Goal: Complete application form

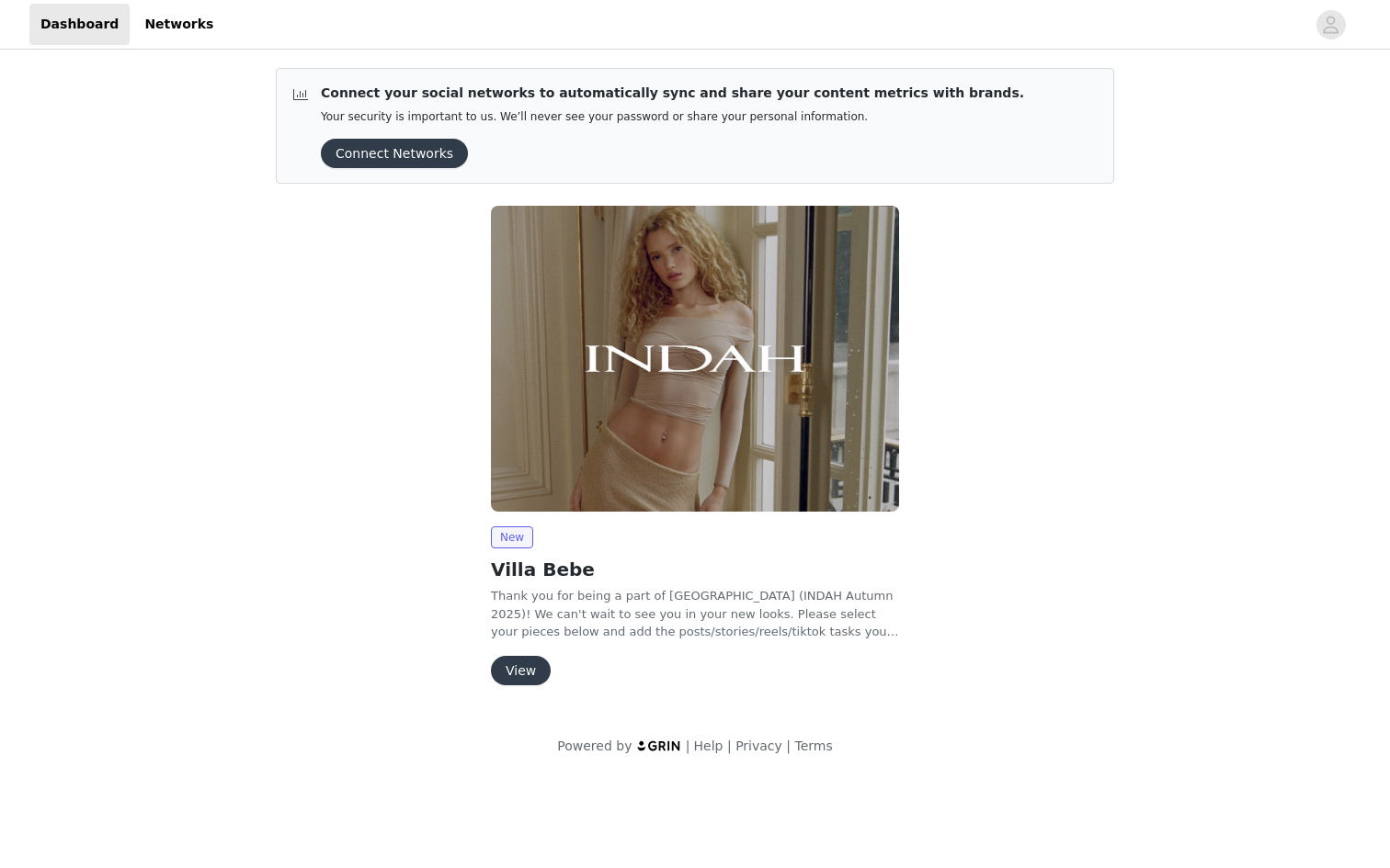
click at [531, 672] on button "View" at bounding box center [521, 671] width 60 height 30
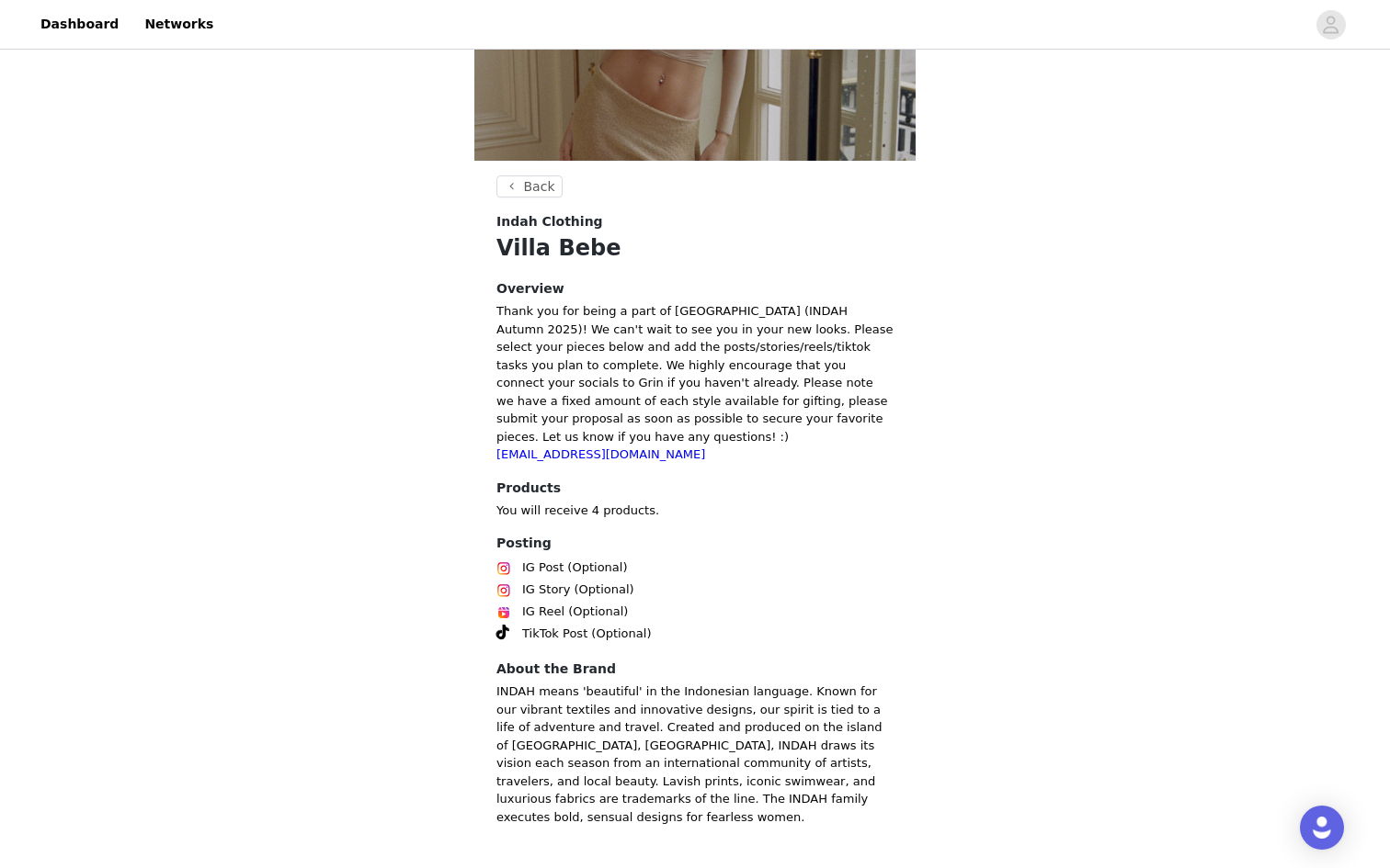
scroll to position [270, 0]
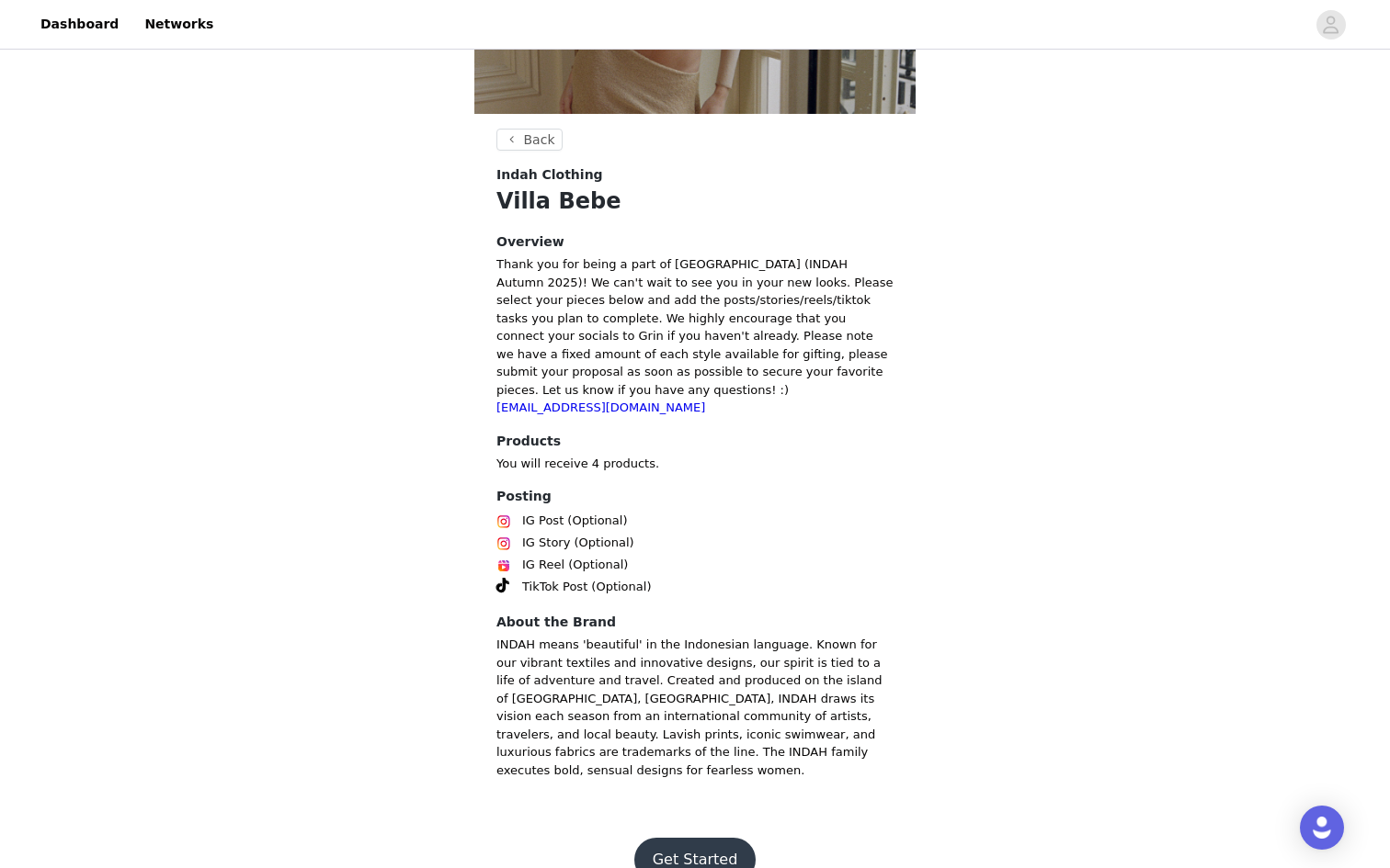
click at [709, 838] on button "Get Started" at bounding box center [695, 860] width 123 height 44
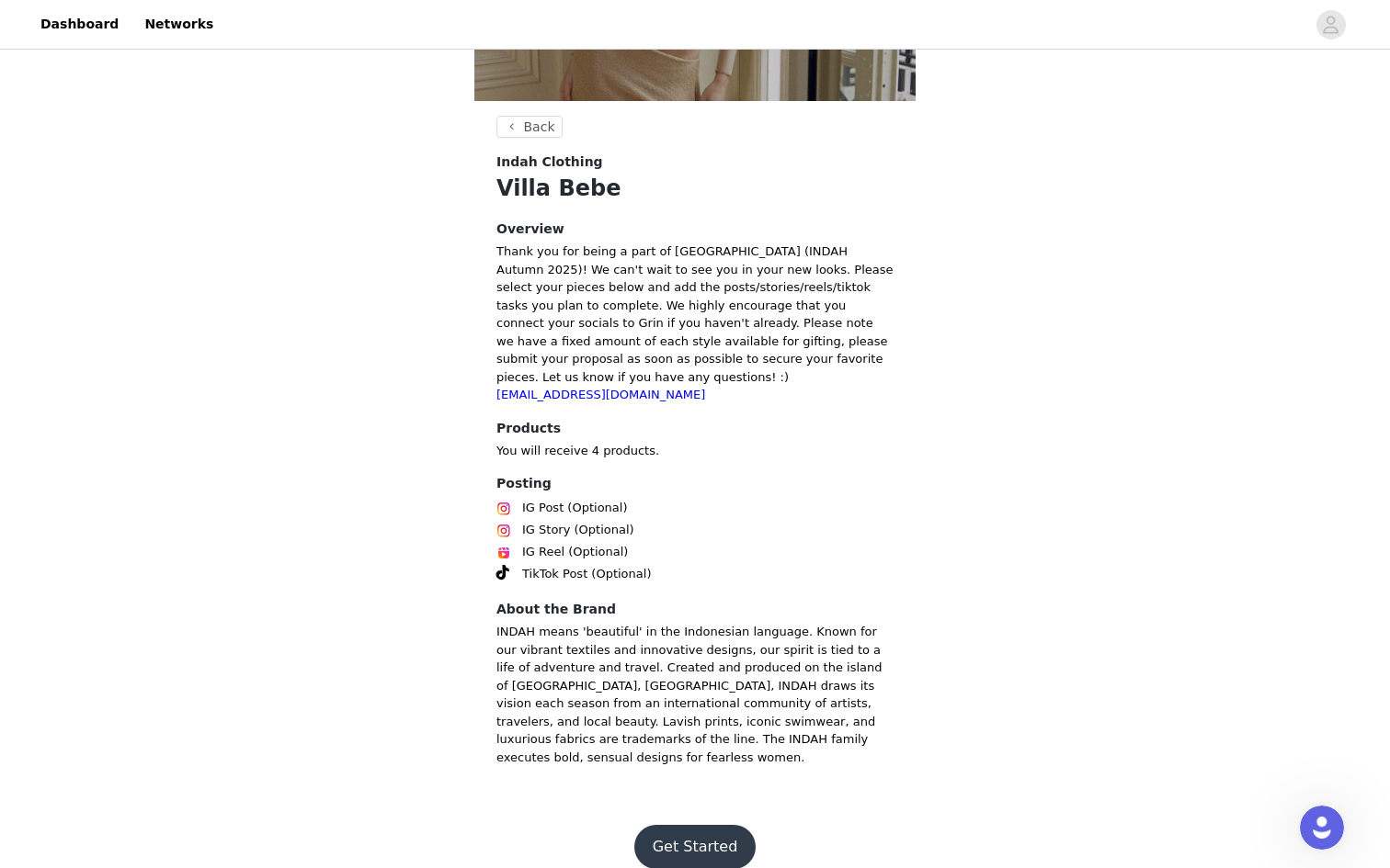
scroll to position [270, 0]
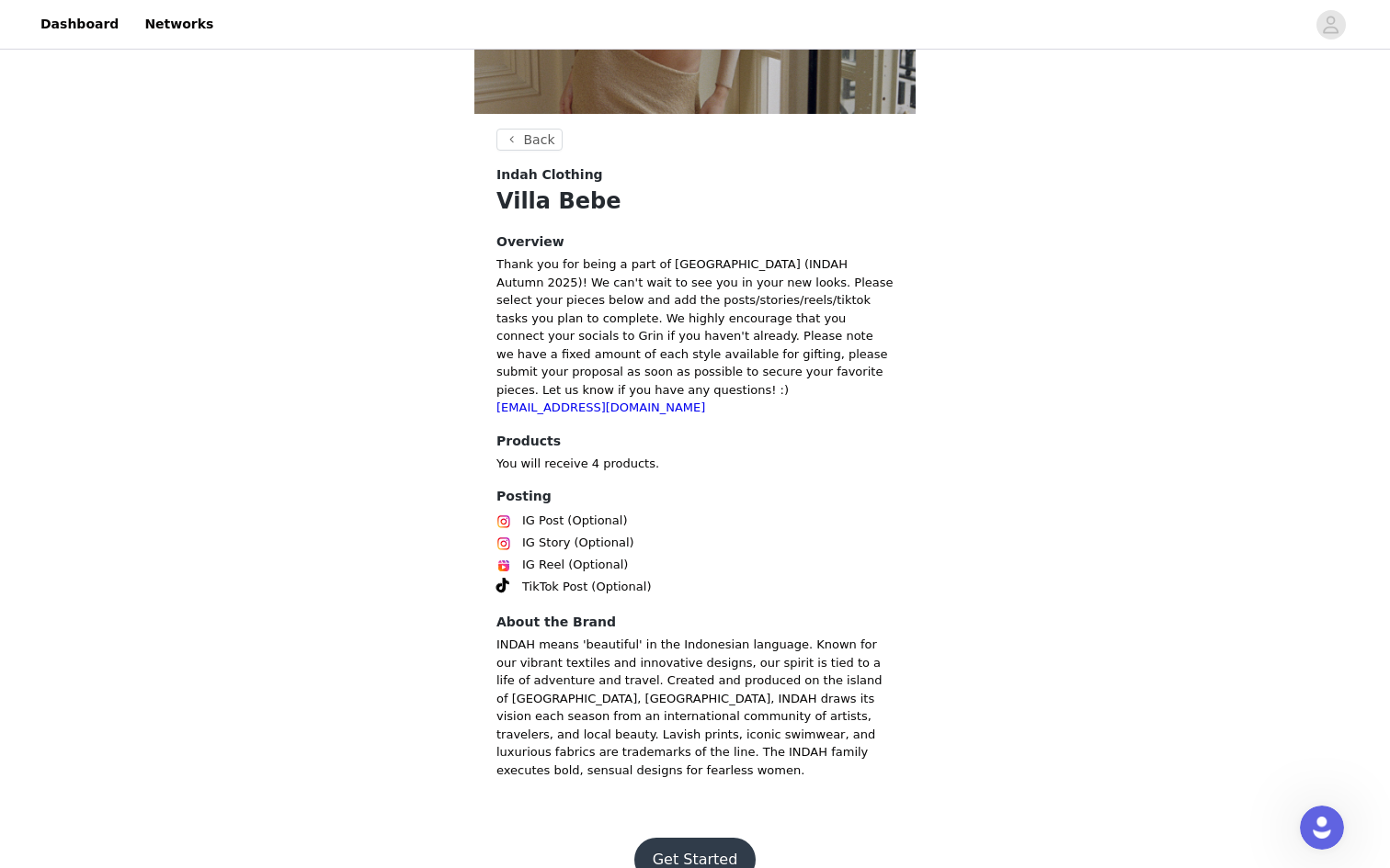
click at [692, 838] on button "Get Started" at bounding box center [695, 860] width 123 height 44
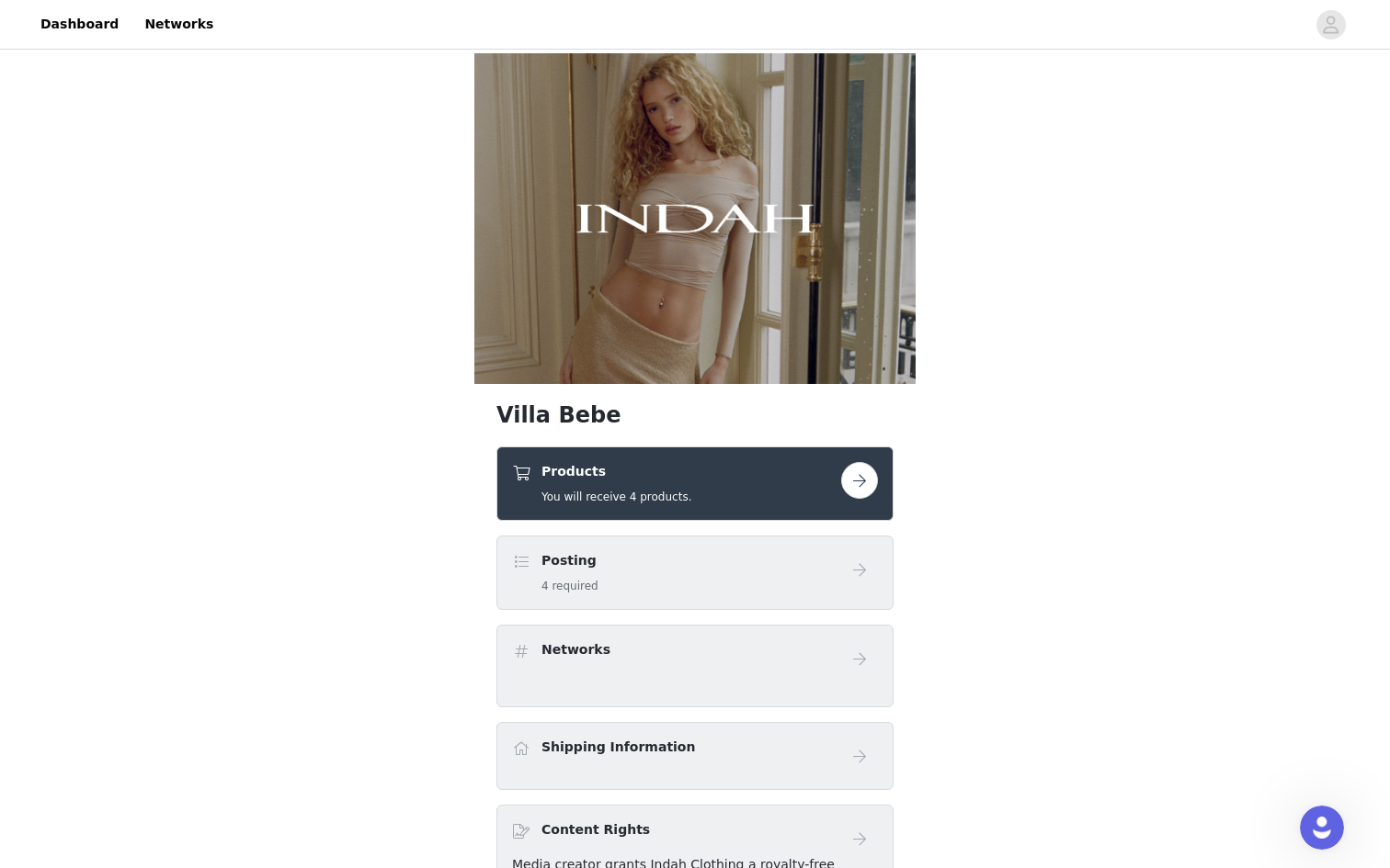
click at [863, 492] on button "button" at bounding box center [860, 480] width 37 height 37
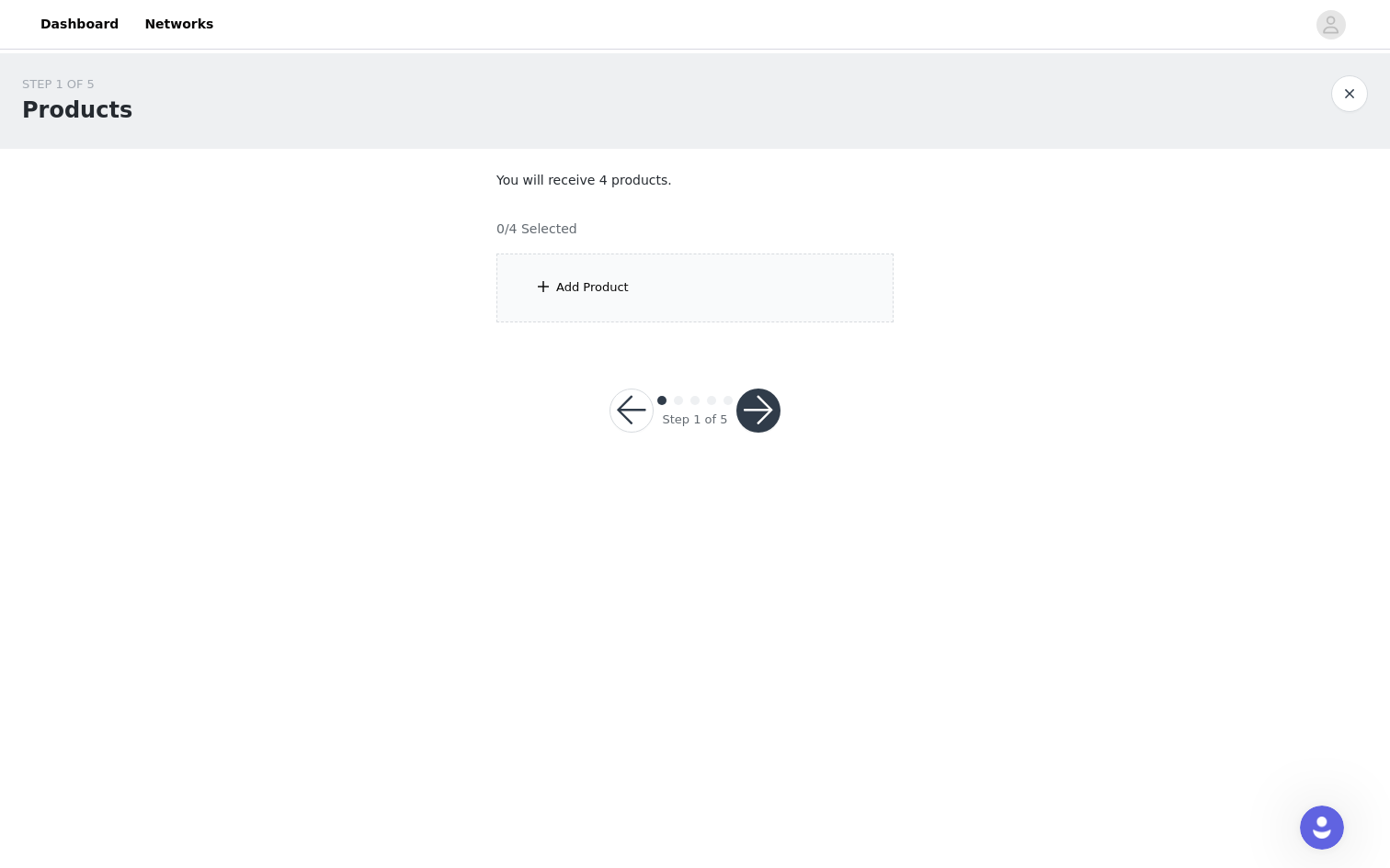
click at [778, 280] on div "Add Product" at bounding box center [695, 288] width 397 height 69
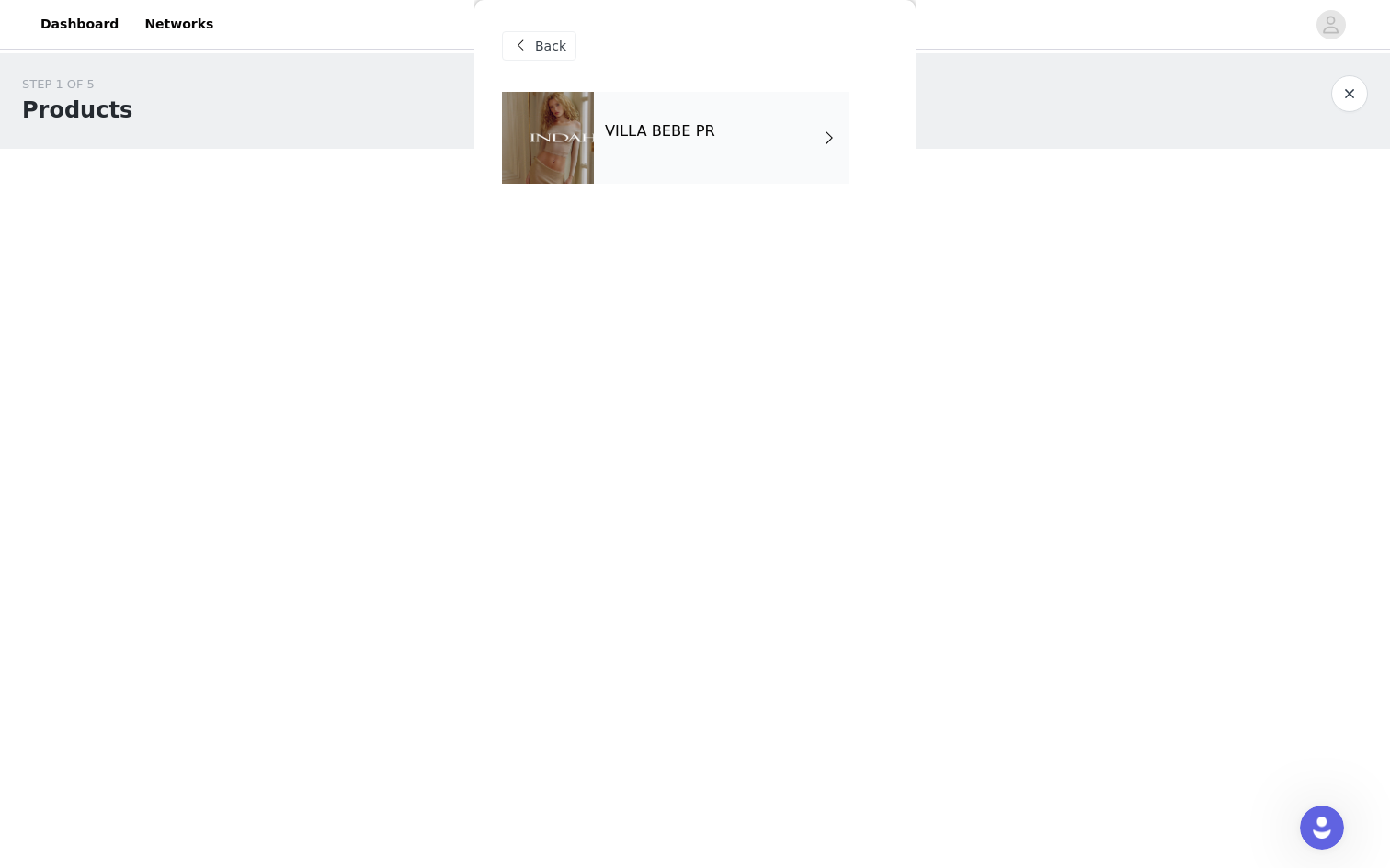
click at [760, 132] on div "VILLA BEBE PR" at bounding box center [721, 138] width 256 height 92
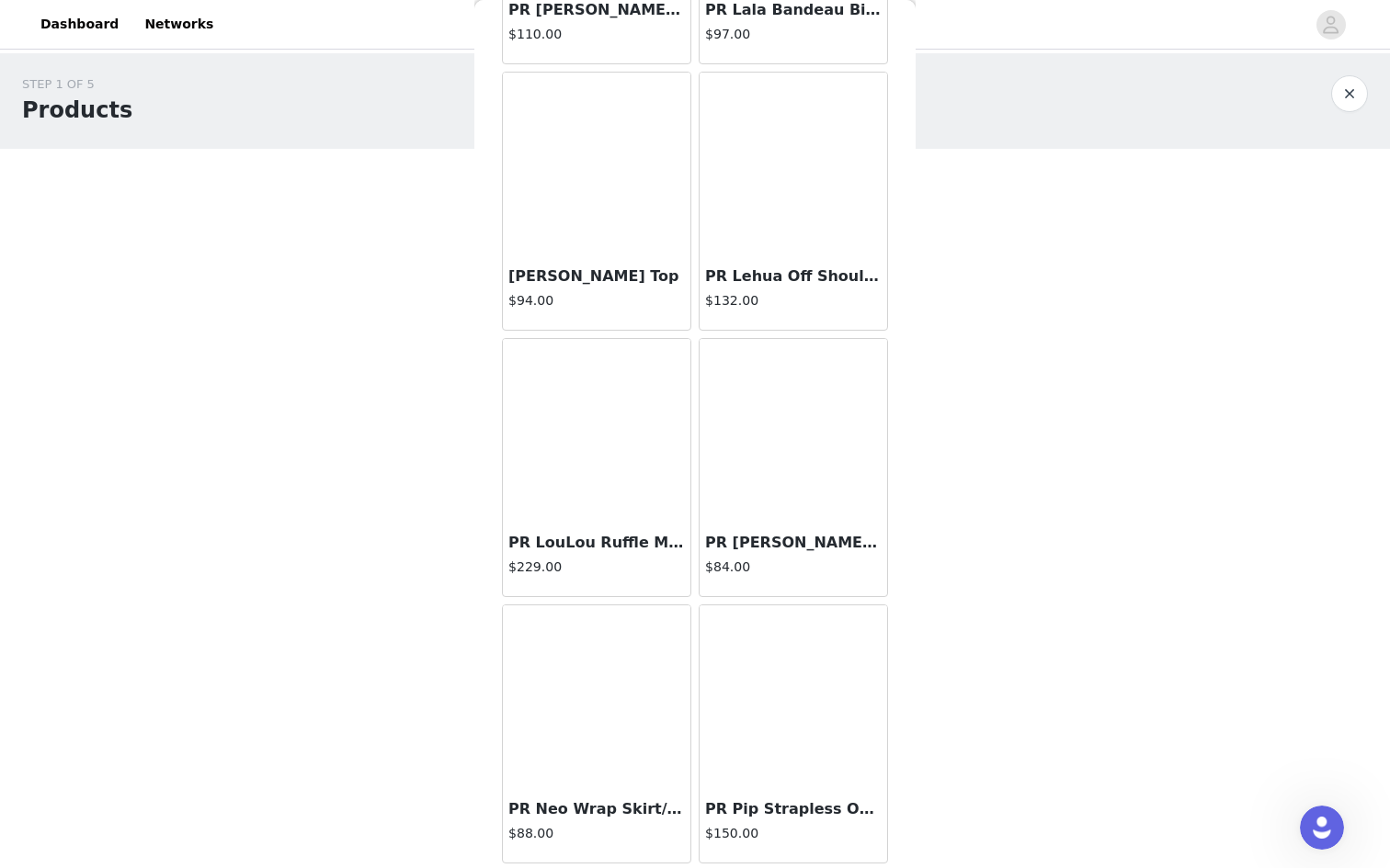
scroll to position [1943, 0]
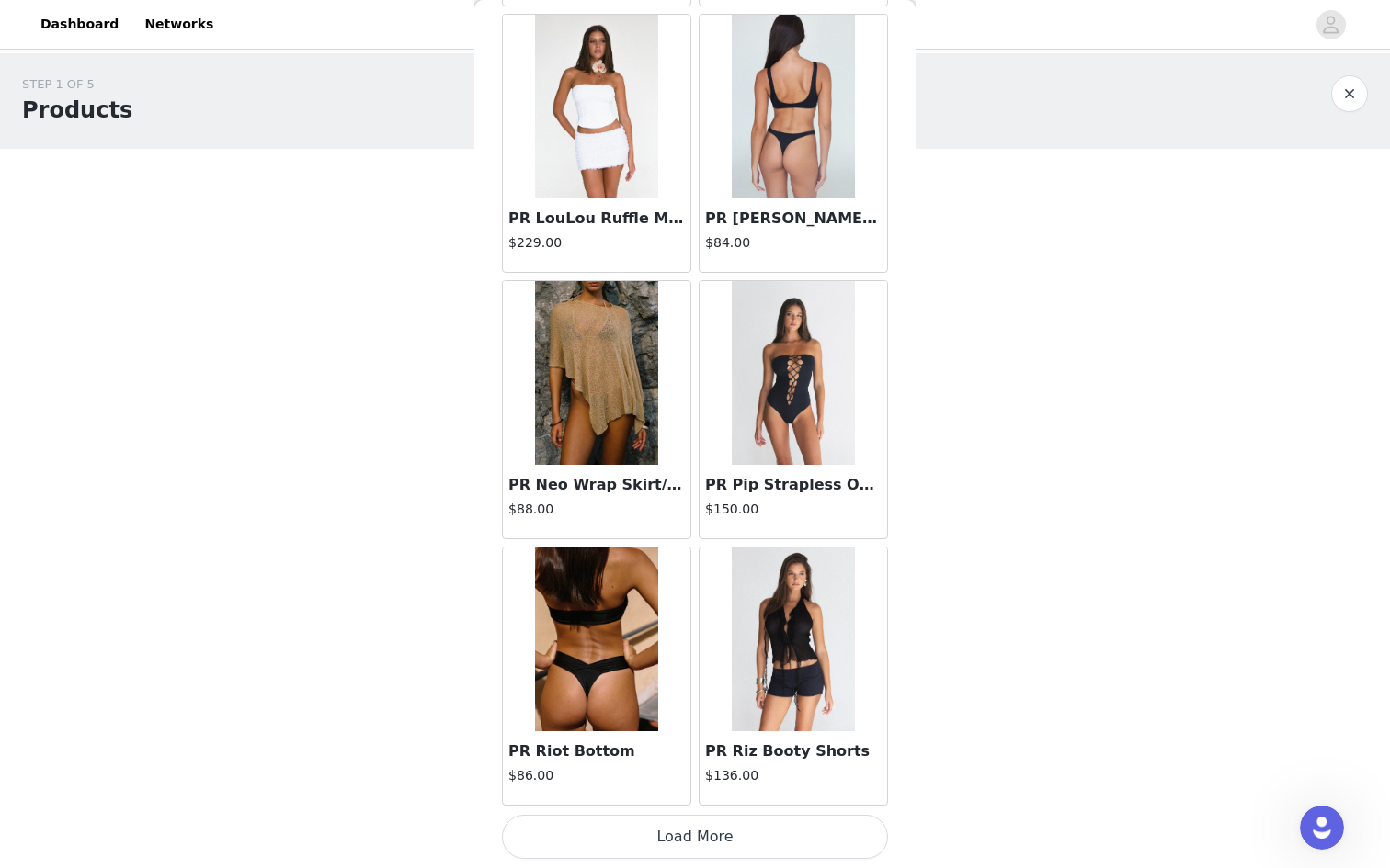
click at [615, 842] on button "Load More" at bounding box center [695, 836] width 386 height 44
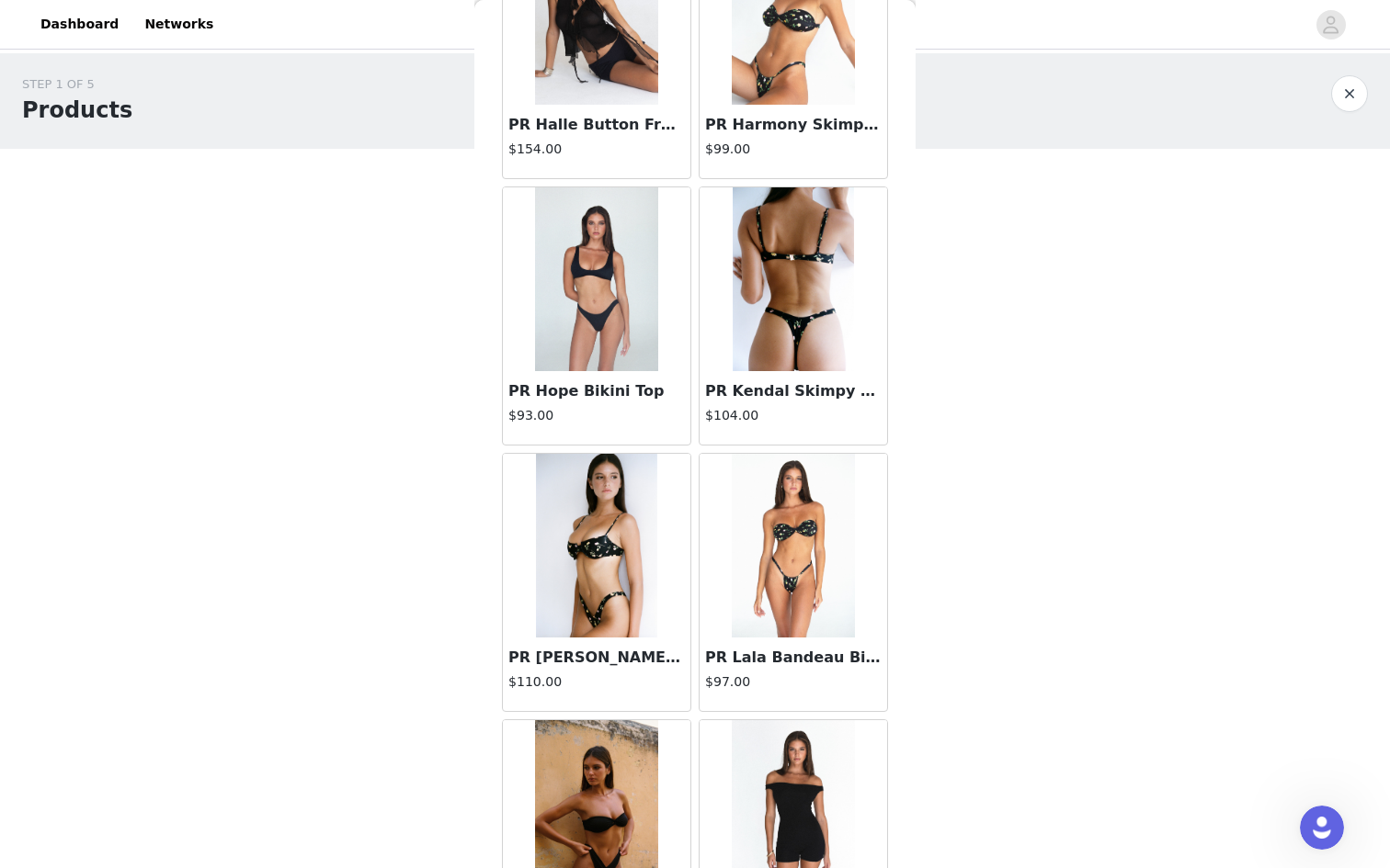
scroll to position [780, 0]
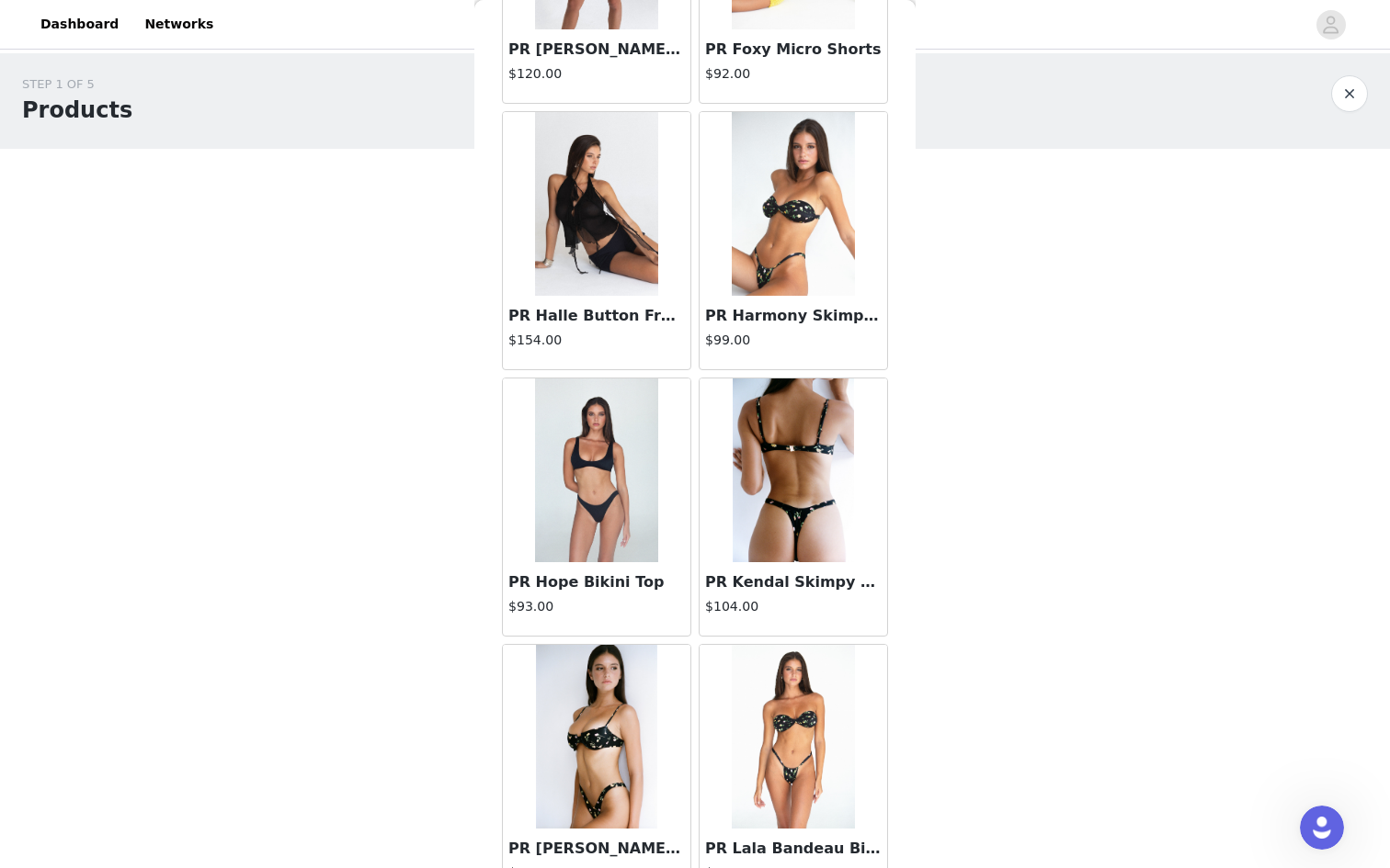
click at [589, 323] on h3 "PR Halle Button Front Halter Top" at bounding box center [597, 316] width 177 height 22
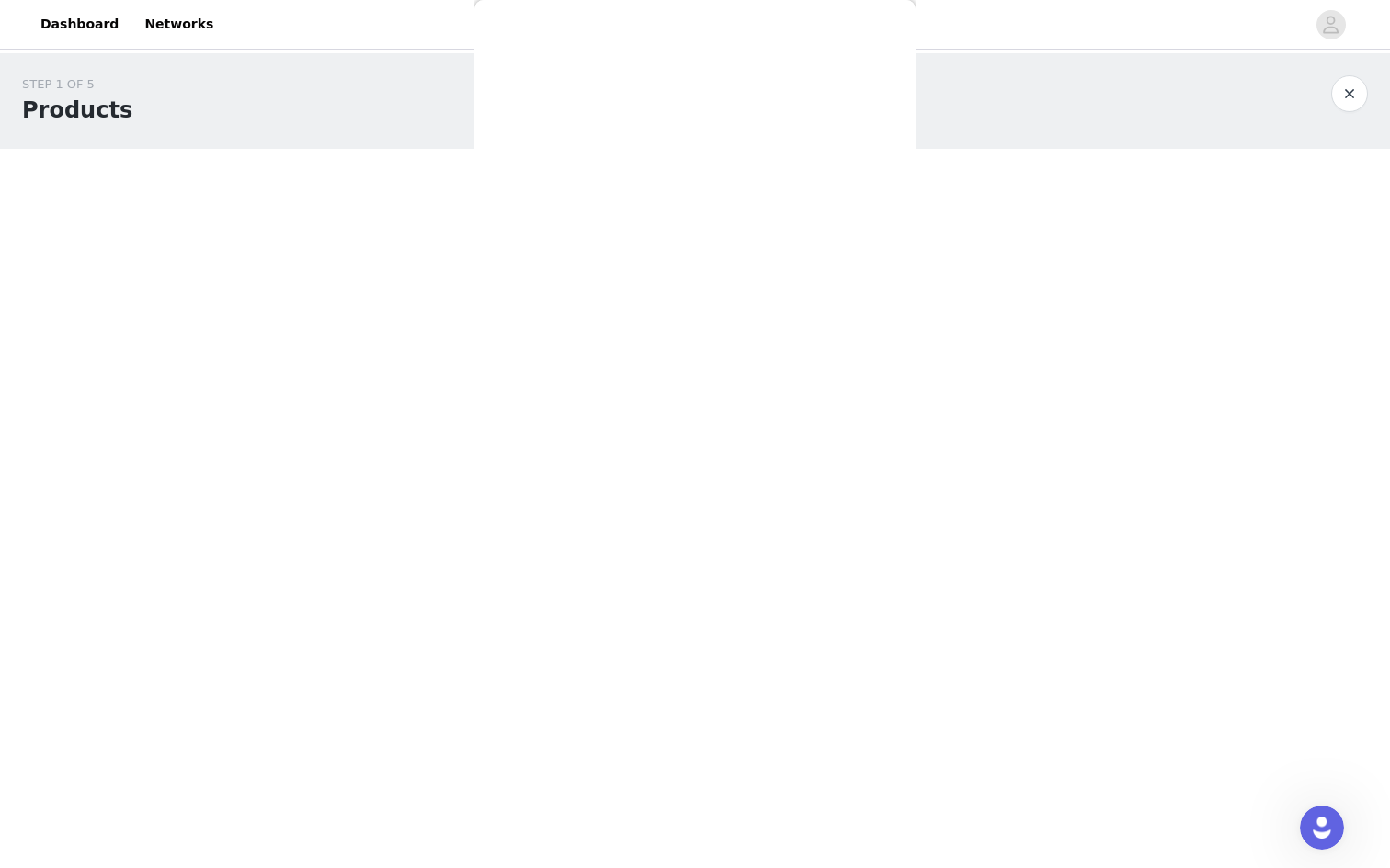
scroll to position [0, 0]
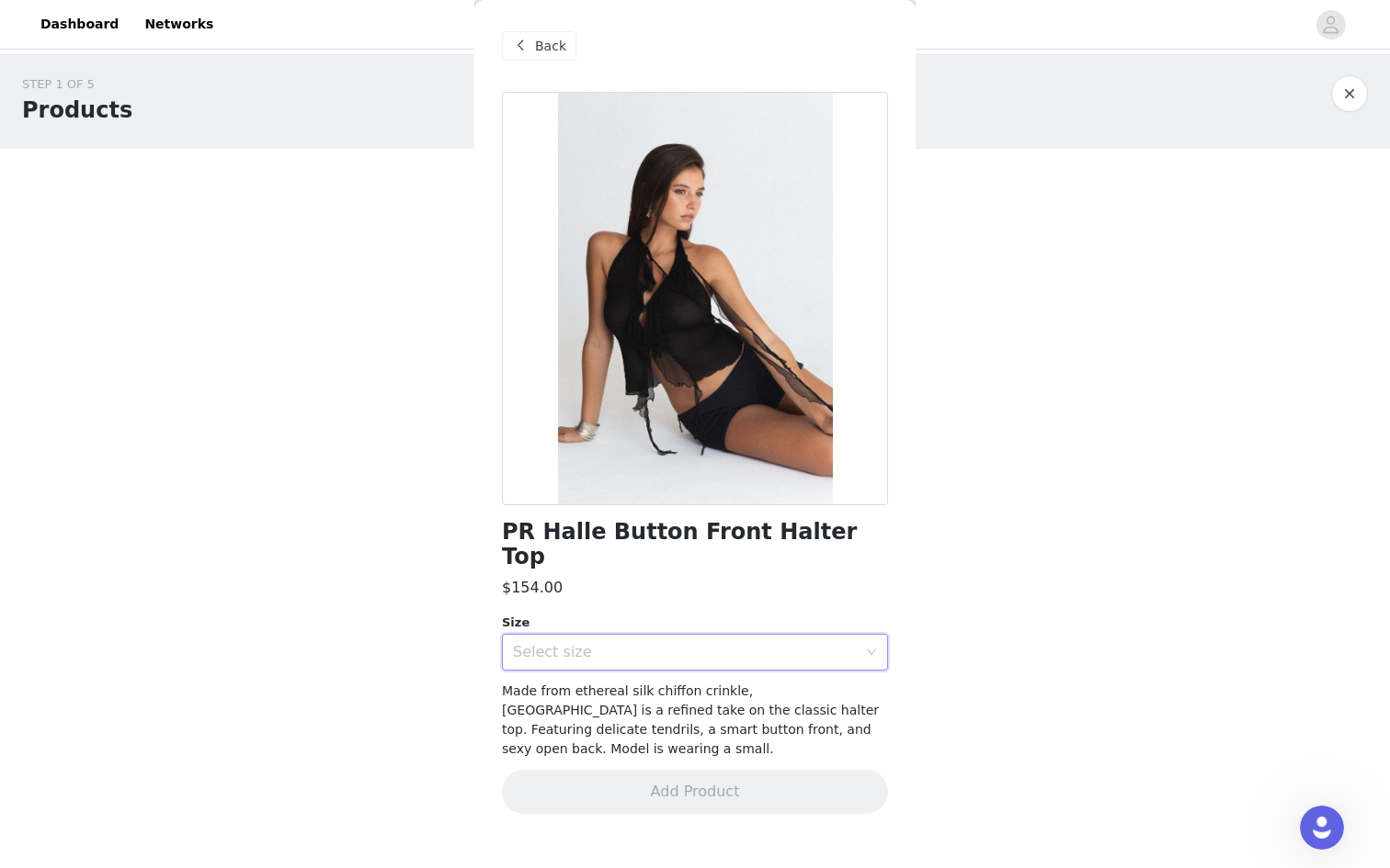
click at [610, 635] on div "Select size" at bounding box center [689, 652] width 352 height 35
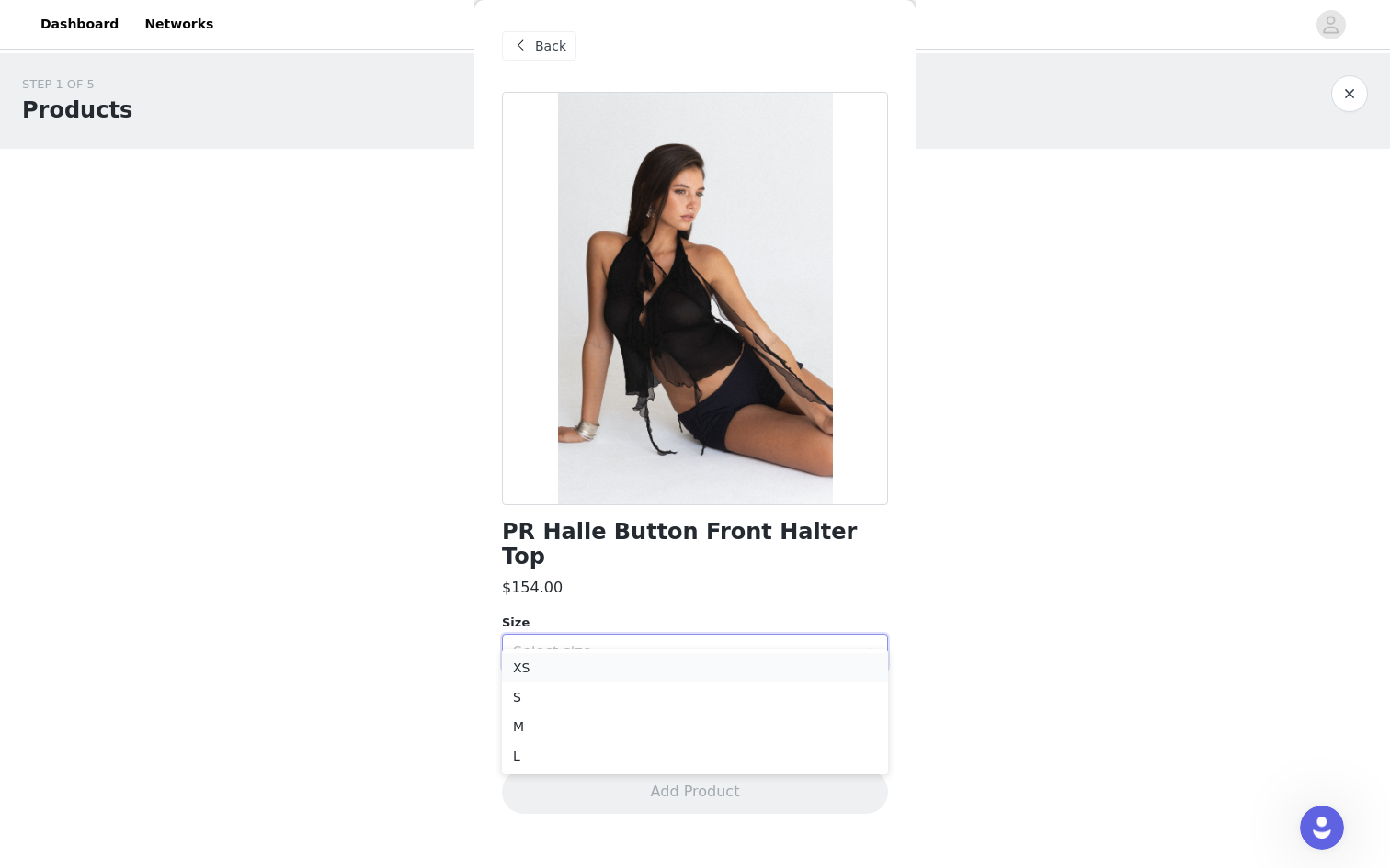
click at [595, 666] on li "XS" at bounding box center [695, 668] width 386 height 30
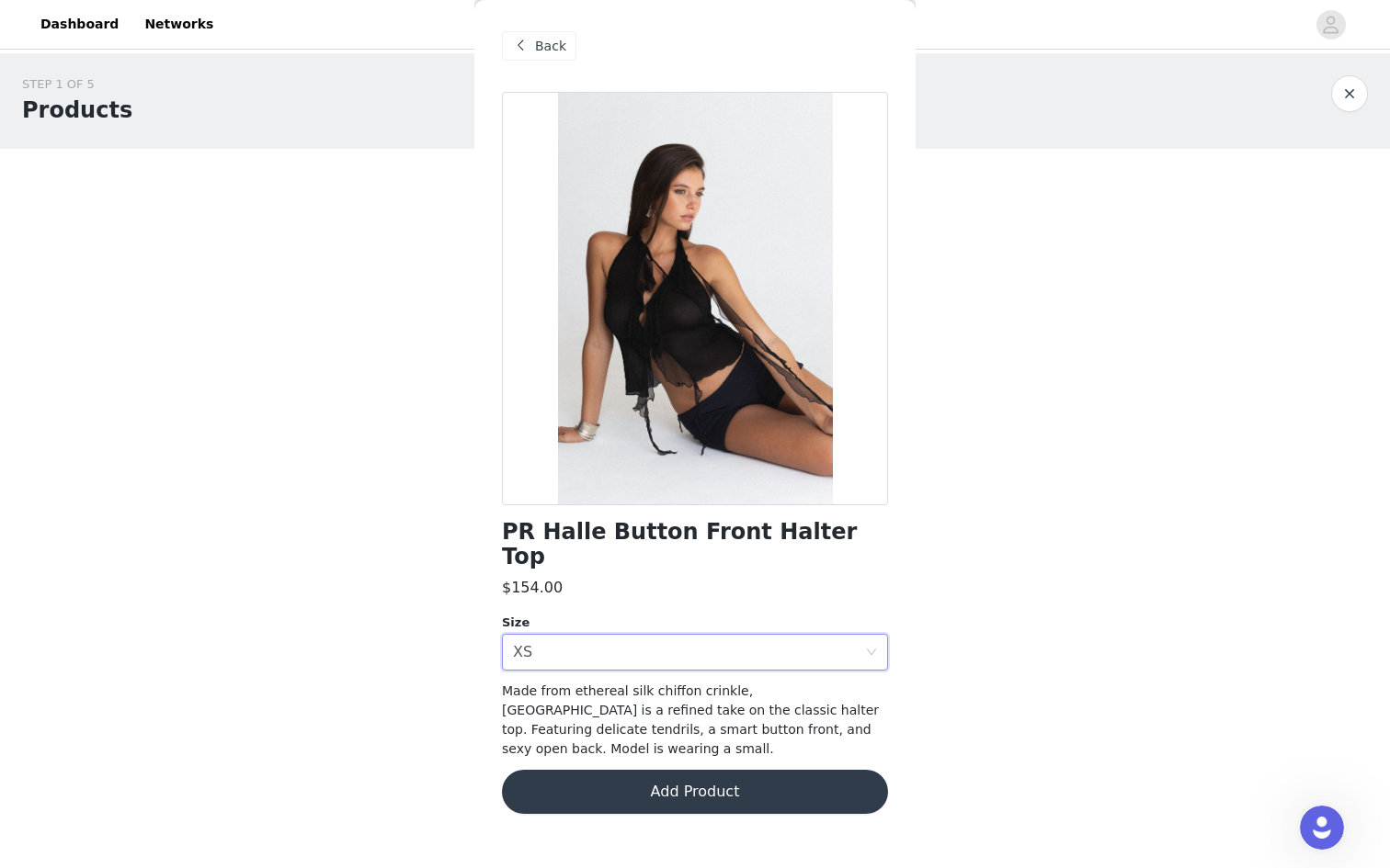
click at [576, 770] on button "Add Product" at bounding box center [695, 792] width 386 height 44
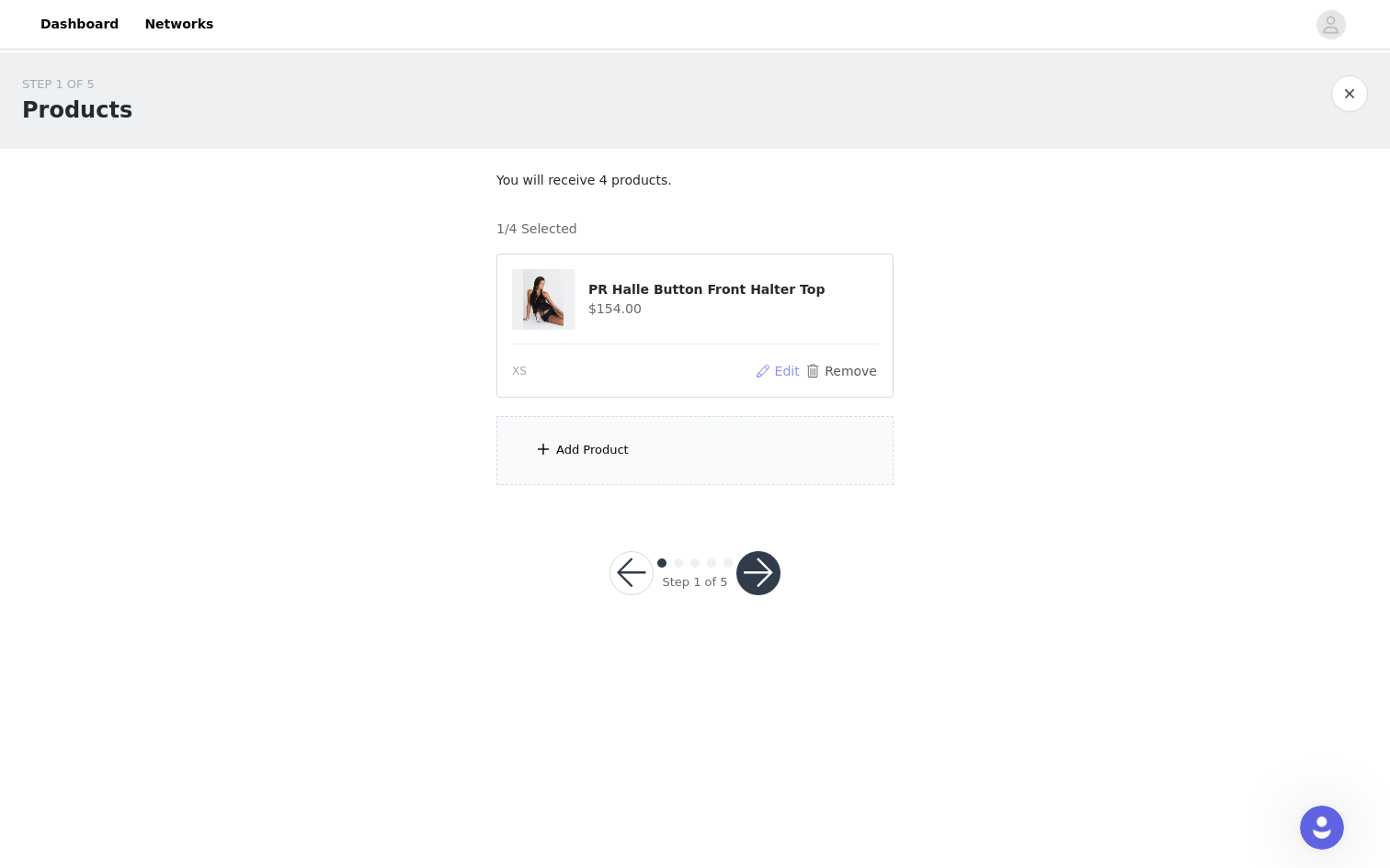
click at [781, 373] on button "Edit" at bounding box center [777, 372] width 46 height 22
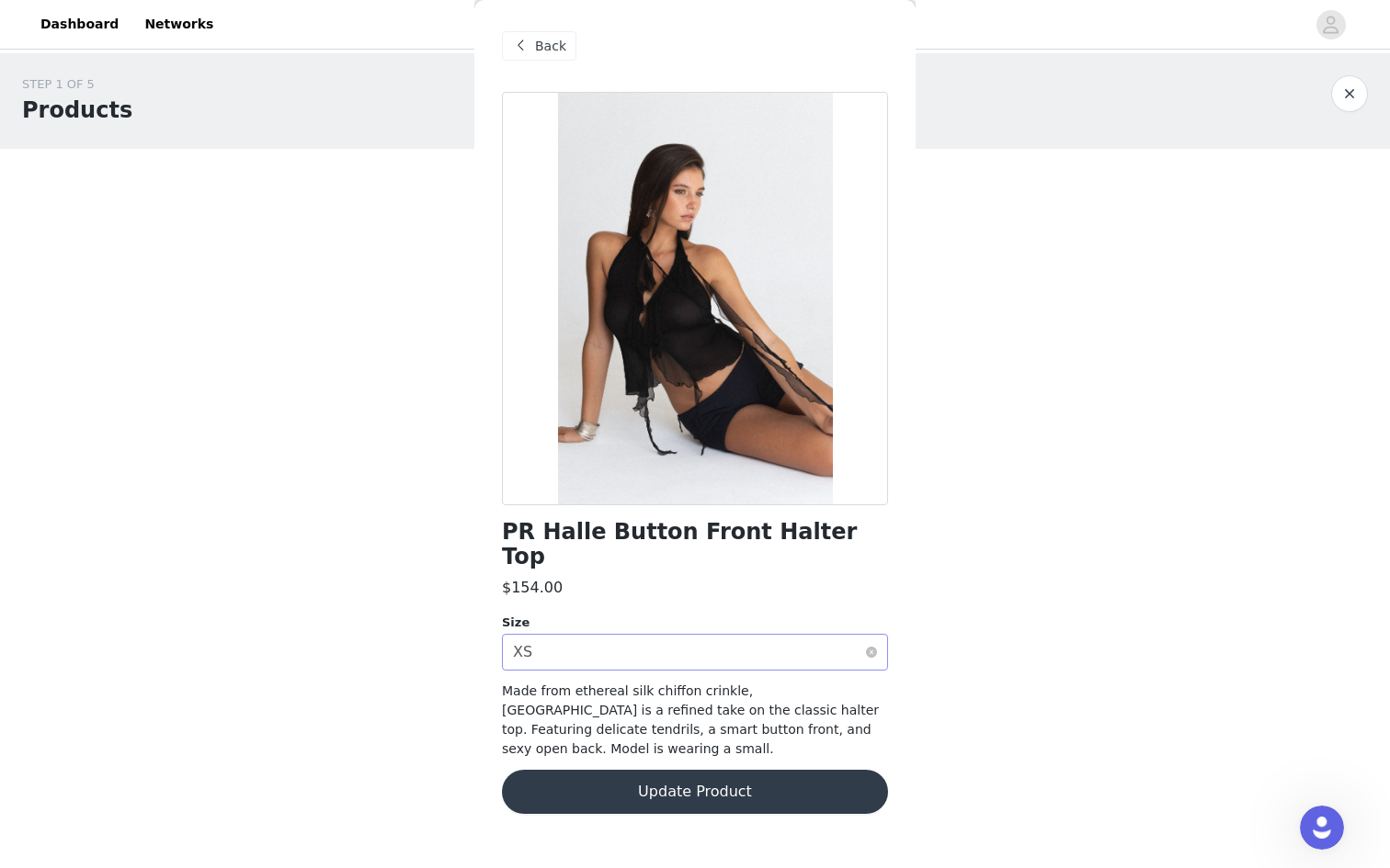
click at [523, 635] on div "XS" at bounding box center [523, 652] width 20 height 35
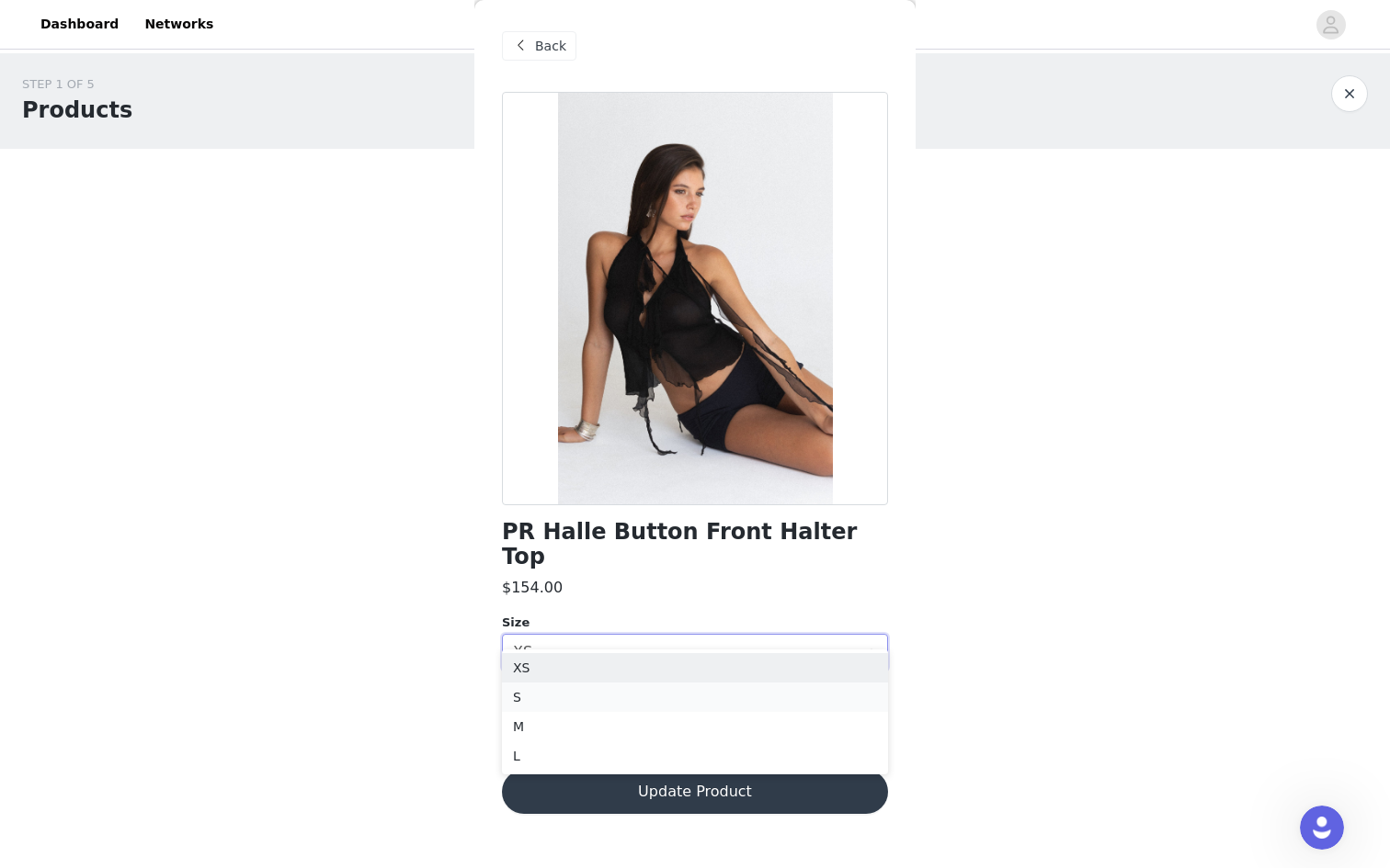
click at [528, 686] on li "S" at bounding box center [695, 698] width 386 height 30
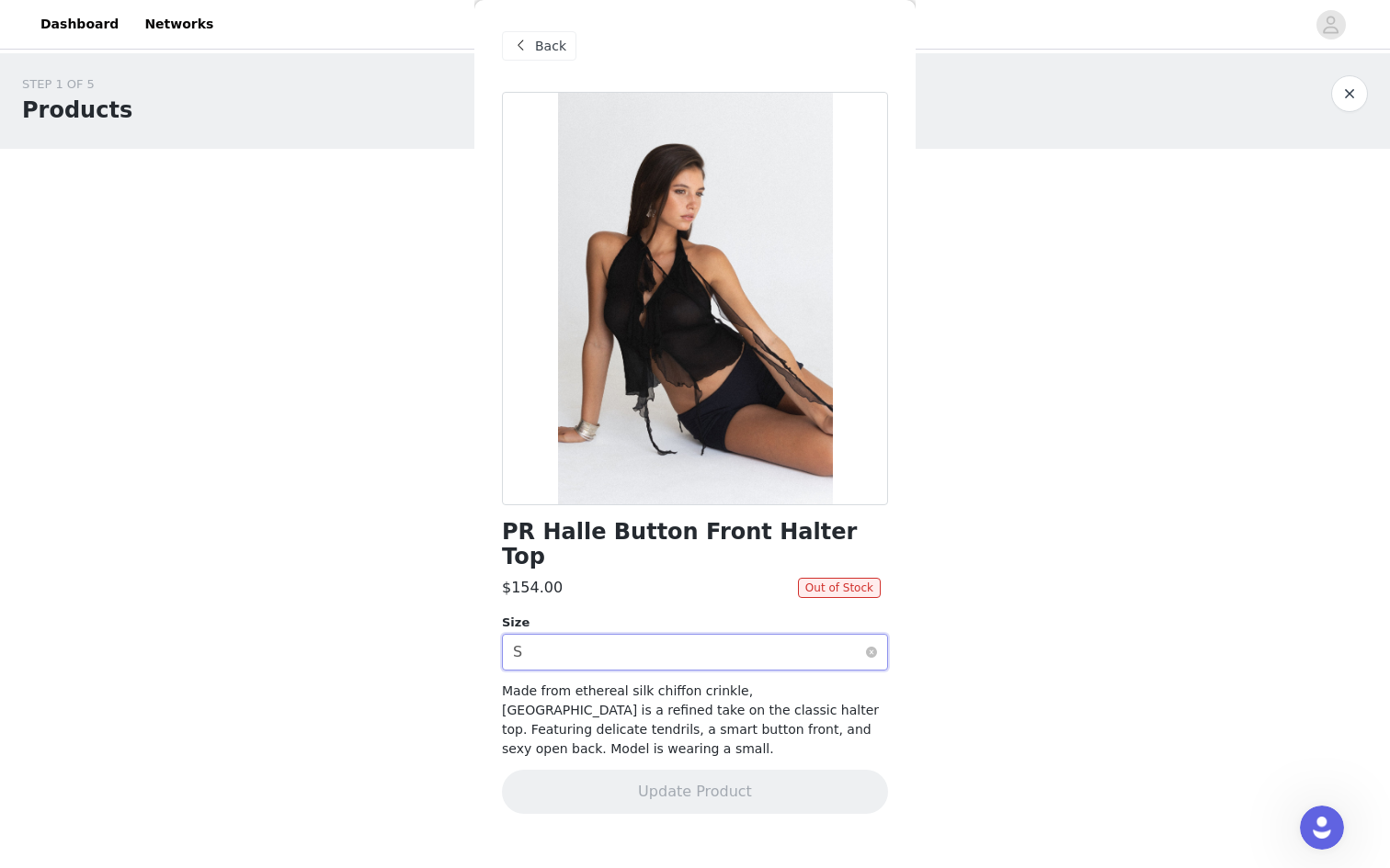
click at [591, 635] on div "Select size S" at bounding box center [689, 652] width 352 height 35
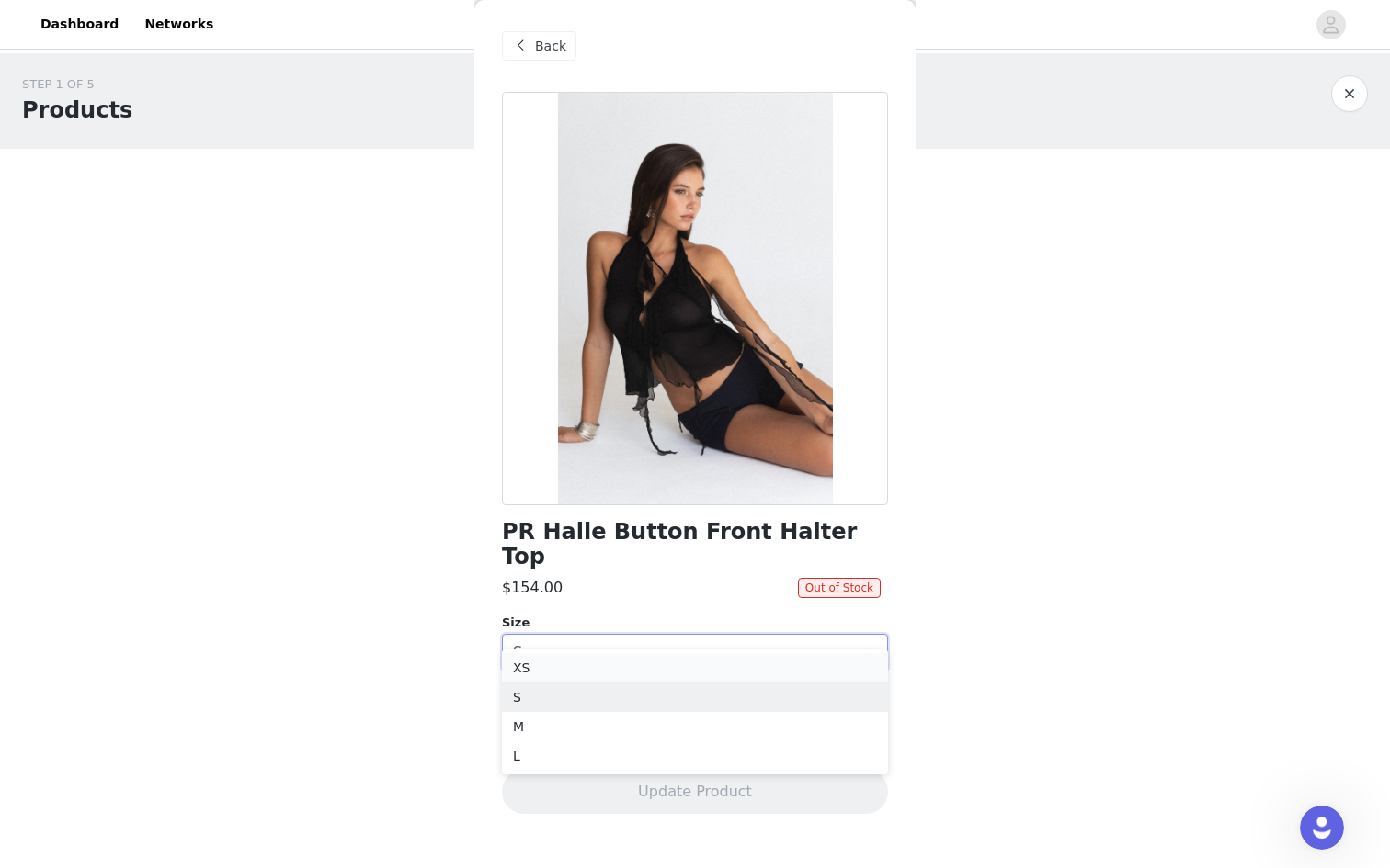
click at [563, 669] on li "XS" at bounding box center [695, 668] width 386 height 30
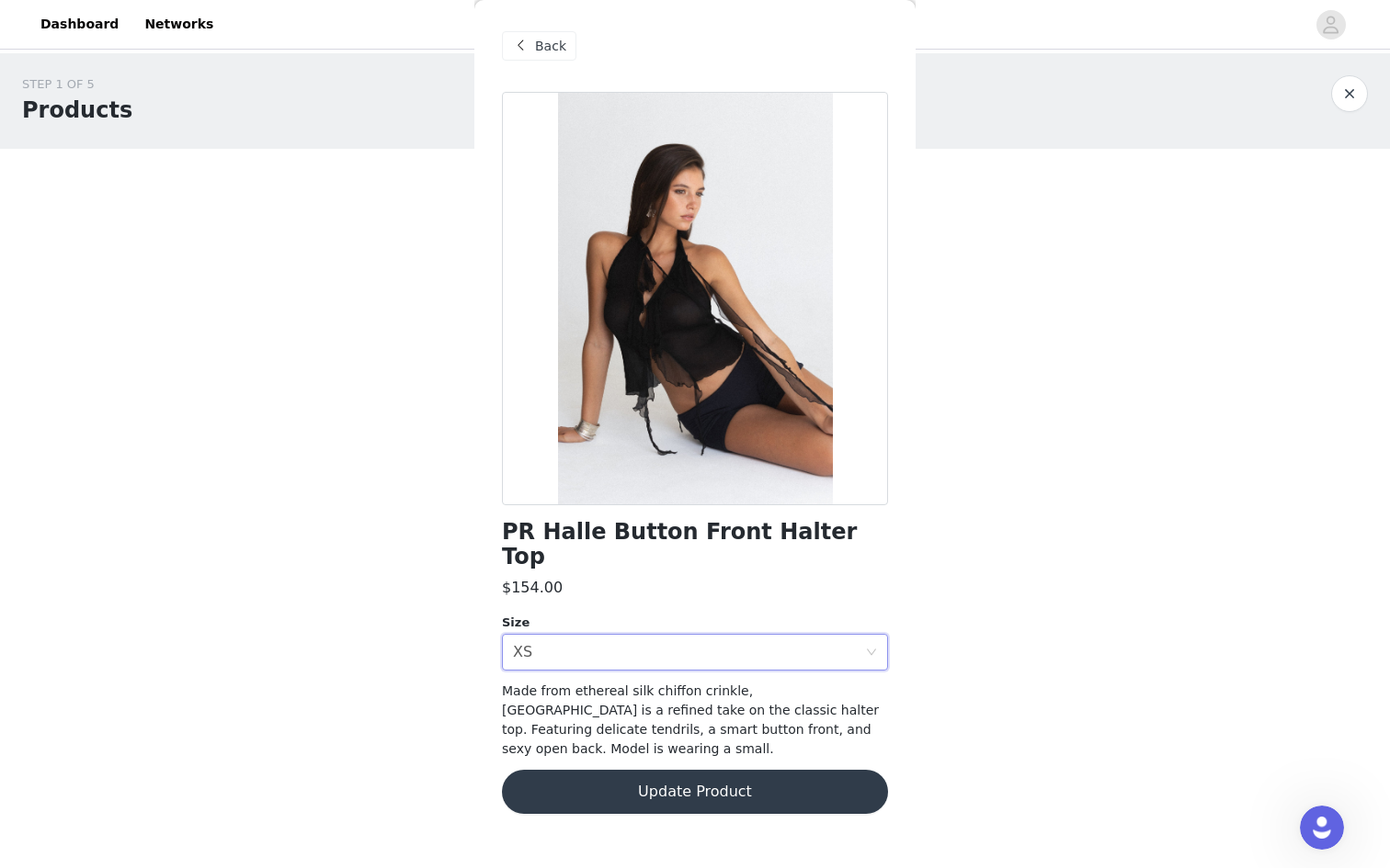
click at [563, 770] on button "Update Product" at bounding box center [695, 792] width 386 height 44
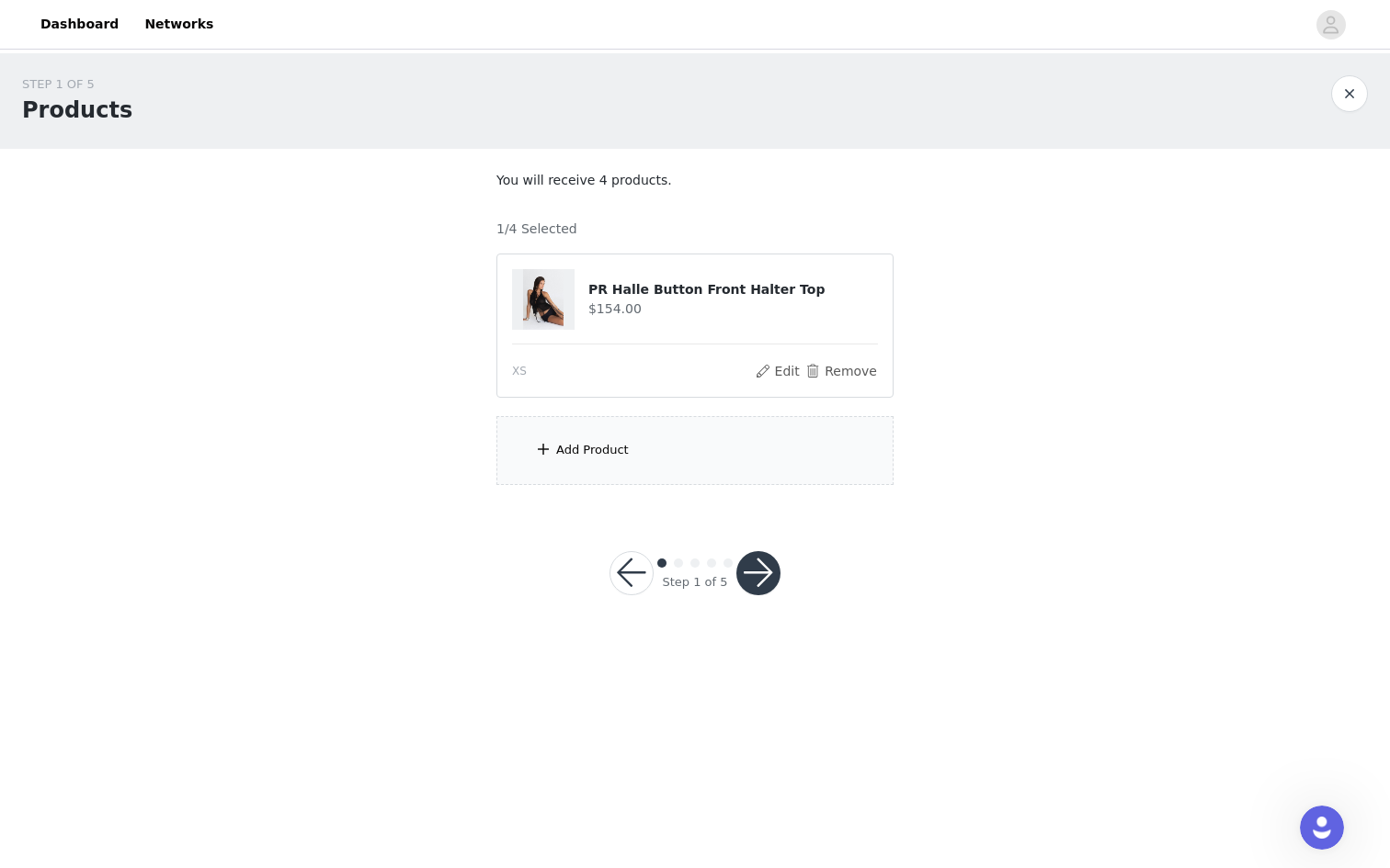
click at [703, 427] on div "Add Product" at bounding box center [695, 451] width 397 height 69
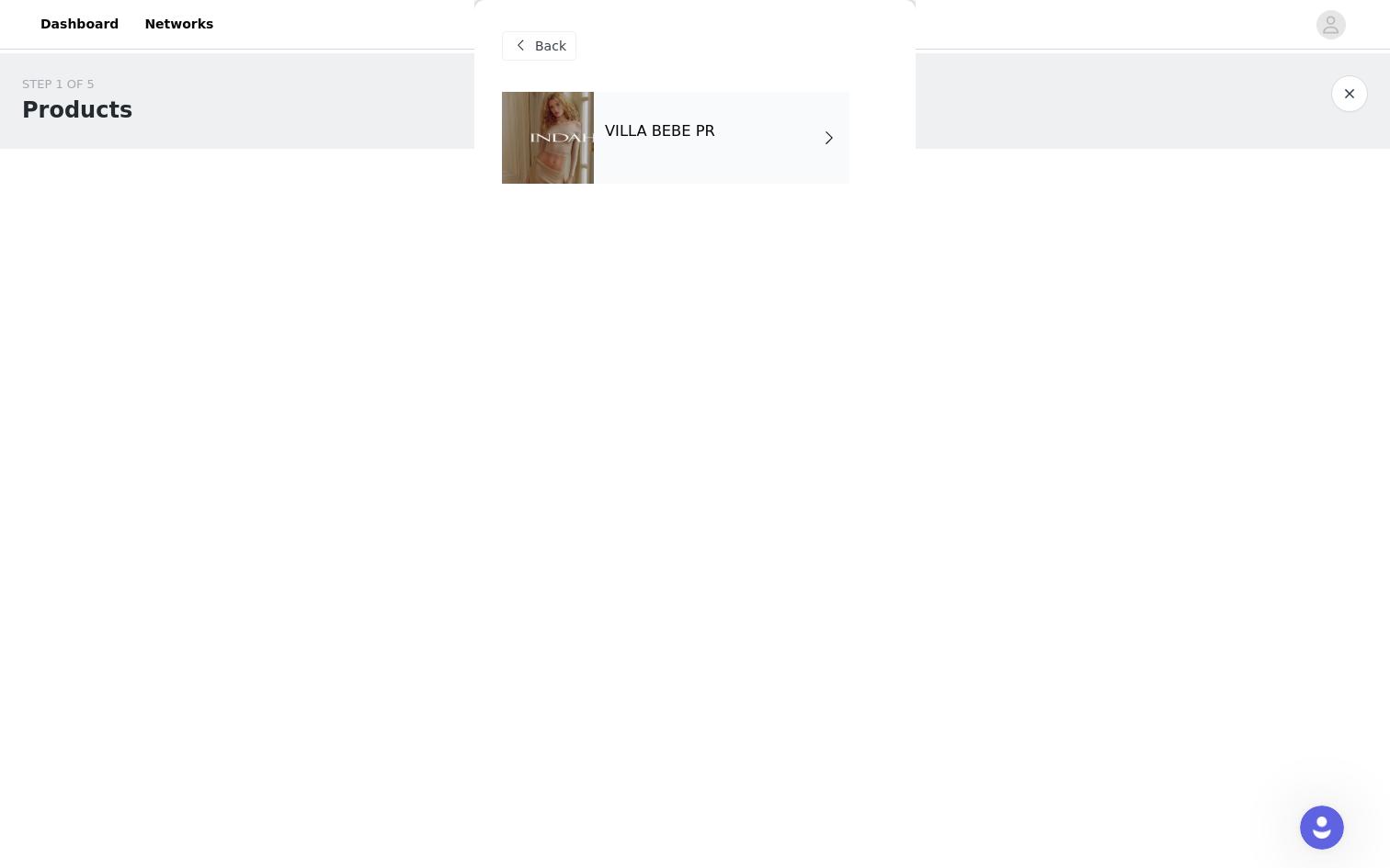
click at [705, 153] on div "VILLA BEBE PR" at bounding box center [721, 138] width 256 height 92
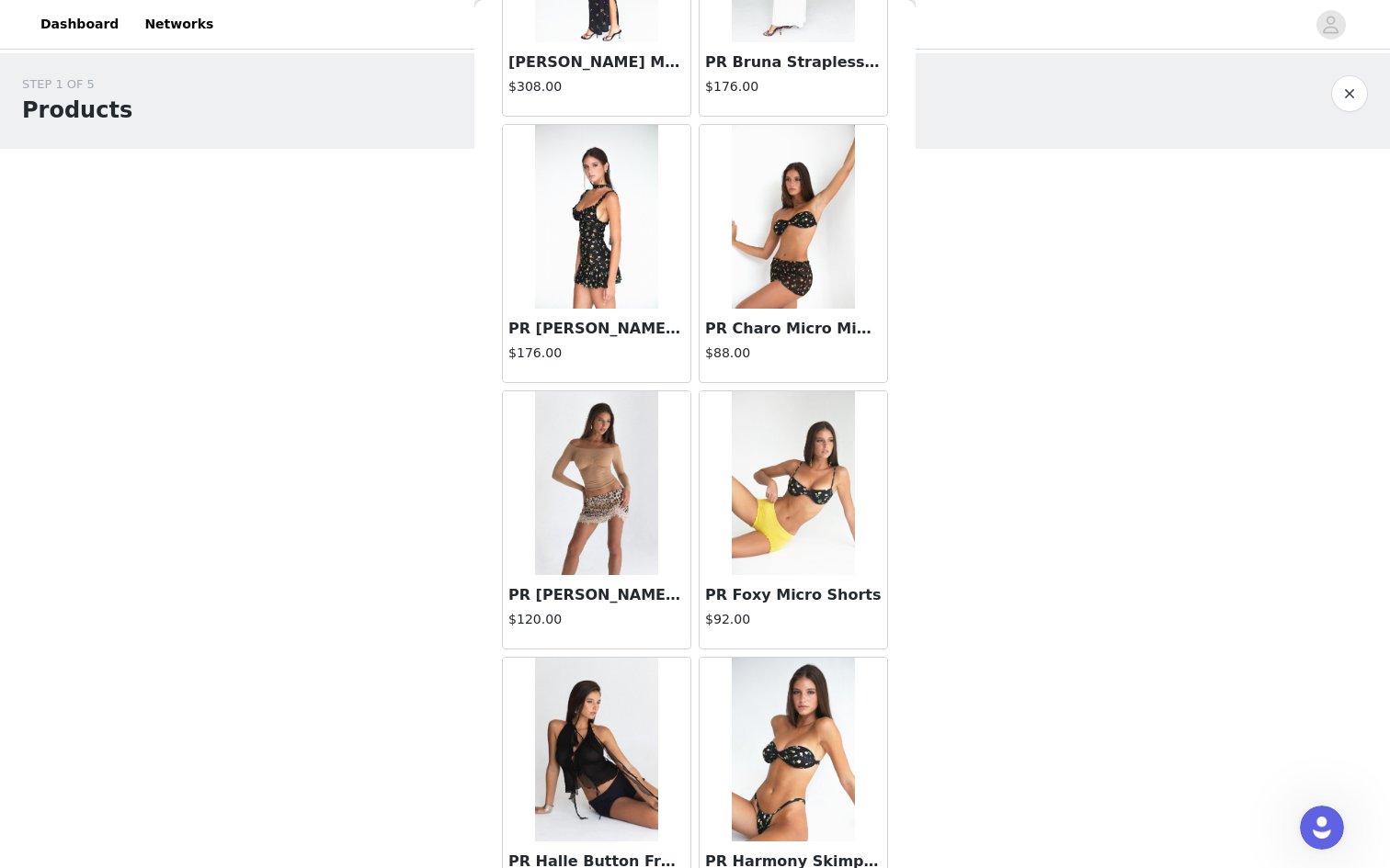
scroll to position [466, 0]
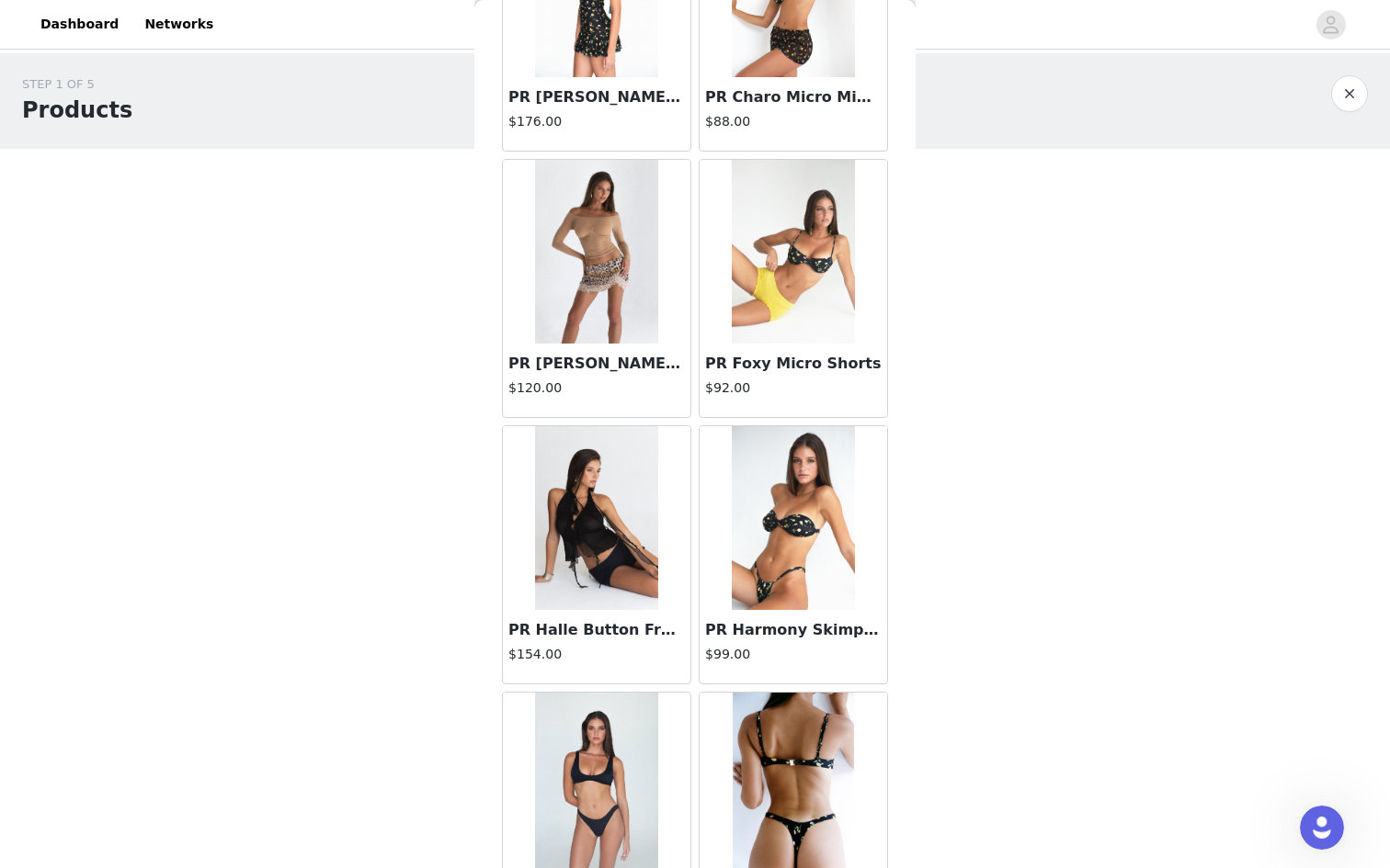
click at [599, 368] on h3 "PR [PERSON_NAME] Sleeve Sheer Top" at bounding box center [597, 364] width 177 height 22
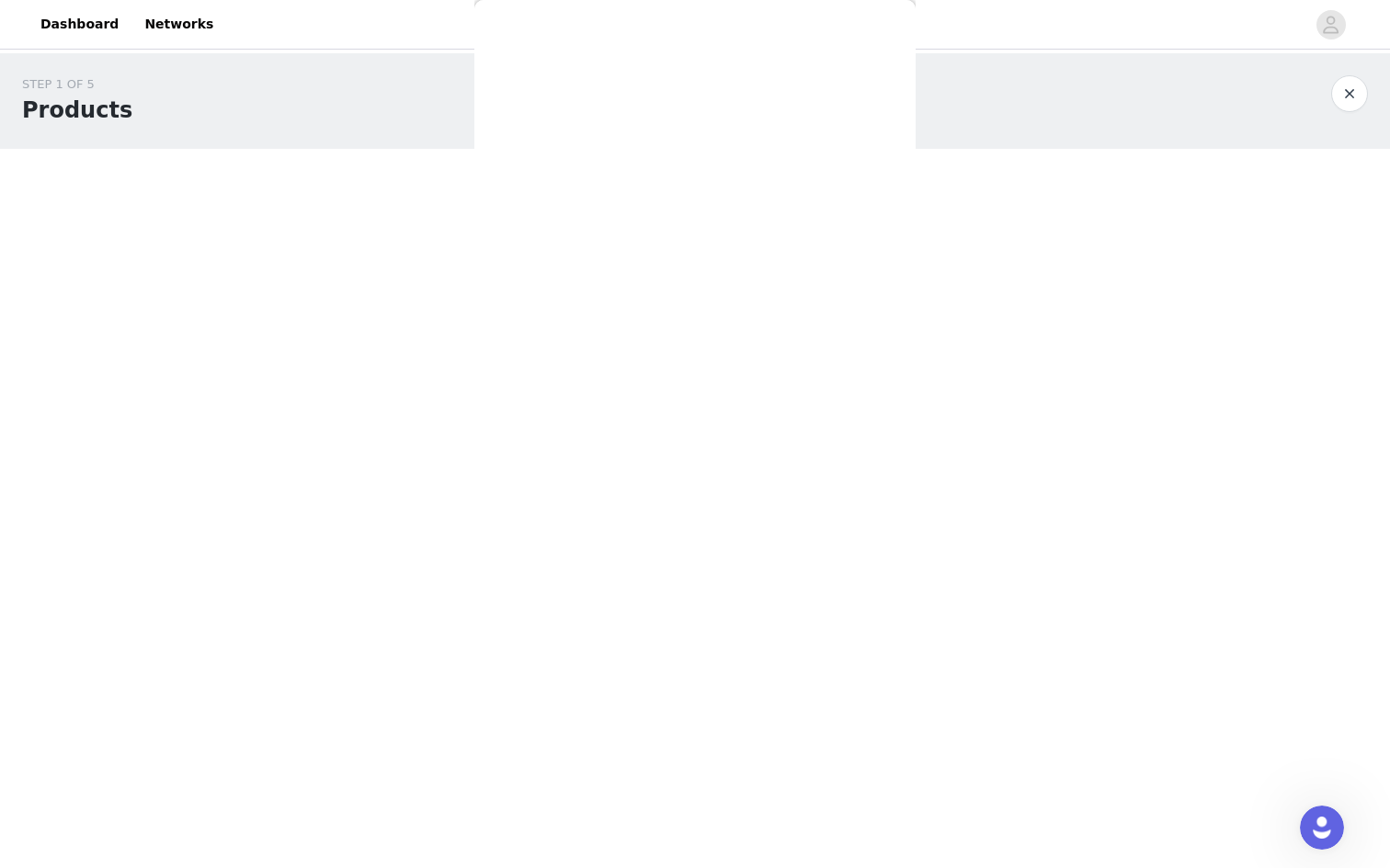
scroll to position [0, 0]
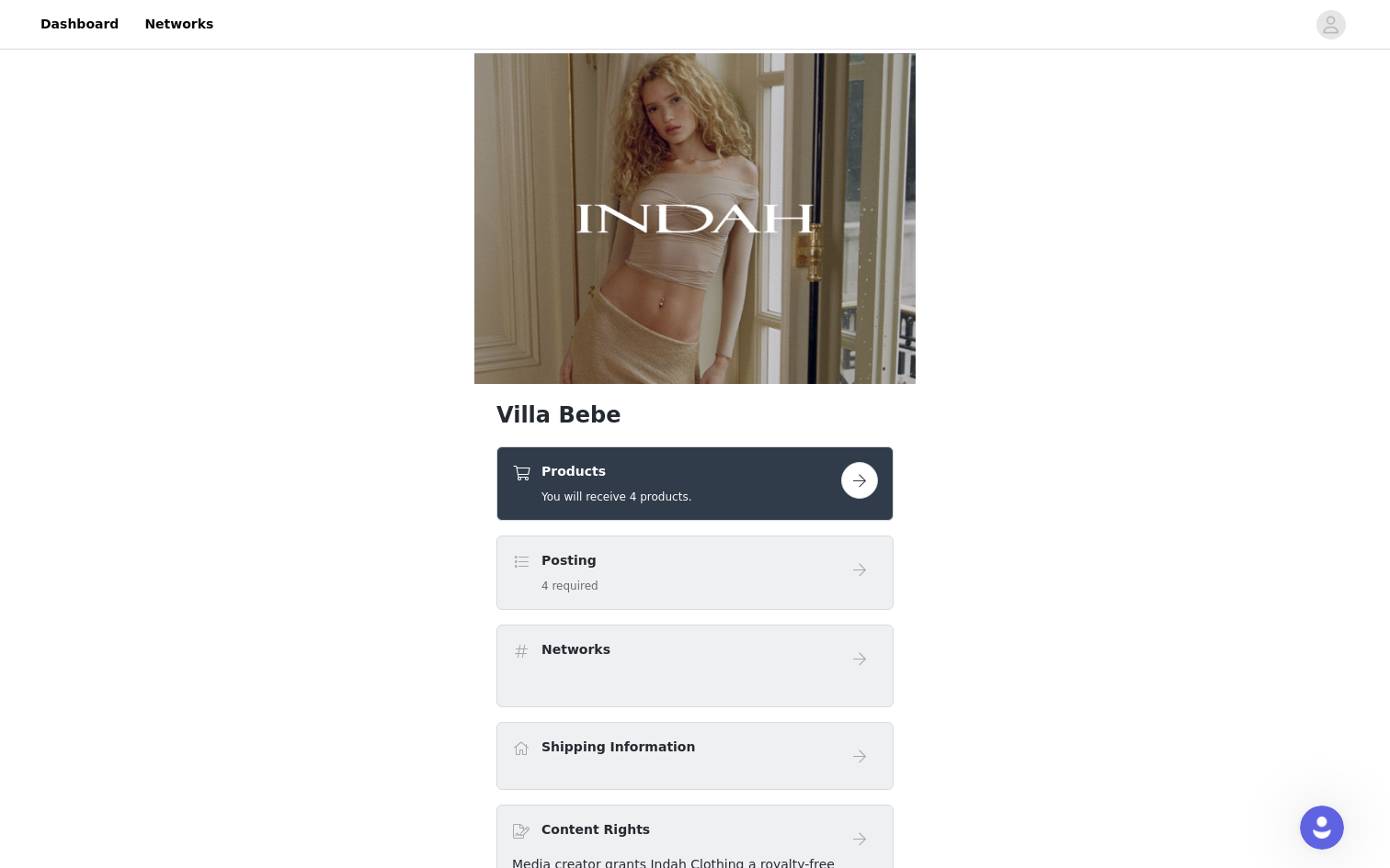
click at [674, 569] on div "Posting 4 required" at bounding box center [677, 572] width 329 height 43
click at [863, 479] on button "button" at bounding box center [860, 480] width 37 height 37
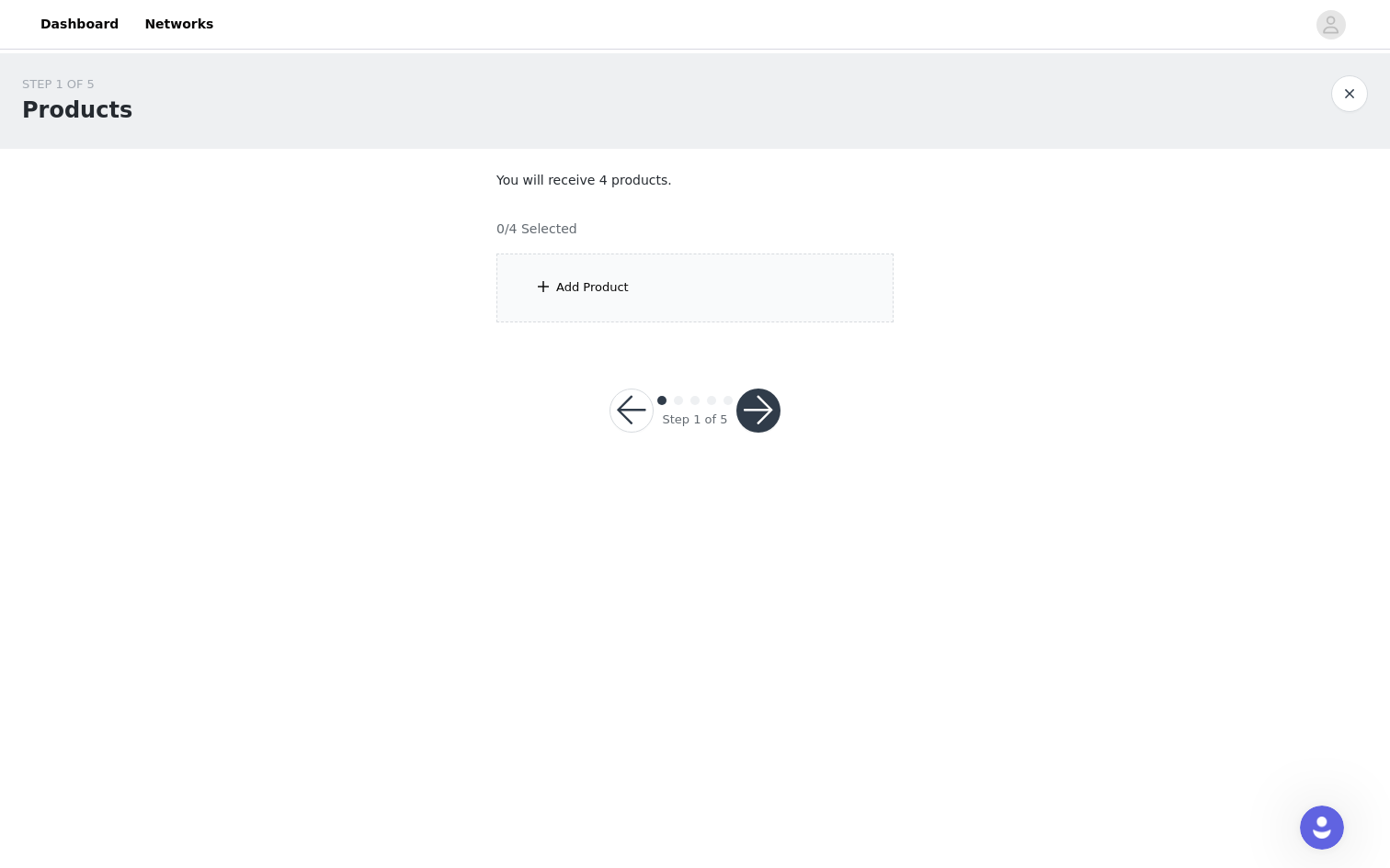
click at [712, 316] on div "Add Product" at bounding box center [695, 288] width 397 height 69
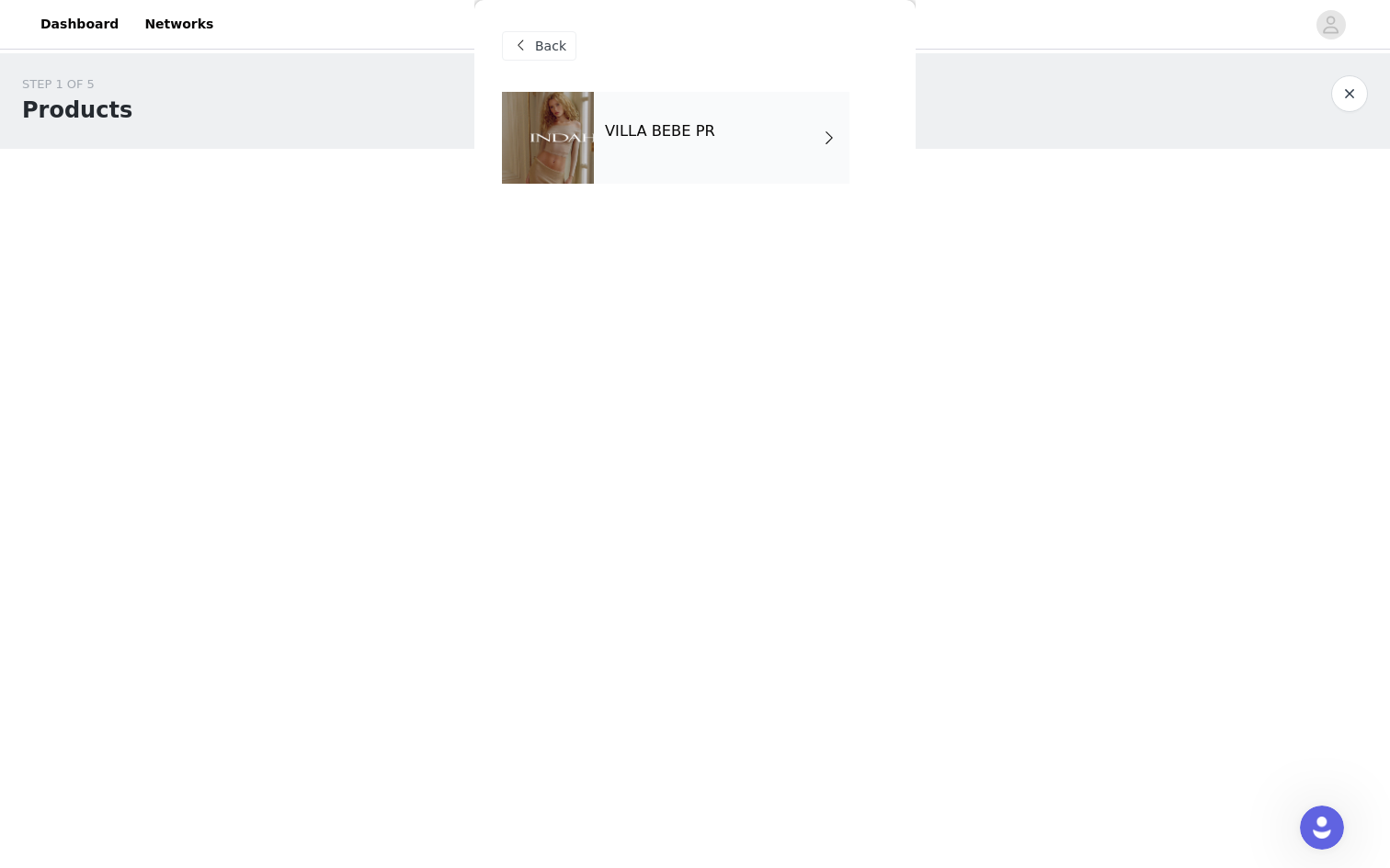
click at [827, 150] on div "VILLA BEBE PR" at bounding box center [721, 138] width 256 height 92
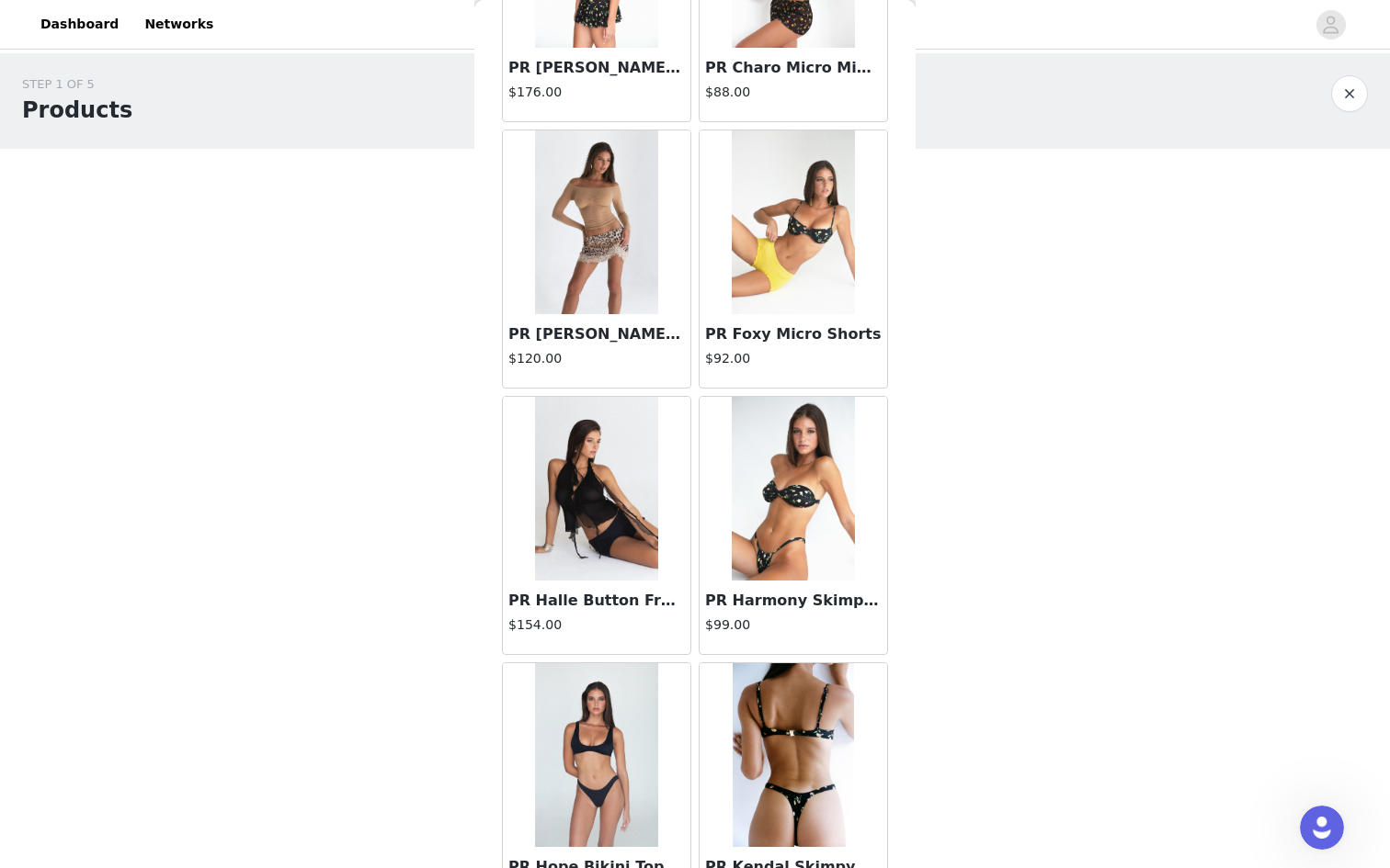
scroll to position [516, 0]
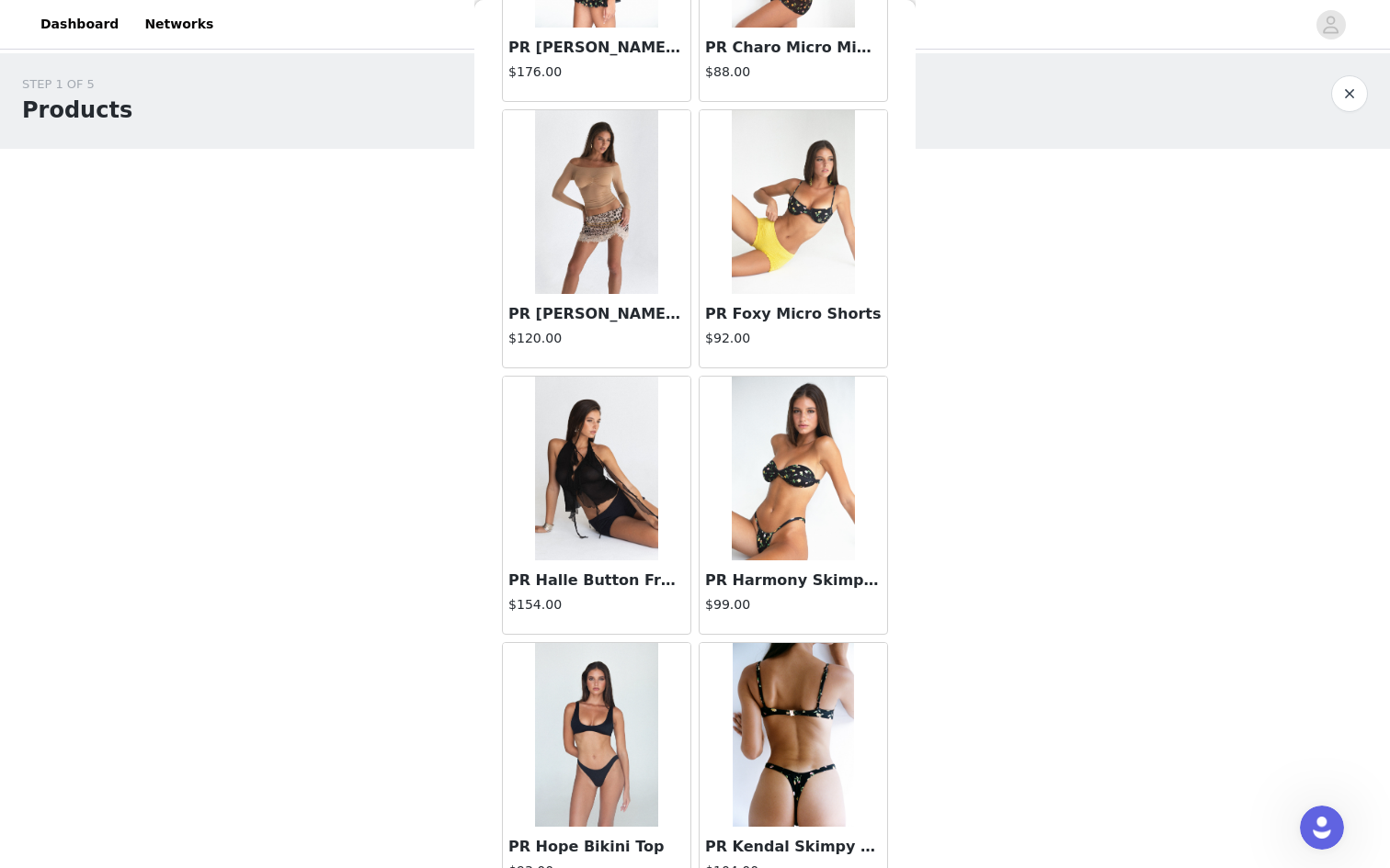
click at [801, 325] on div "PR Foxy Micro Shorts $92.00" at bounding box center [793, 330] width 188 height 73
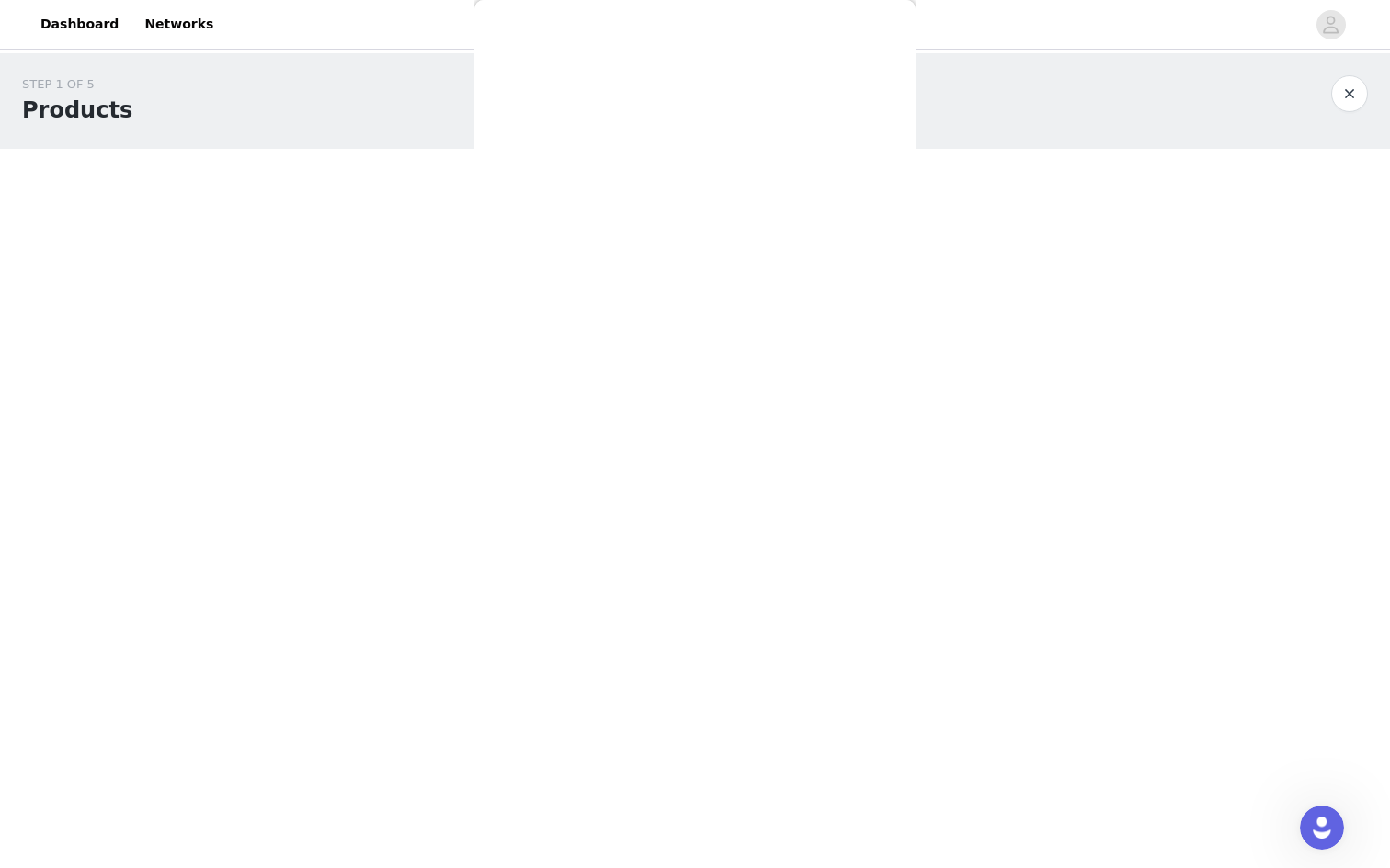
scroll to position [0, 0]
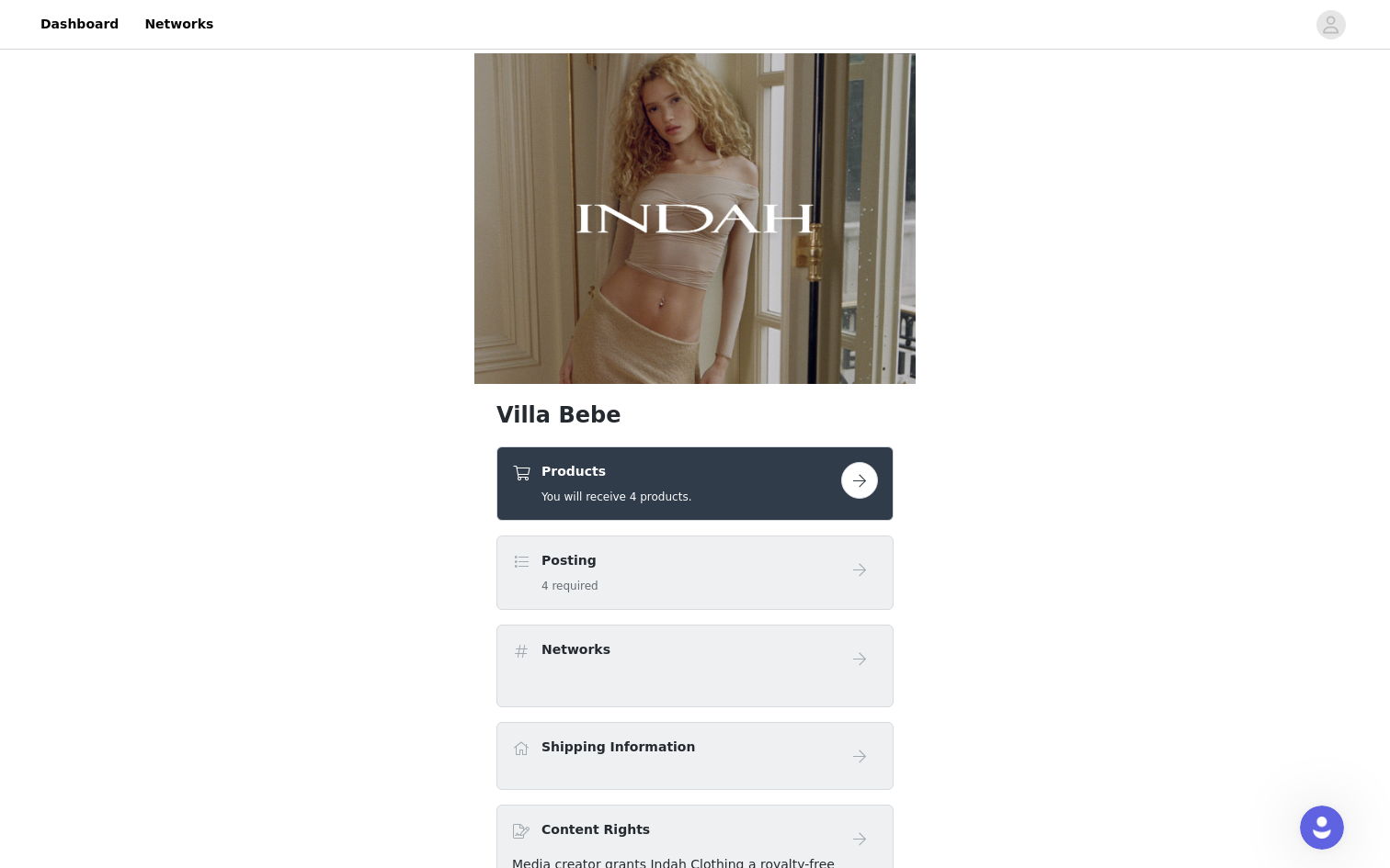
click at [867, 481] on button "button" at bounding box center [860, 480] width 37 height 37
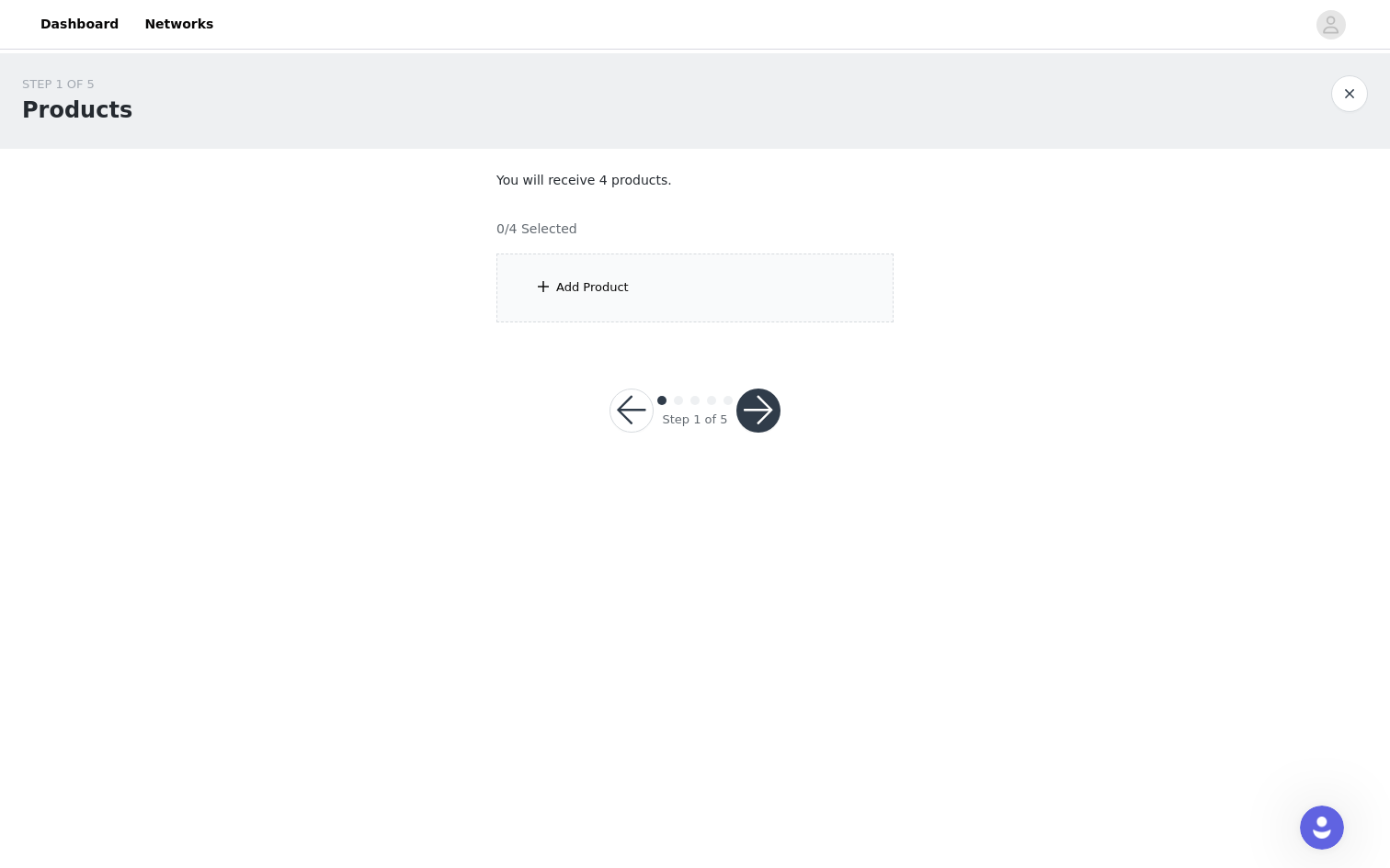
click at [798, 283] on div "Add Product" at bounding box center [695, 288] width 397 height 69
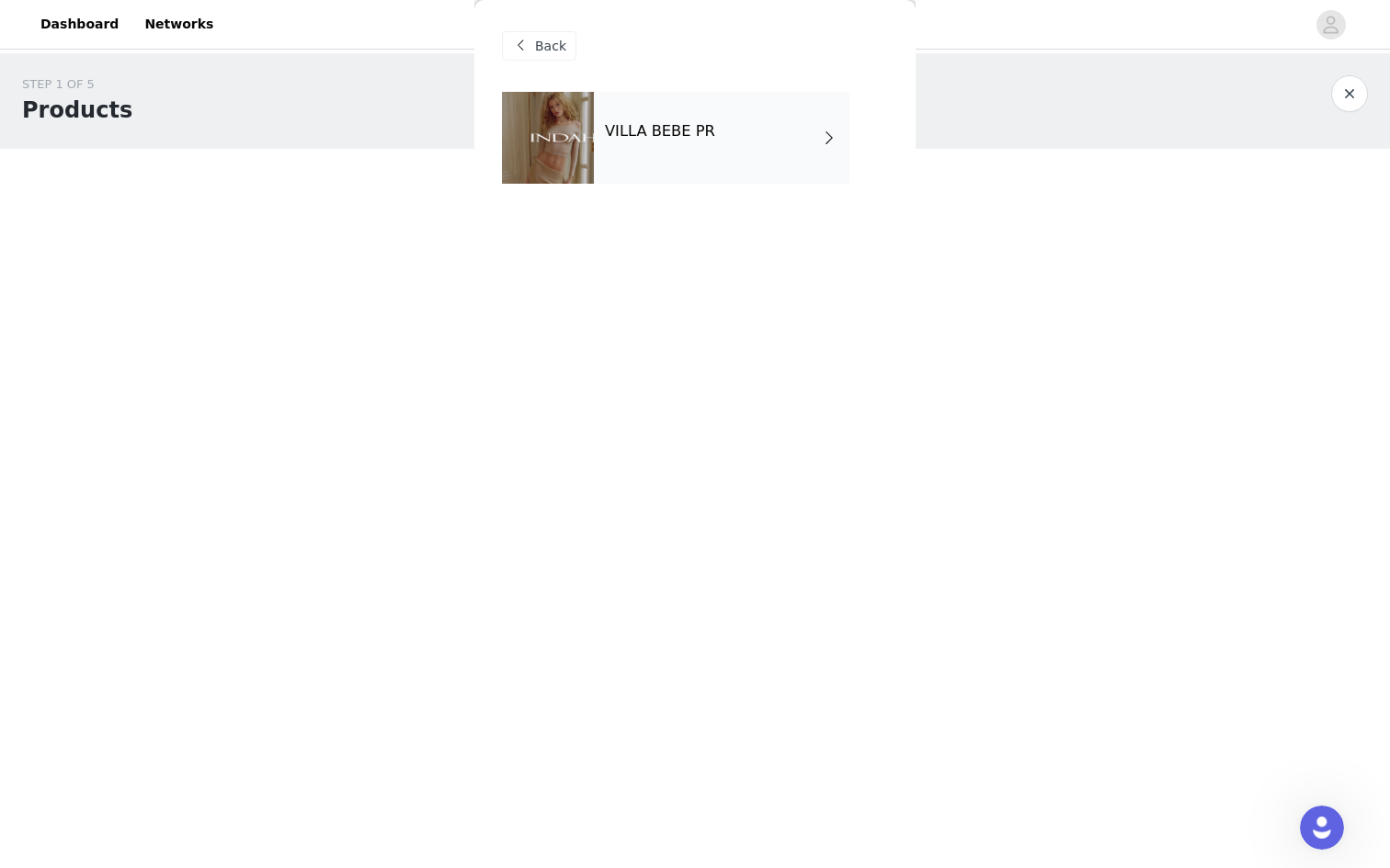
click at [693, 172] on div "VILLA BEBE PR" at bounding box center [721, 138] width 256 height 92
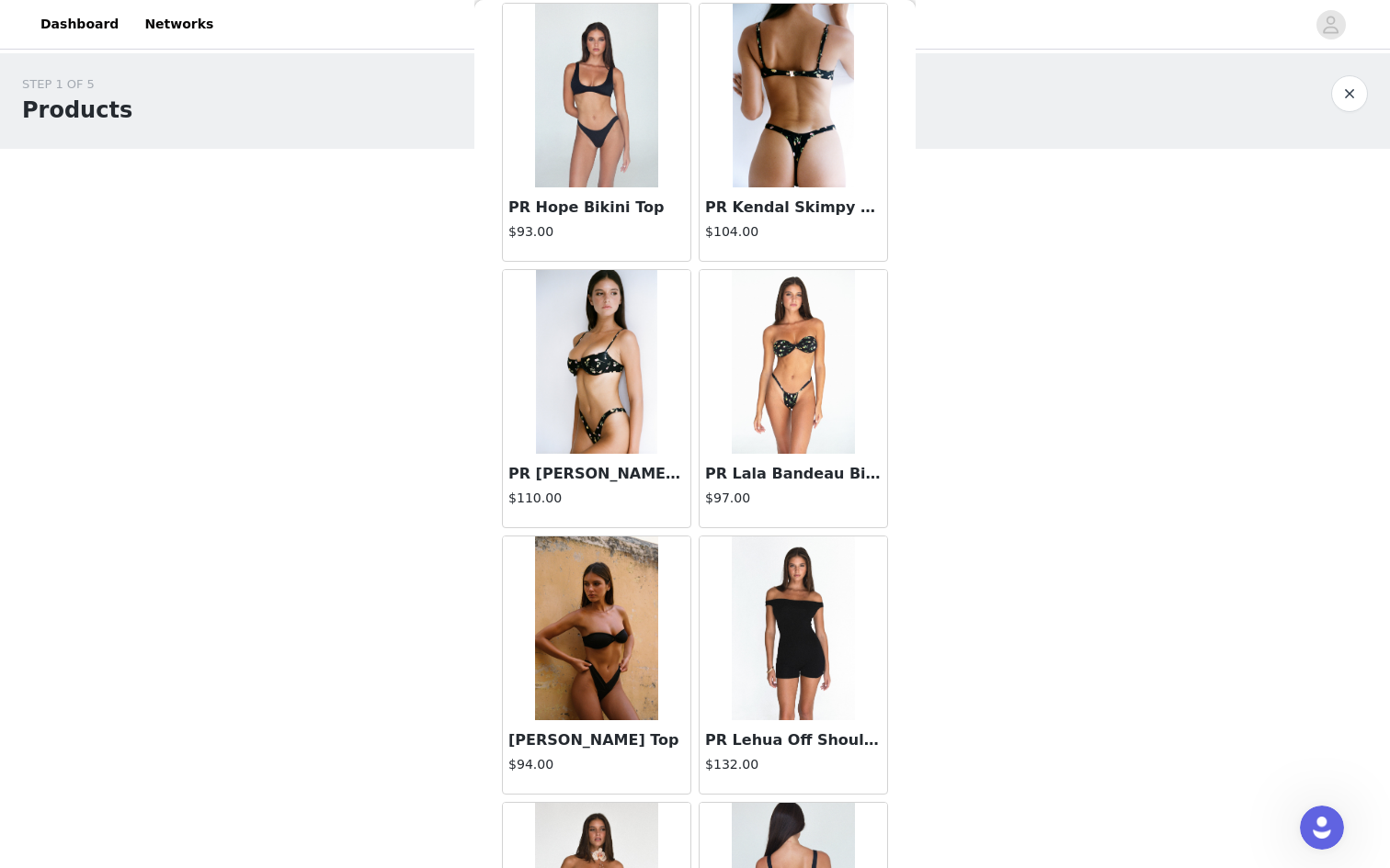
scroll to position [1943, 0]
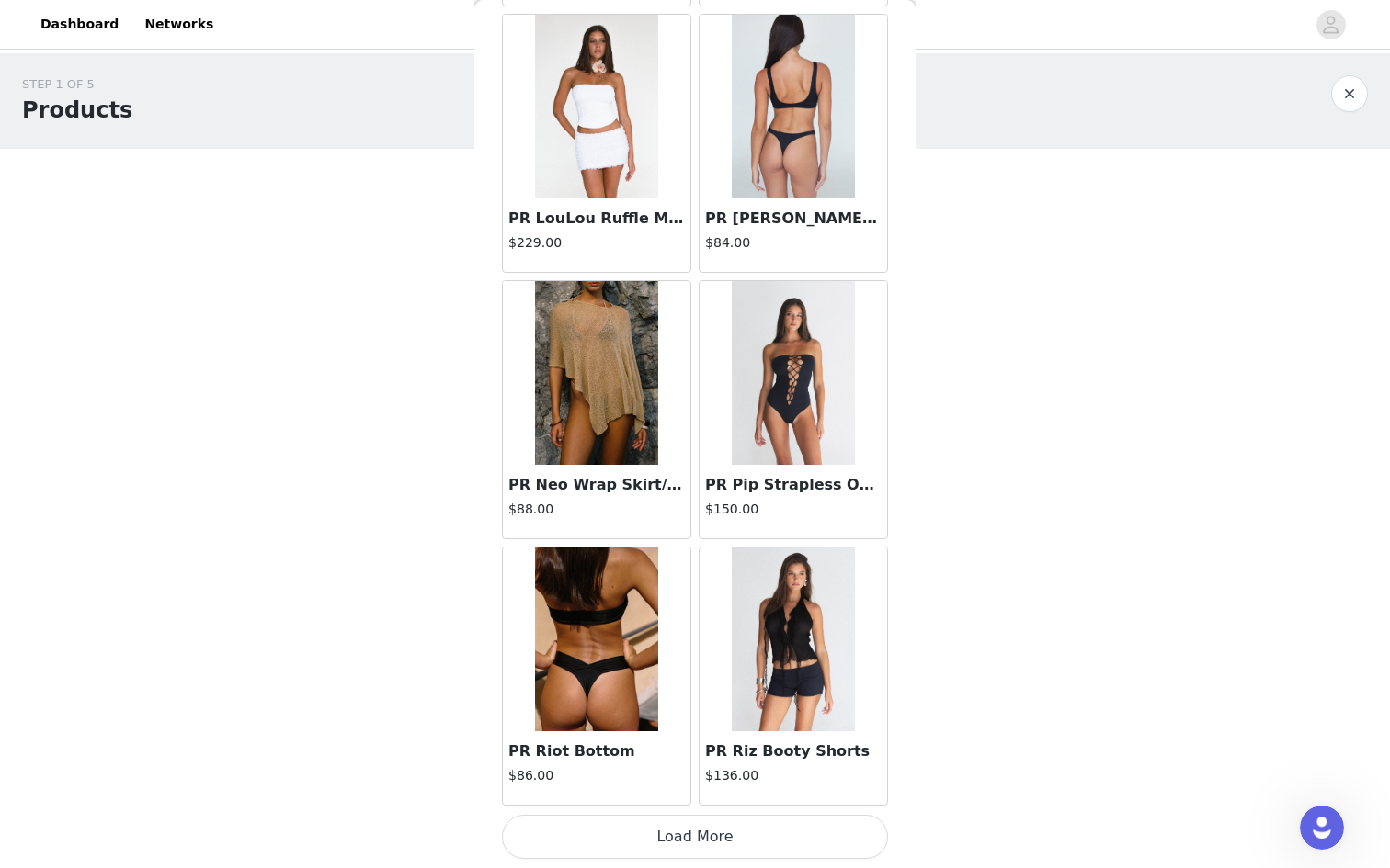
click at [732, 660] on img at bounding box center [793, 639] width 123 height 184
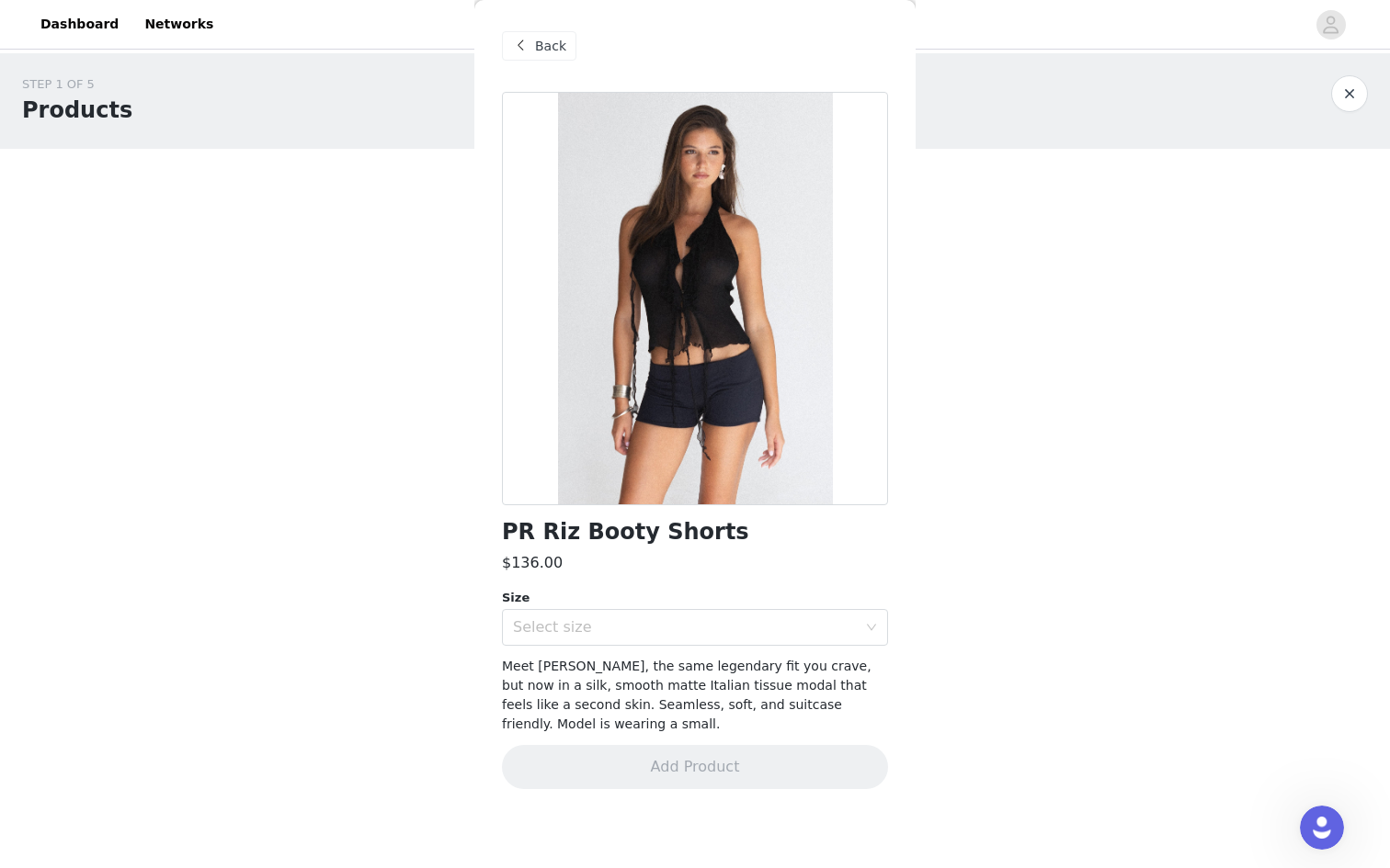
scroll to position [0, 0]
click at [735, 628] on div "Select size" at bounding box center [685, 627] width 344 height 19
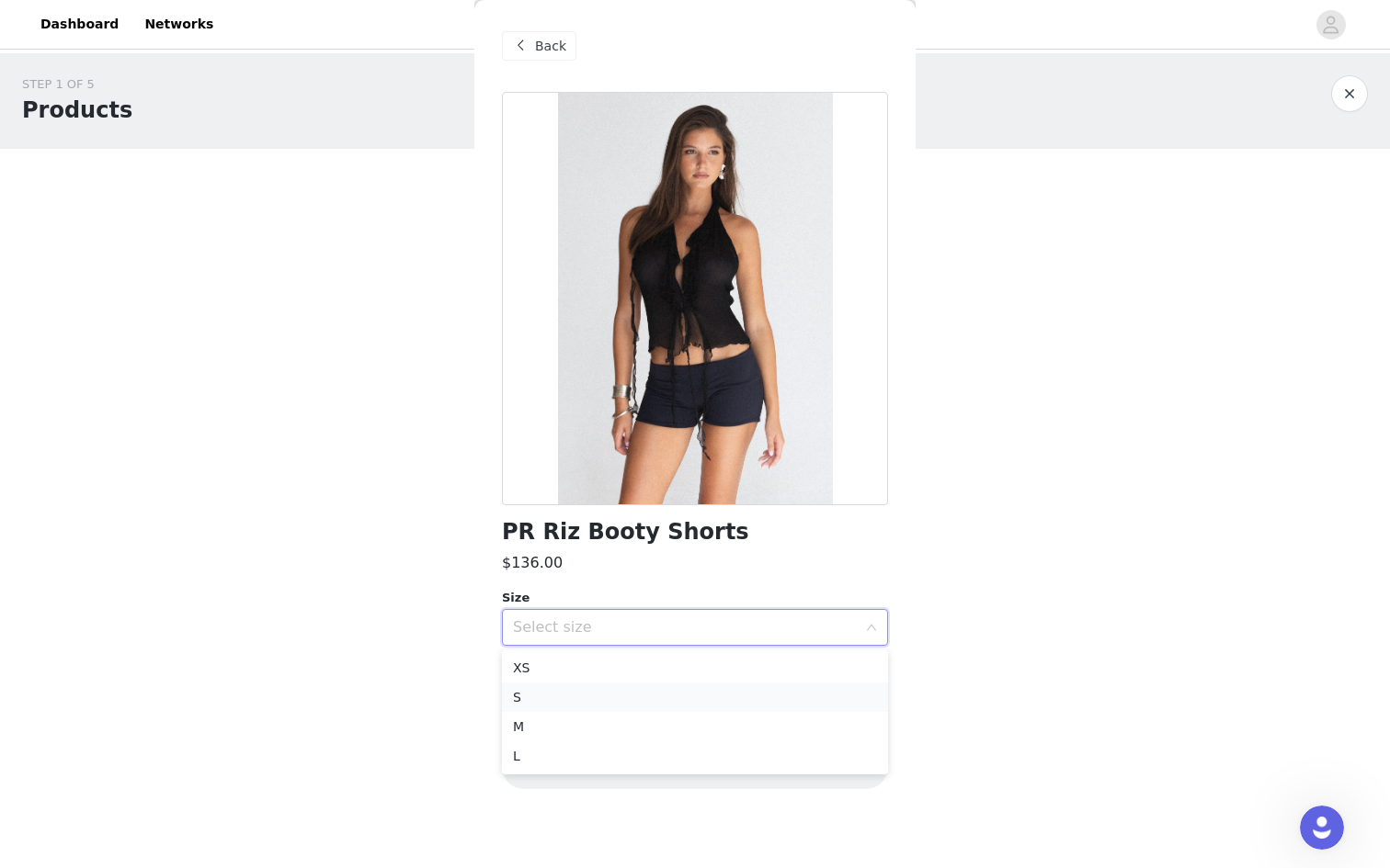
click at [703, 690] on li "S" at bounding box center [695, 698] width 386 height 30
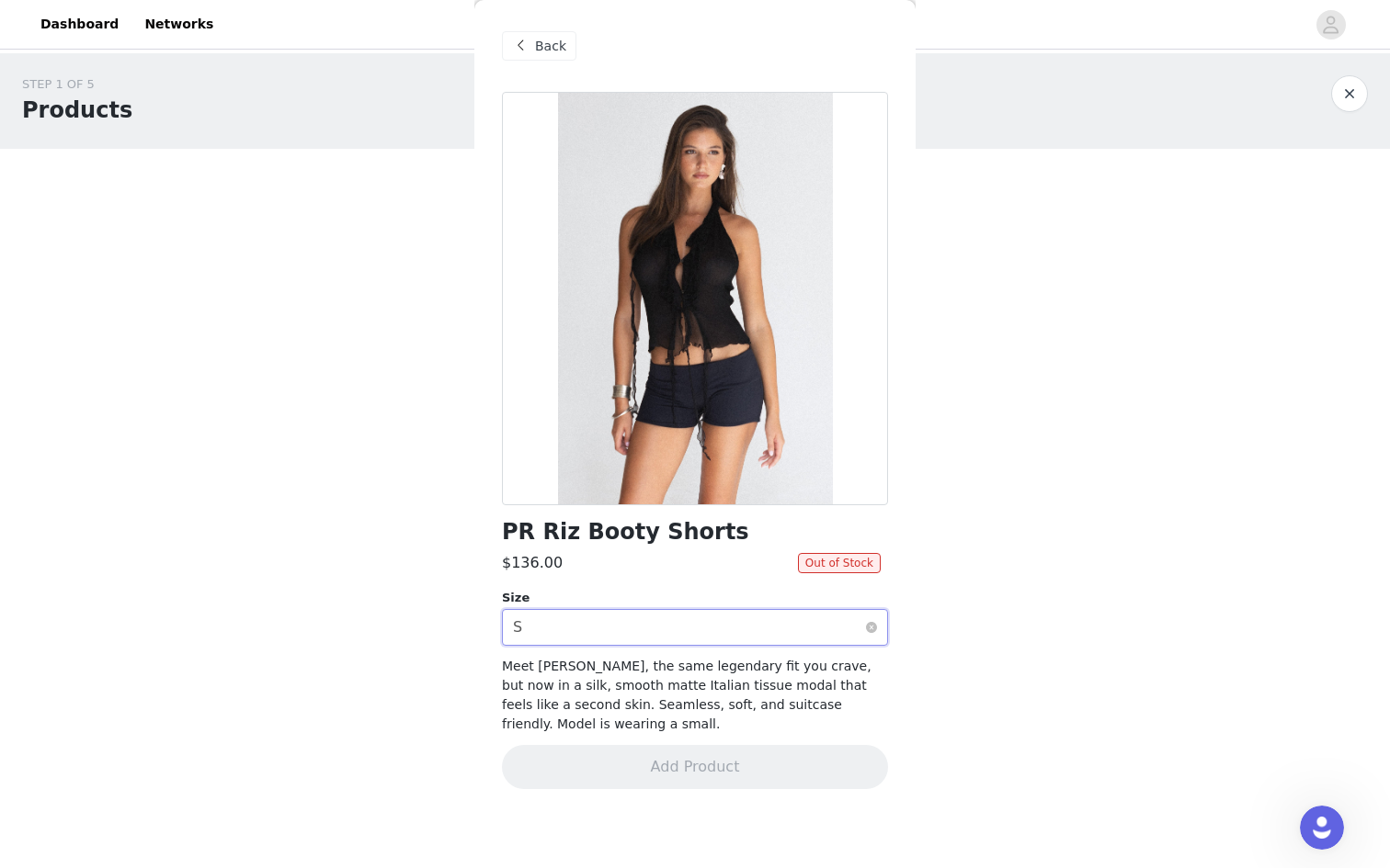
click at [739, 628] on div "Select size S" at bounding box center [689, 628] width 352 height 35
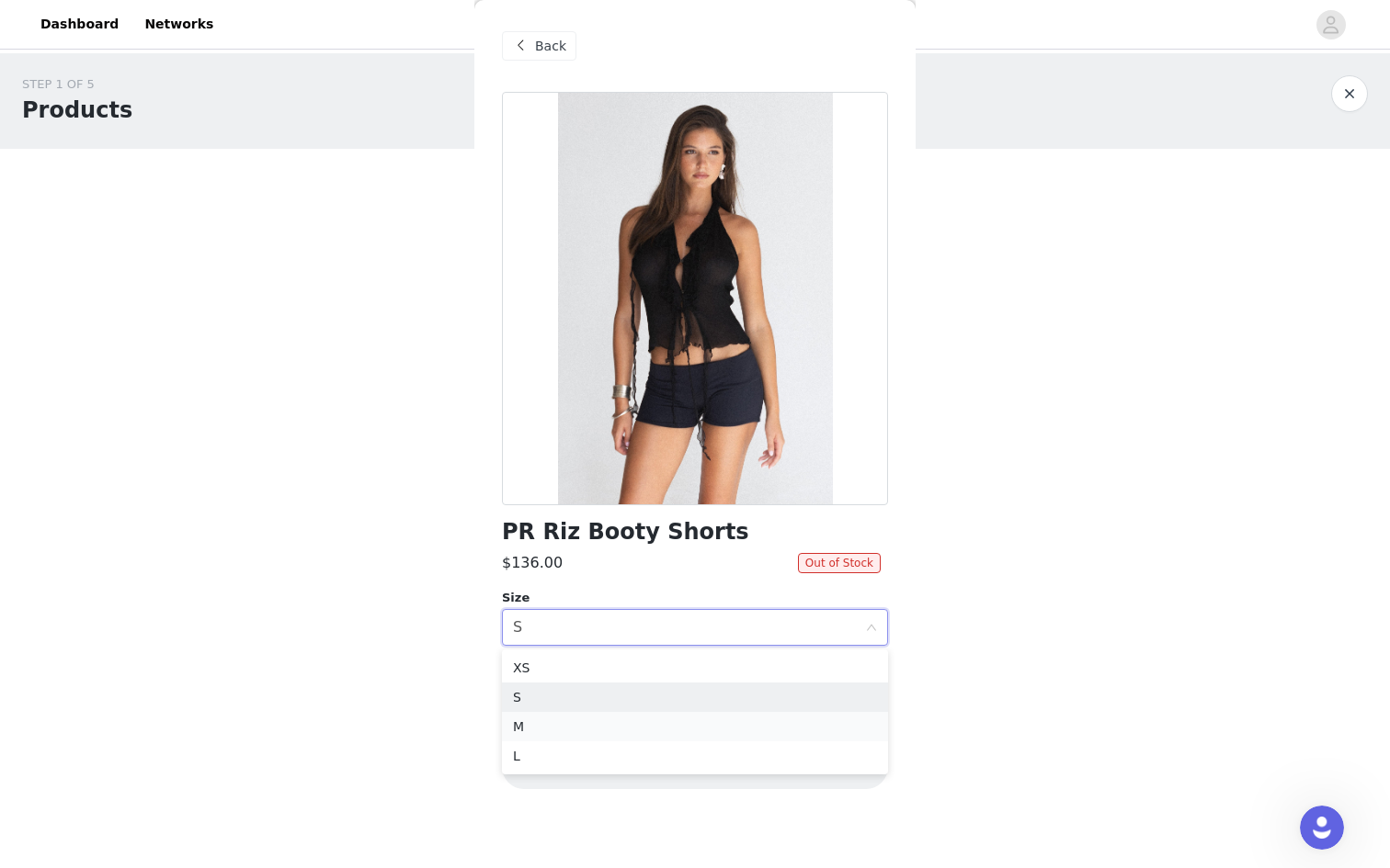
click at [694, 721] on li "M" at bounding box center [695, 727] width 386 height 30
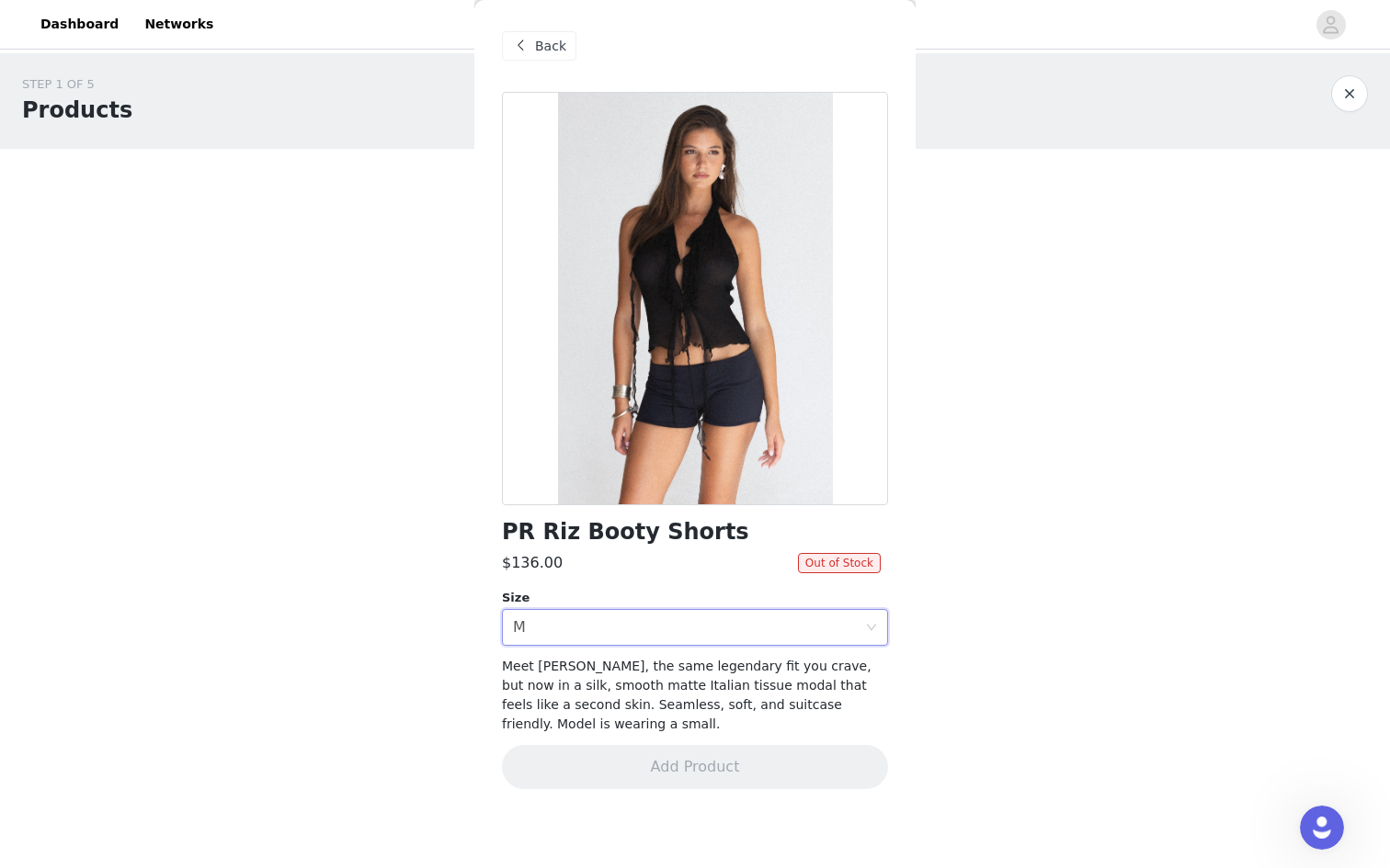
click at [560, 33] on div "Back" at bounding box center [539, 46] width 74 height 30
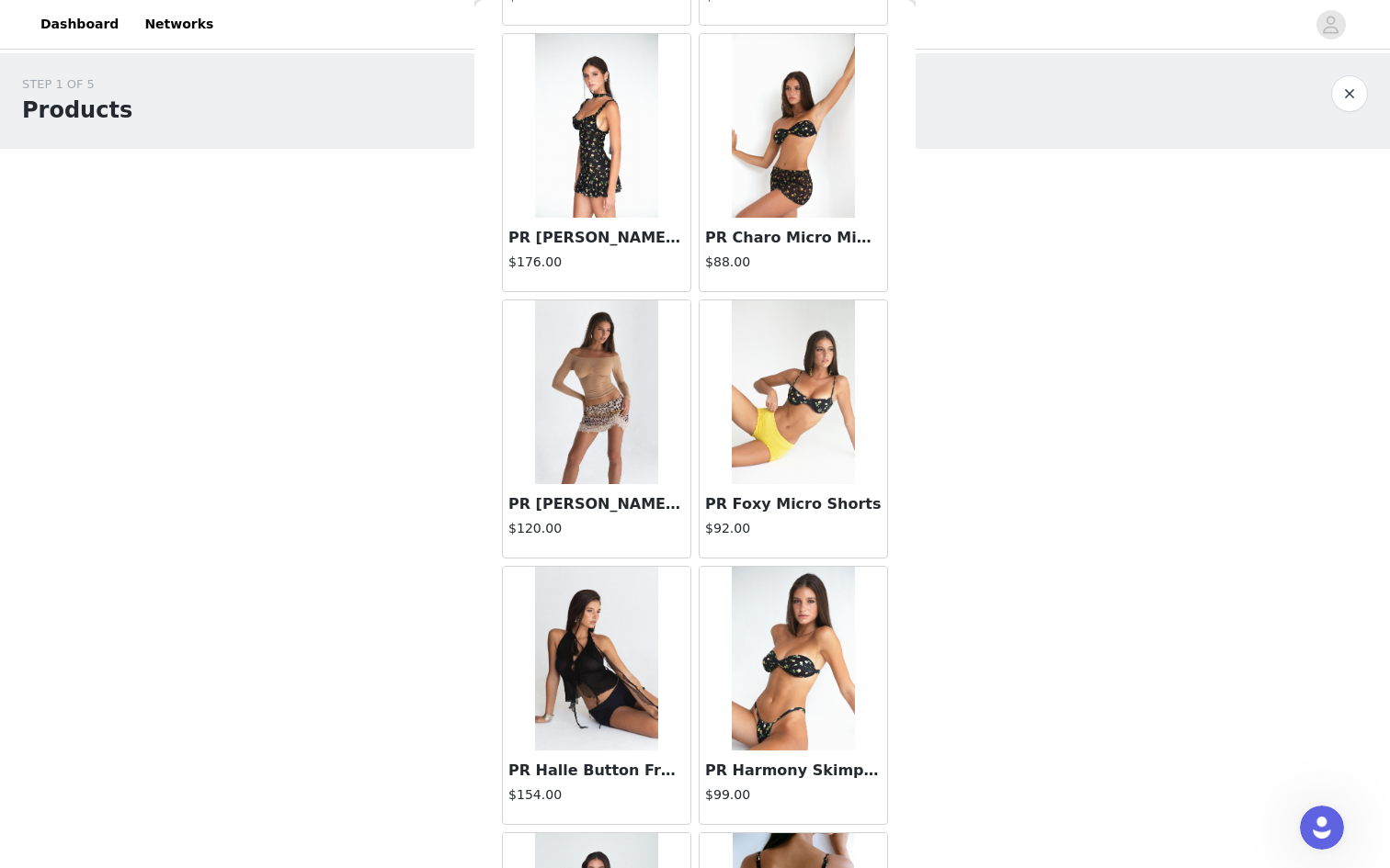
scroll to position [375, 0]
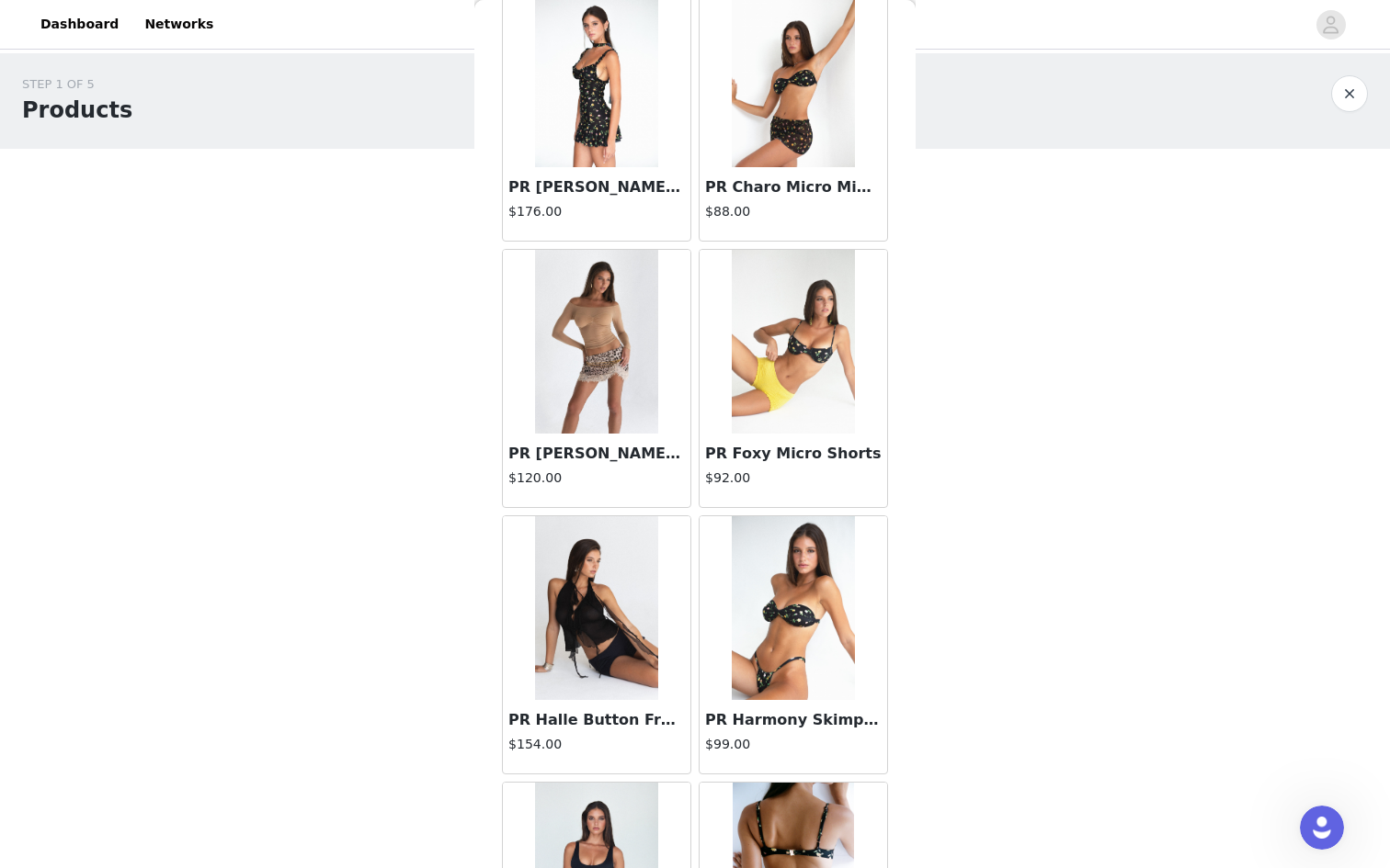
click at [598, 422] on img at bounding box center [596, 342] width 123 height 184
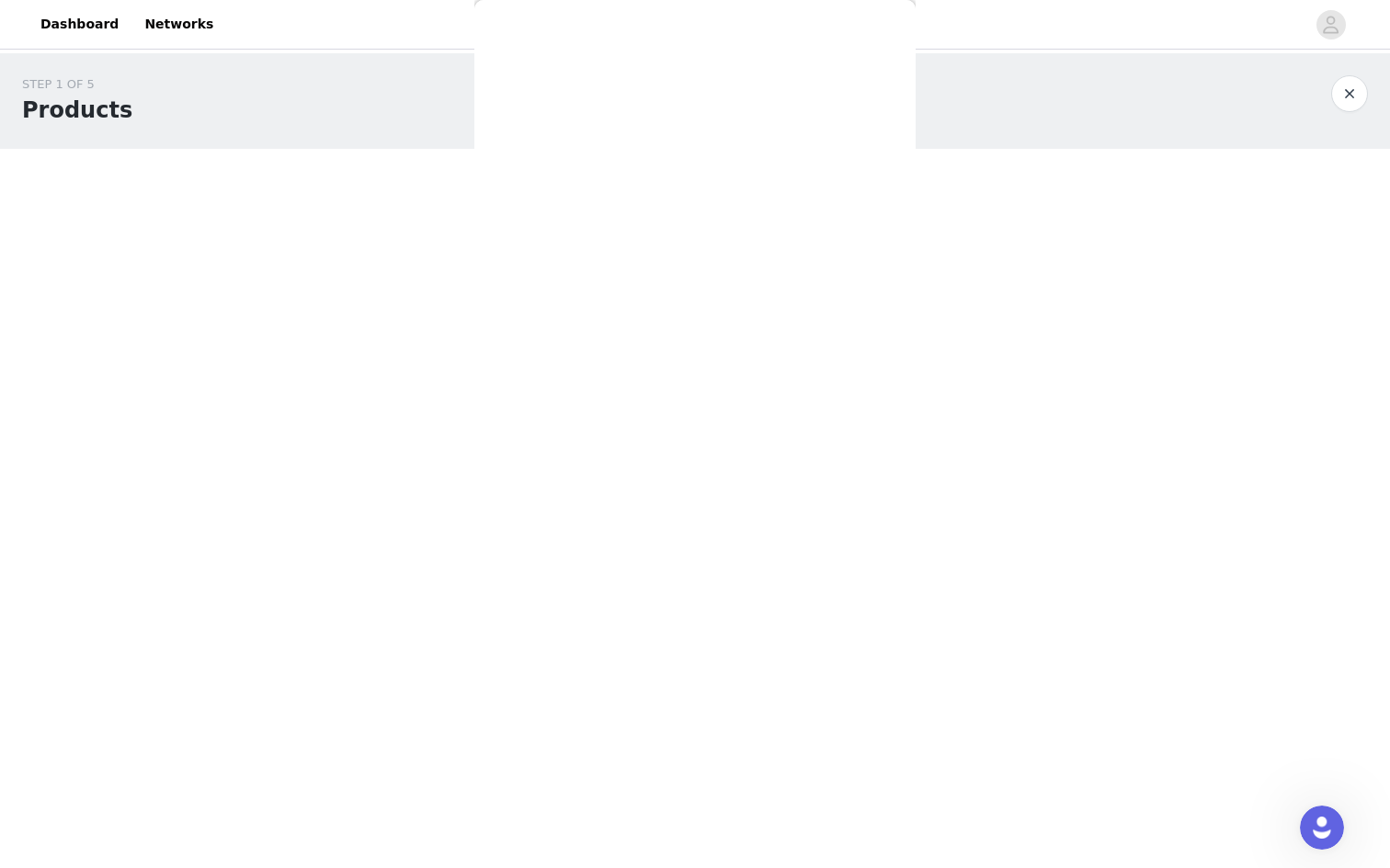
scroll to position [0, 0]
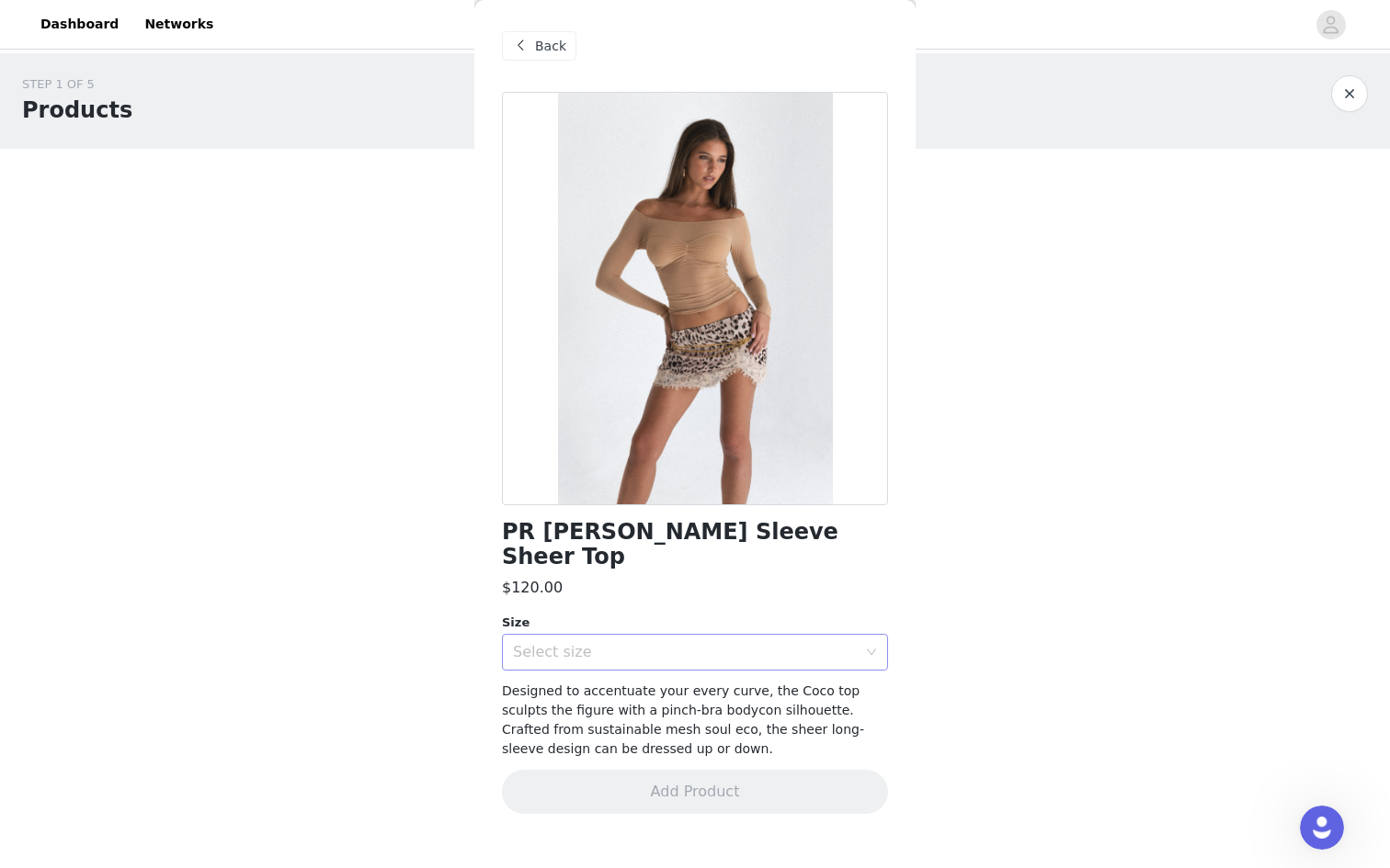
click at [614, 643] on div "Select size" at bounding box center [685, 652] width 344 height 19
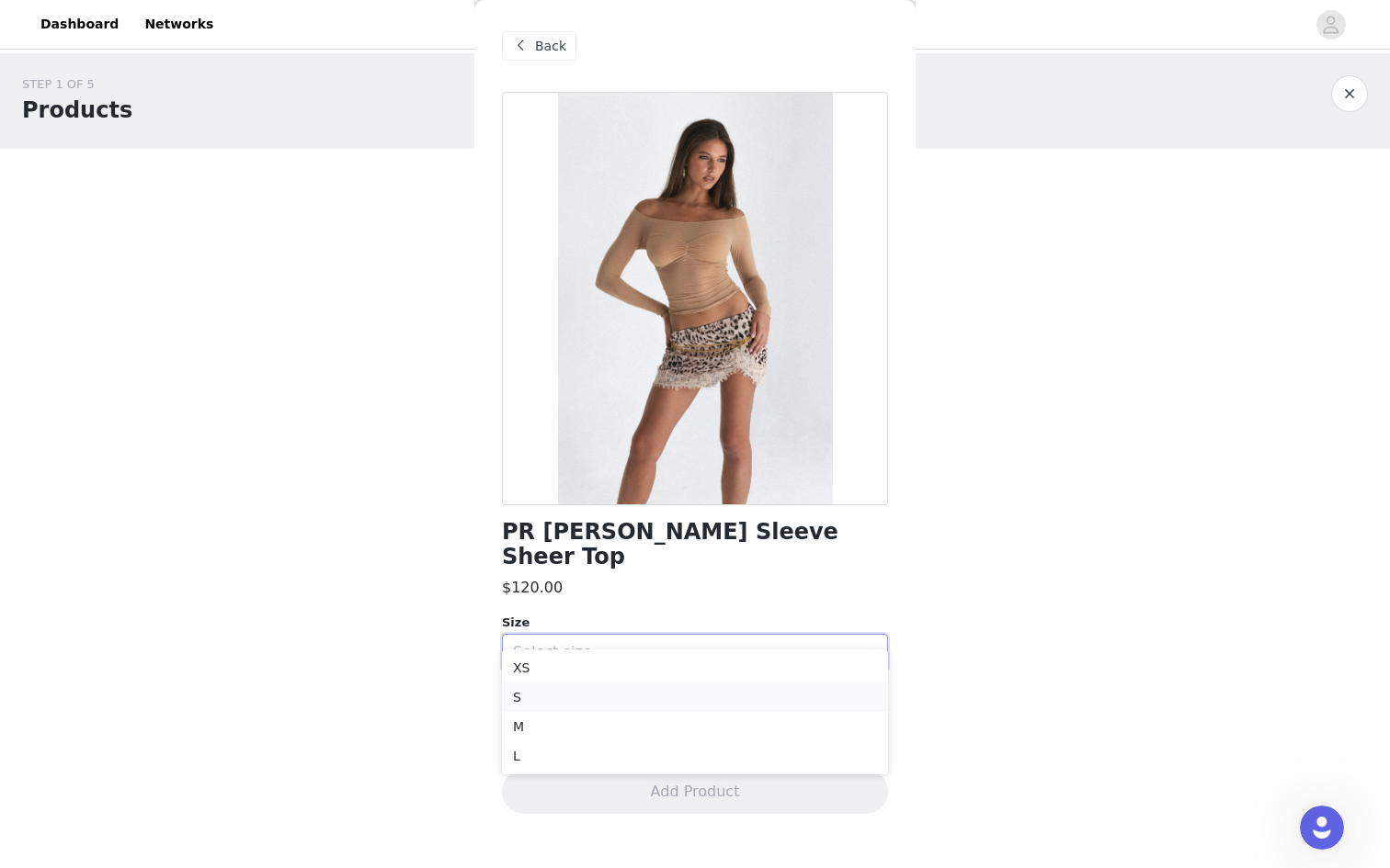
click at [579, 694] on li "S" at bounding box center [695, 698] width 386 height 30
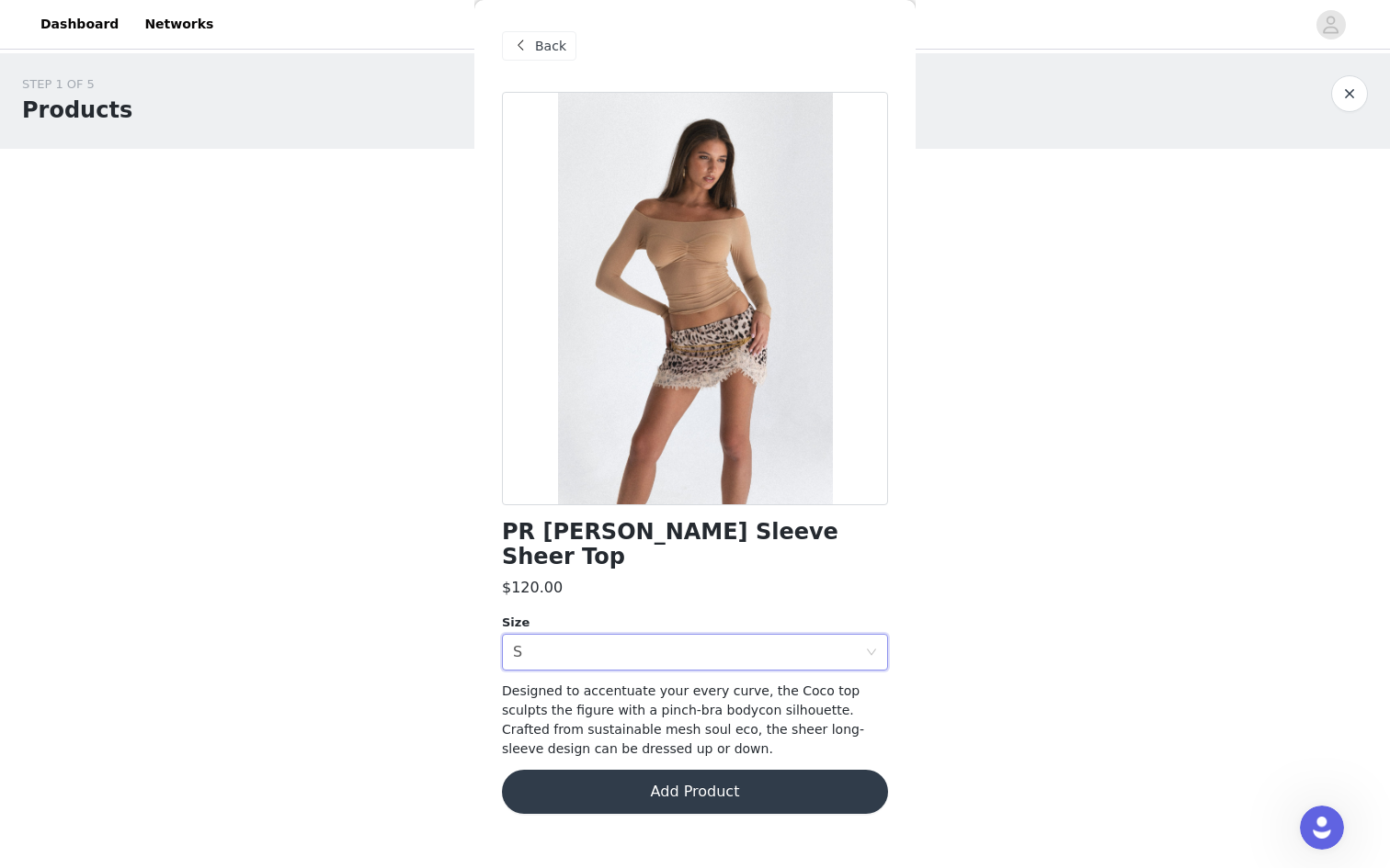
click at [597, 770] on button "Add Product" at bounding box center [695, 792] width 386 height 44
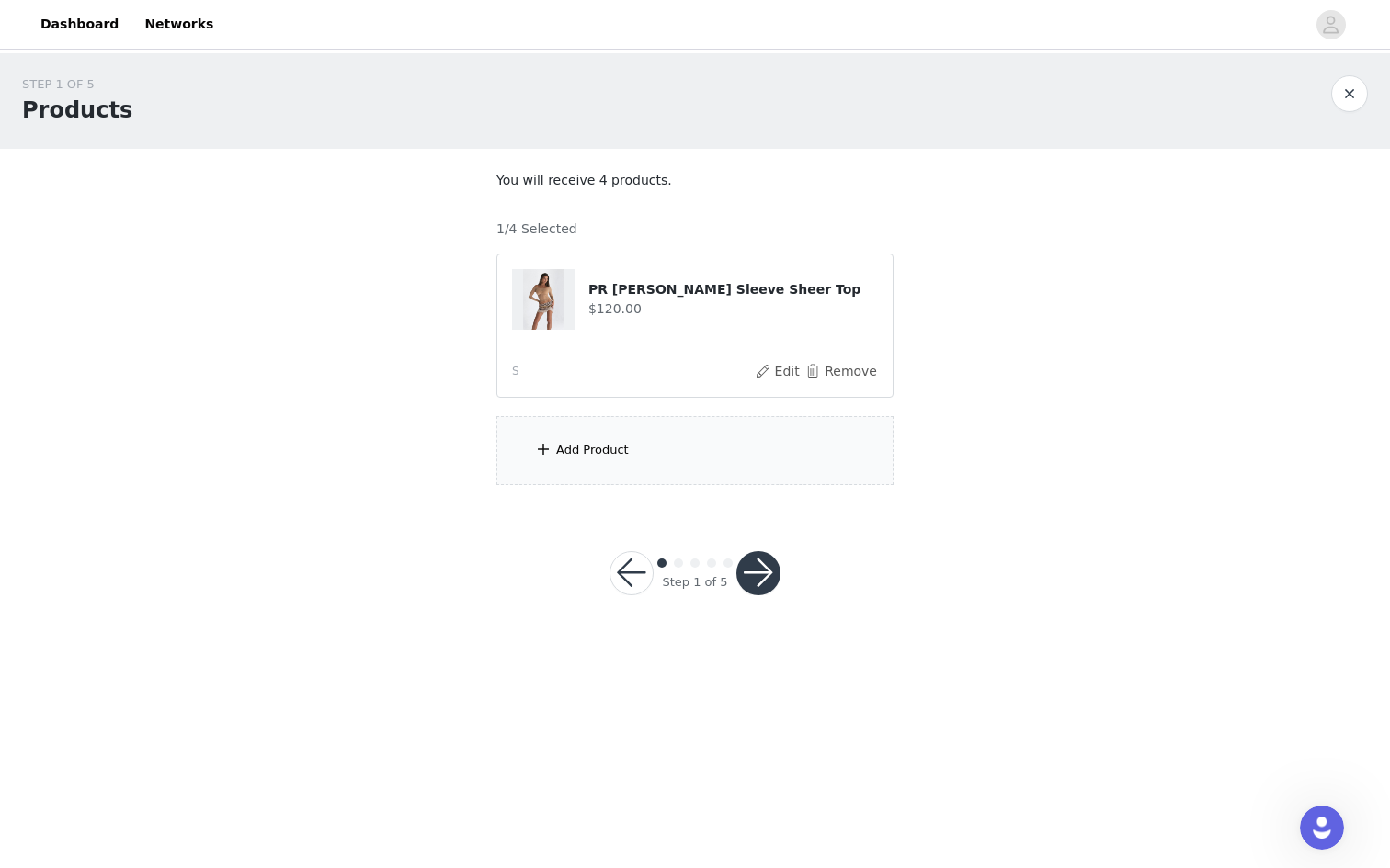
click at [627, 443] on div "Add Product" at bounding box center [695, 451] width 397 height 69
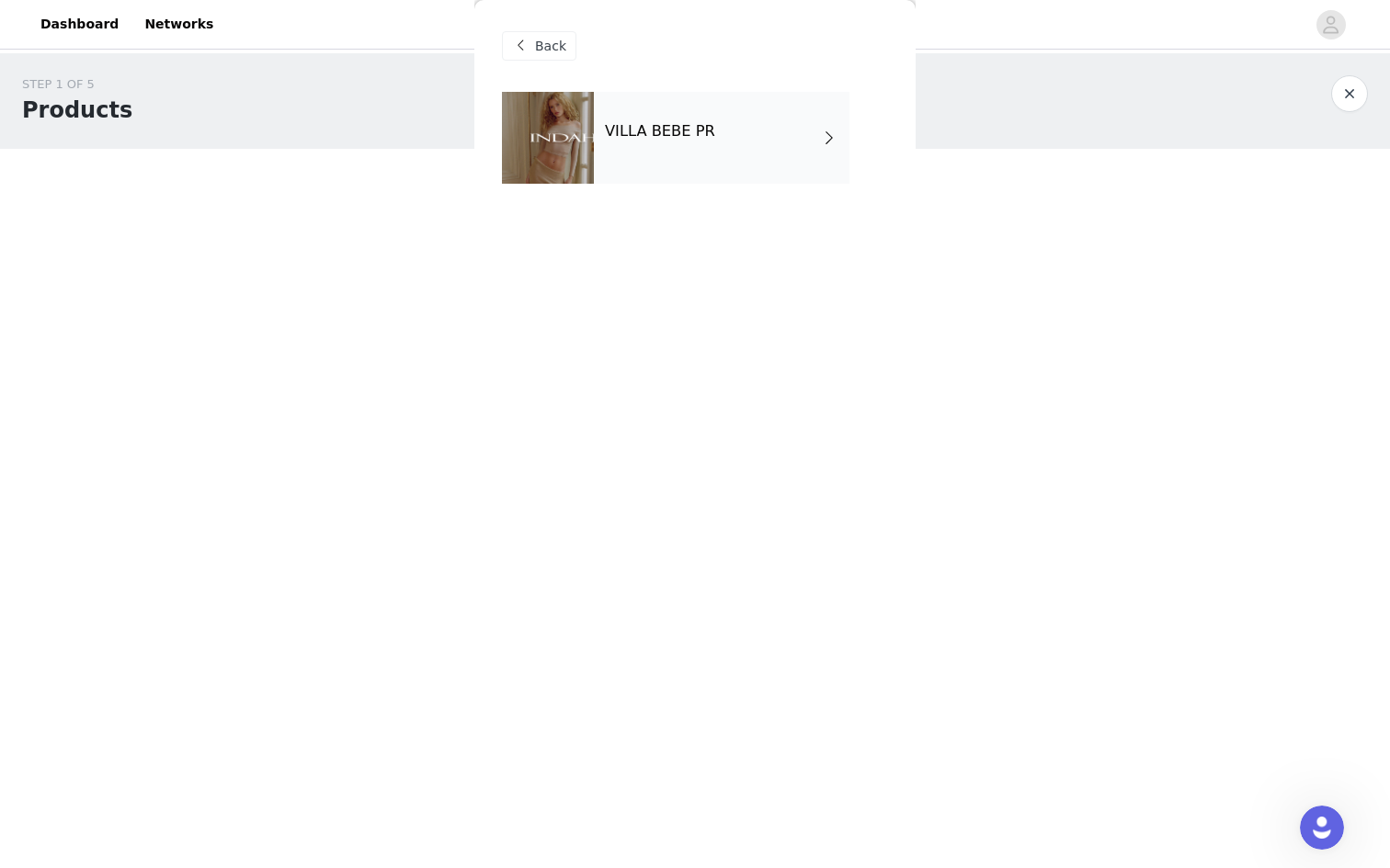
click at [695, 111] on div "VILLA BEBE PR" at bounding box center [721, 138] width 256 height 92
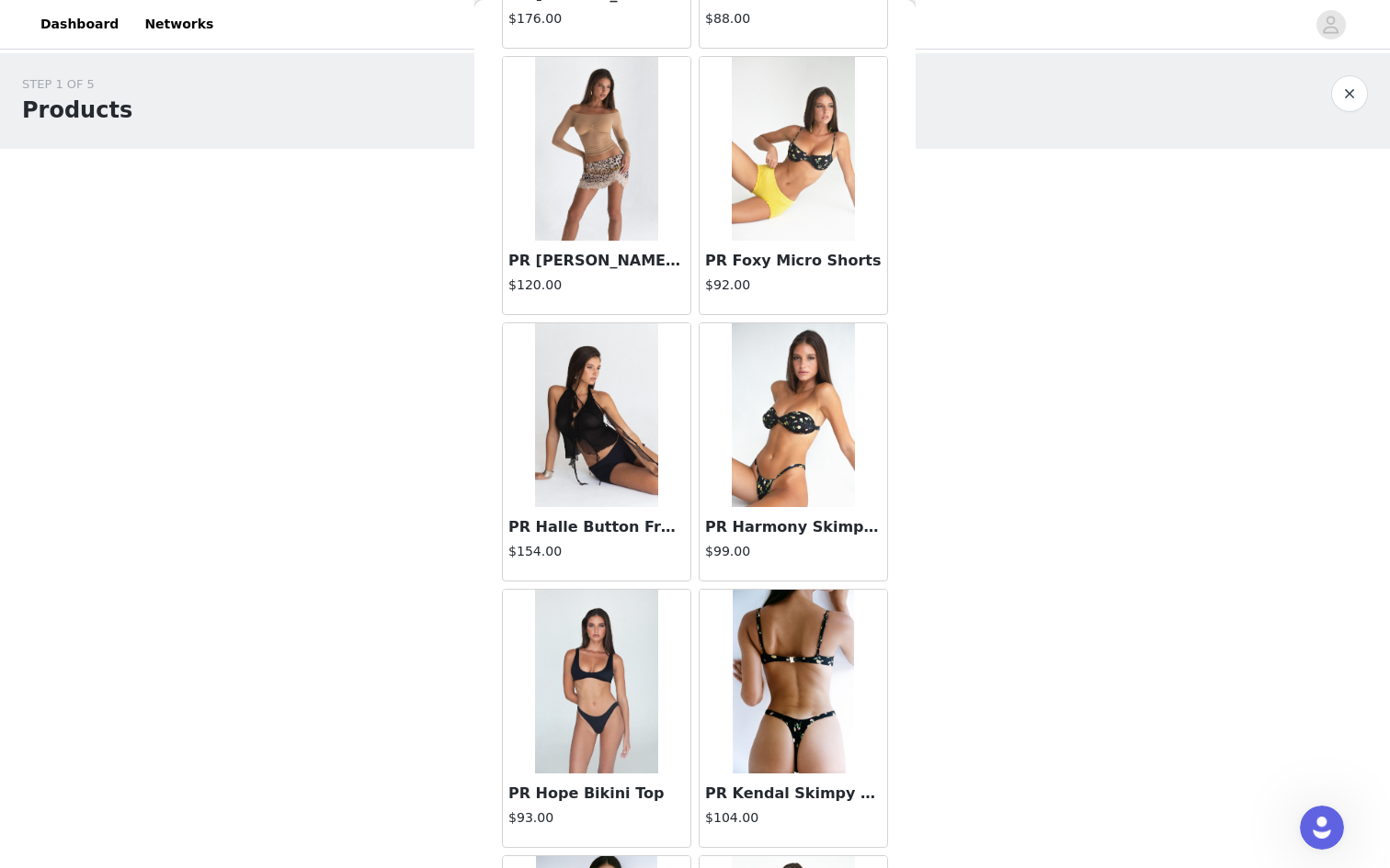
scroll to position [618, 0]
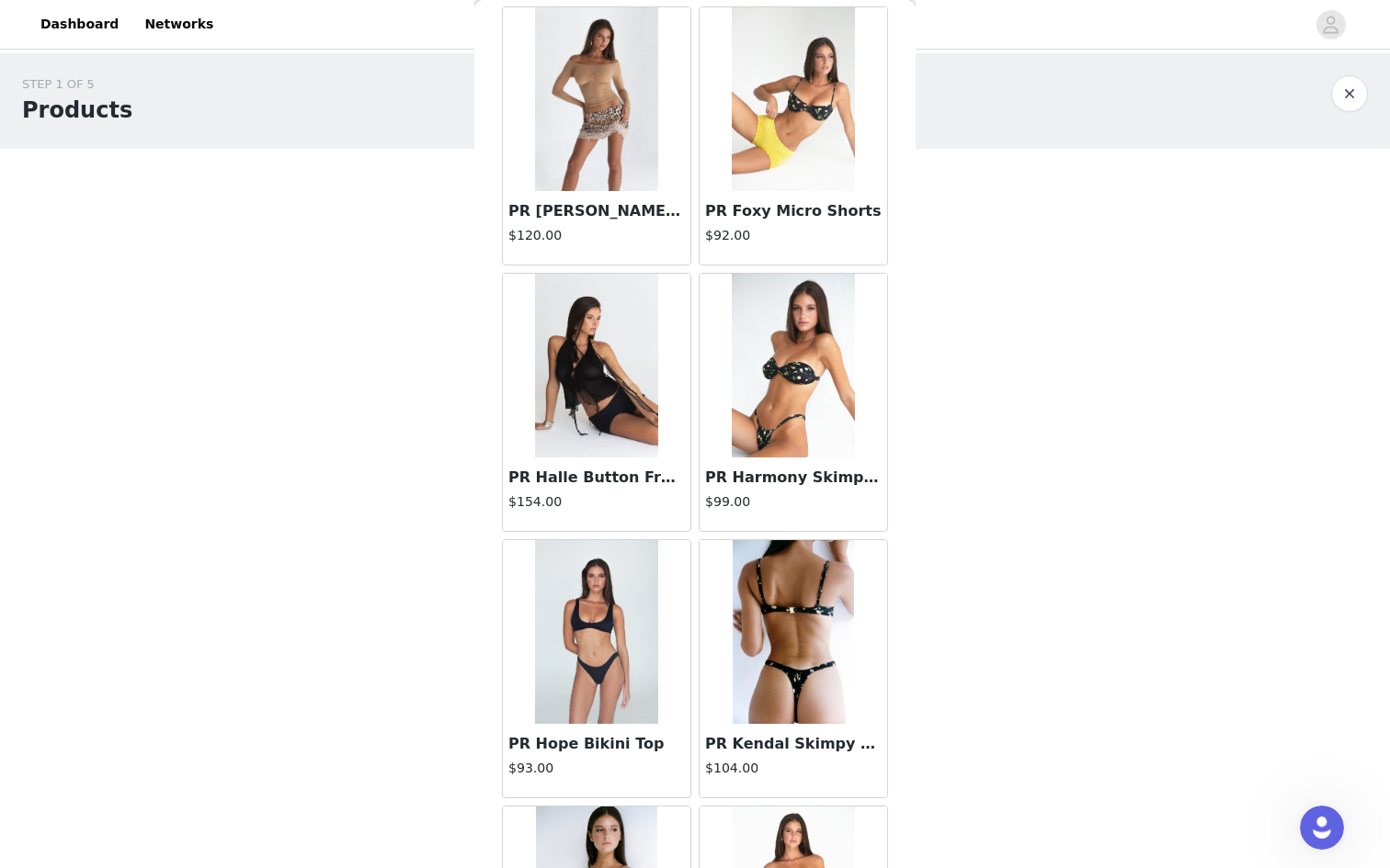
click at [633, 453] on img at bounding box center [596, 366] width 123 height 184
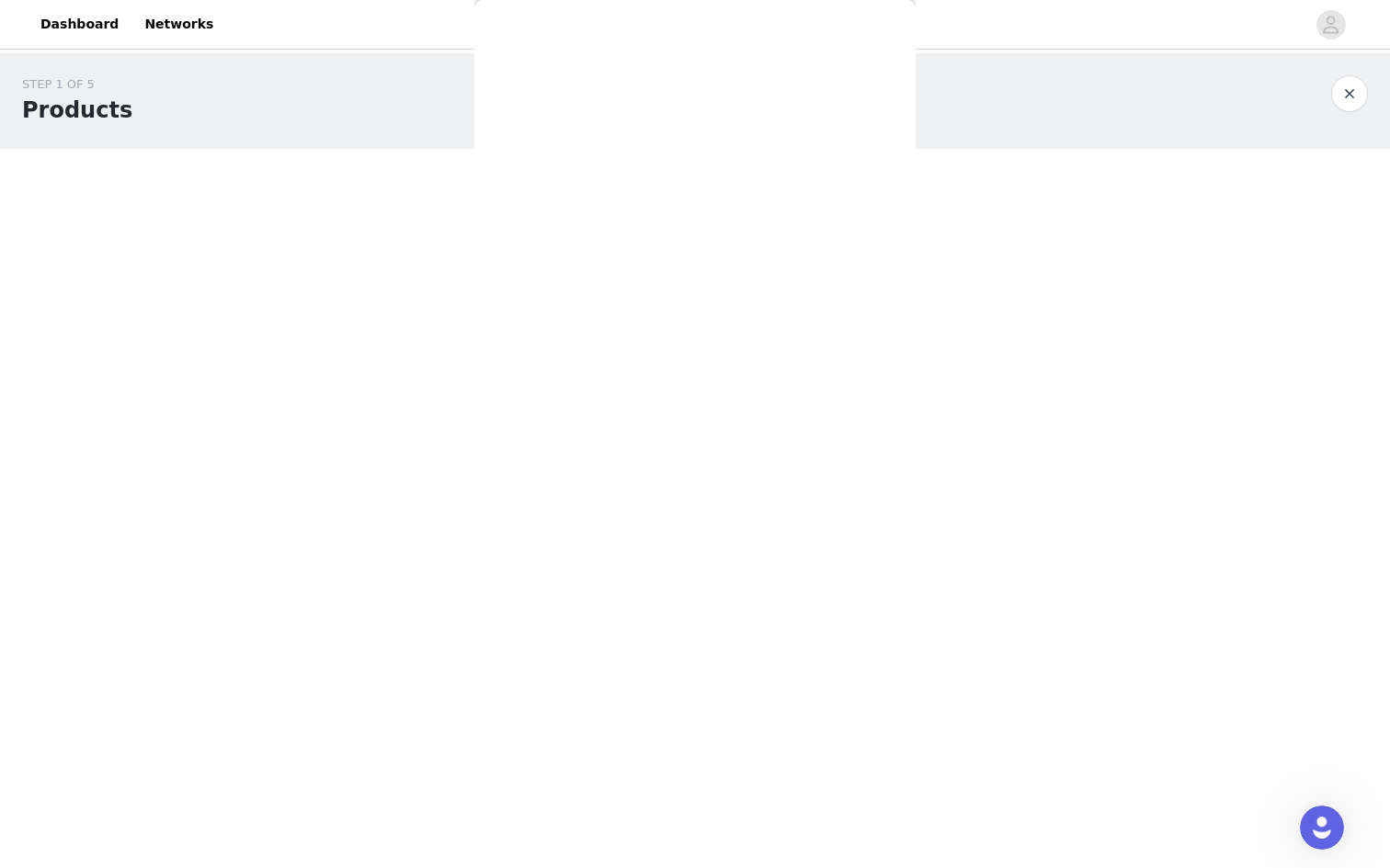
scroll to position [0, 0]
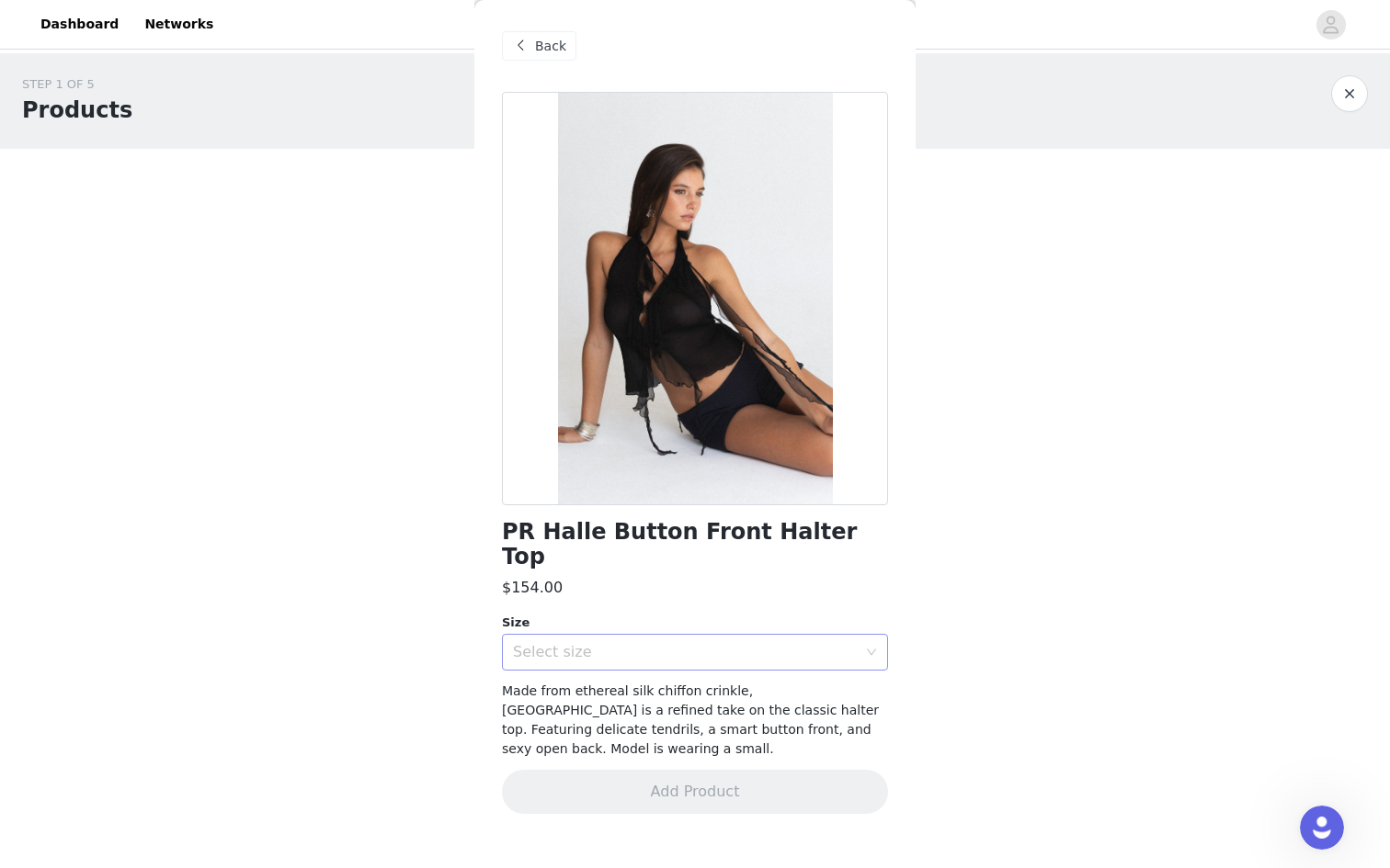
click at [600, 638] on div "Select size" at bounding box center [689, 652] width 352 height 35
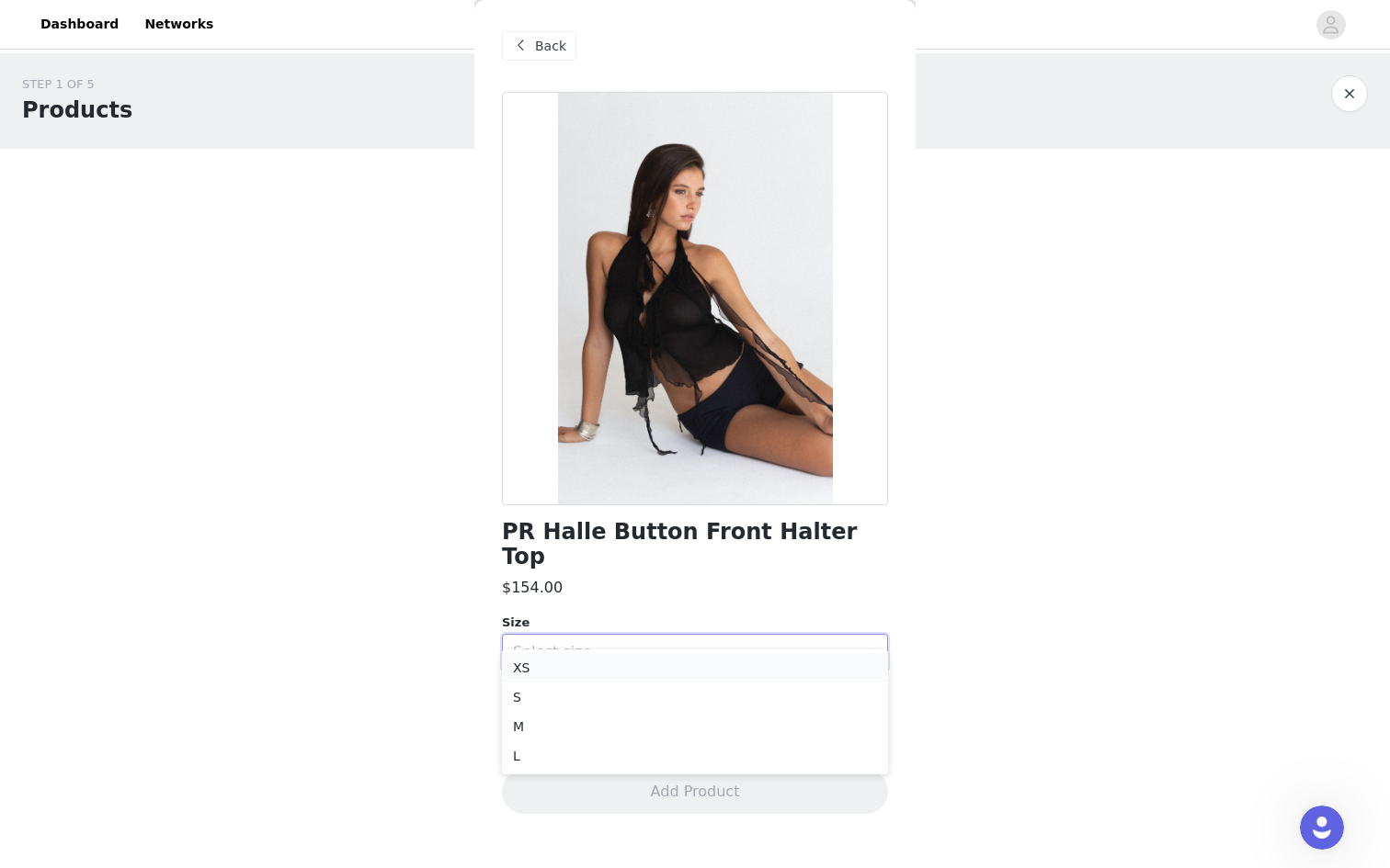
click at [587, 671] on li "XS" at bounding box center [695, 668] width 386 height 30
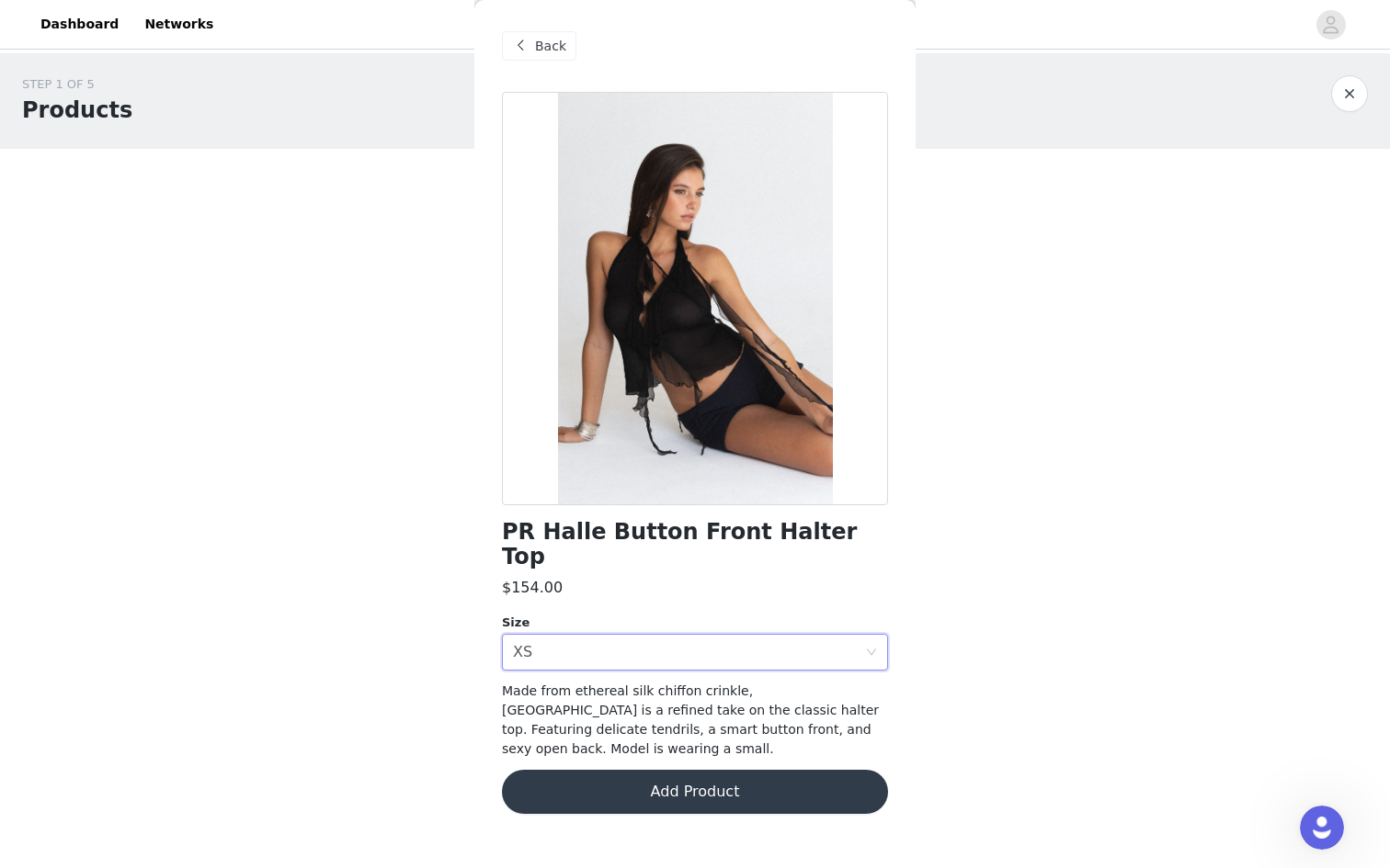
click at [614, 770] on button "Add Product" at bounding box center [695, 792] width 386 height 44
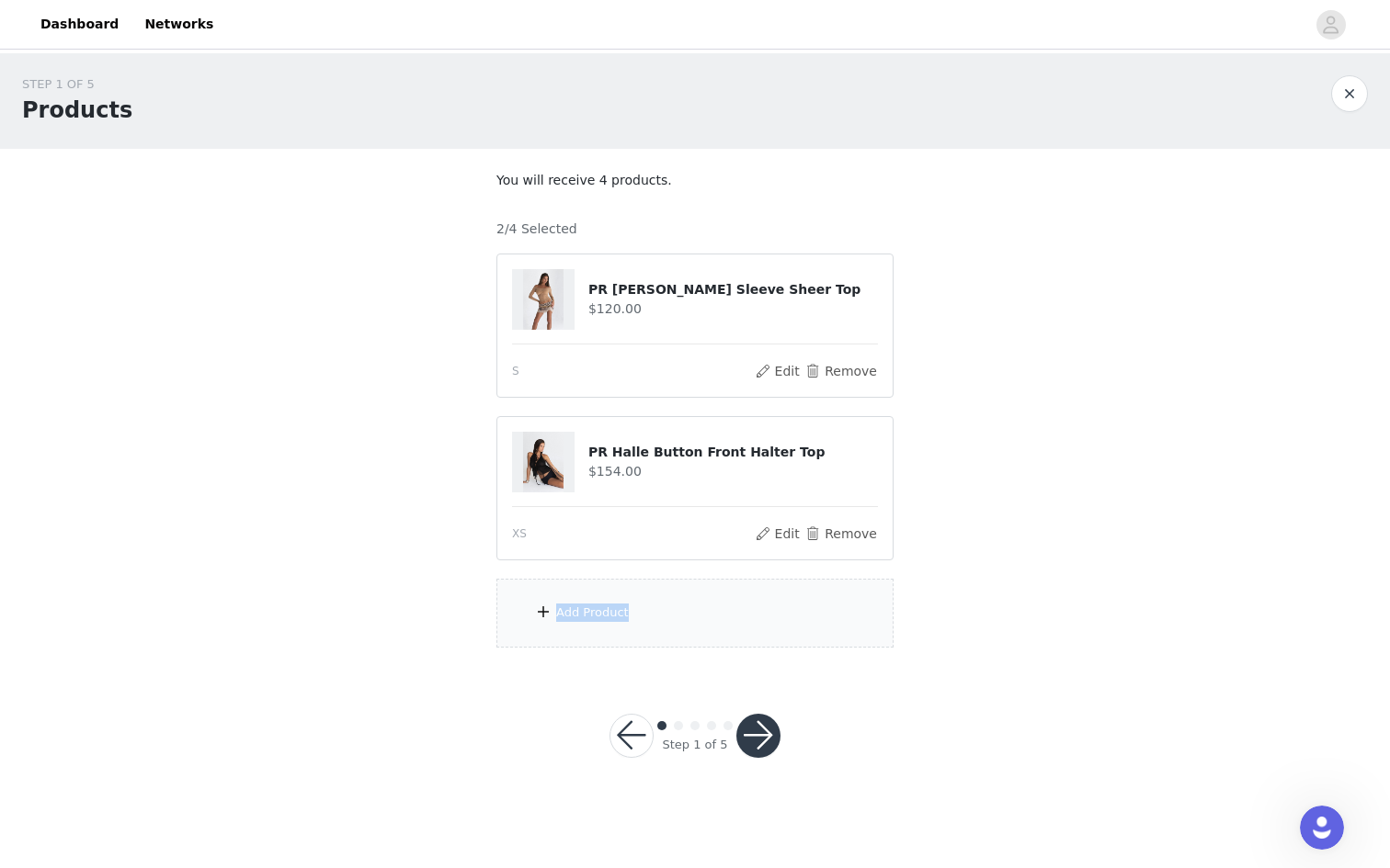
click at [635, 604] on div "Add Product" at bounding box center [695, 613] width 397 height 69
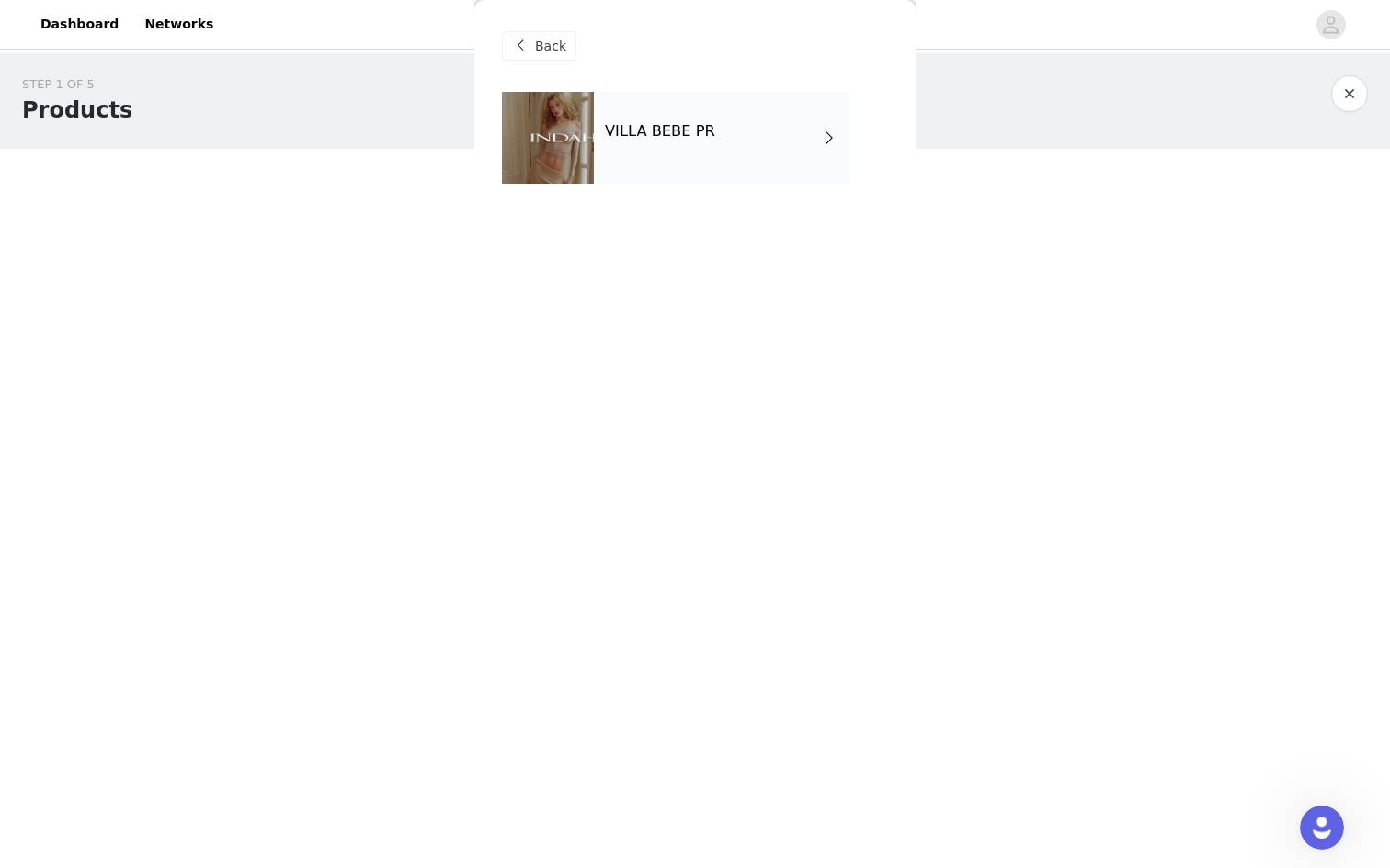
click at [732, 156] on div "VILLA BEBE PR" at bounding box center [721, 138] width 256 height 92
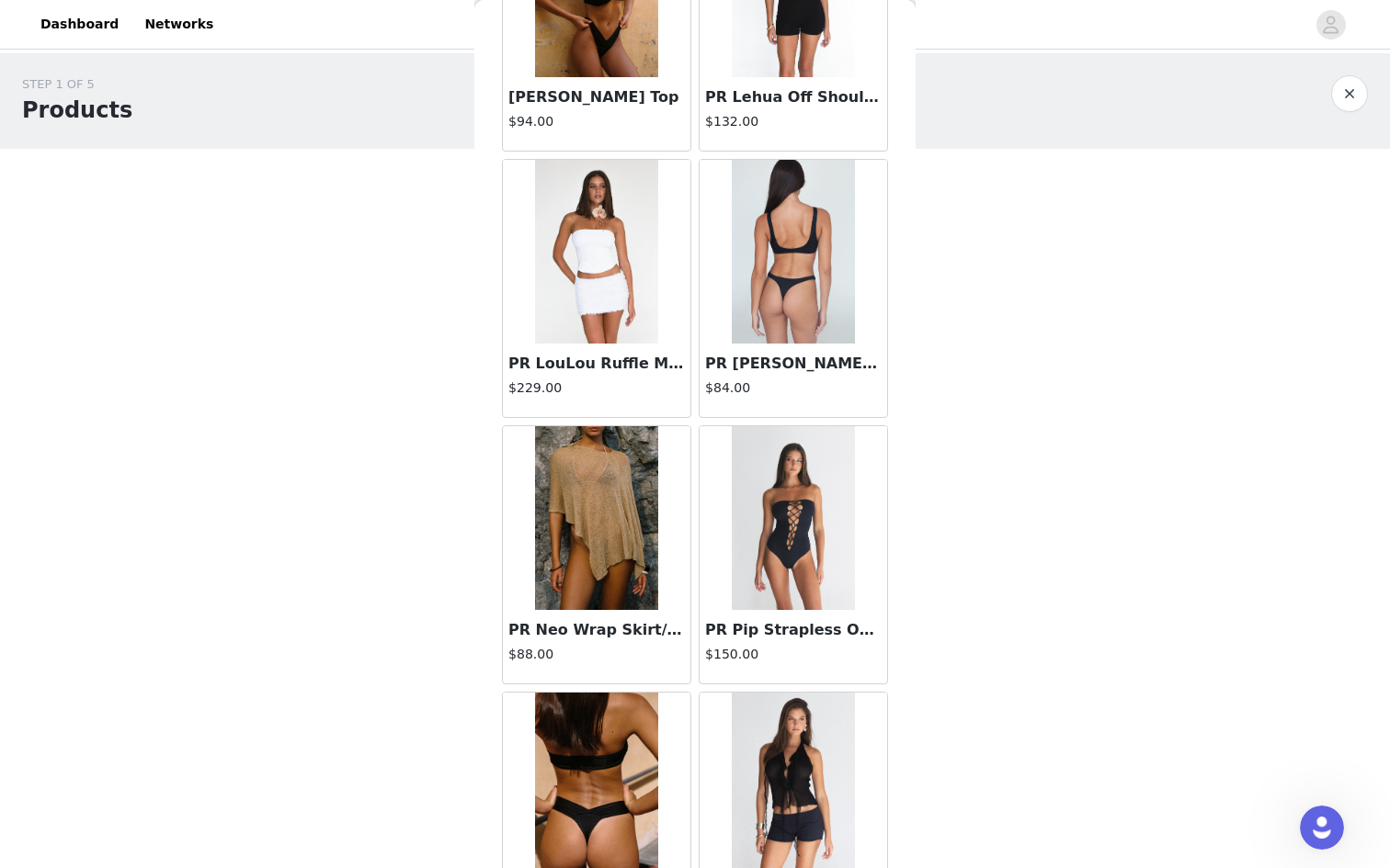
scroll to position [1943, 0]
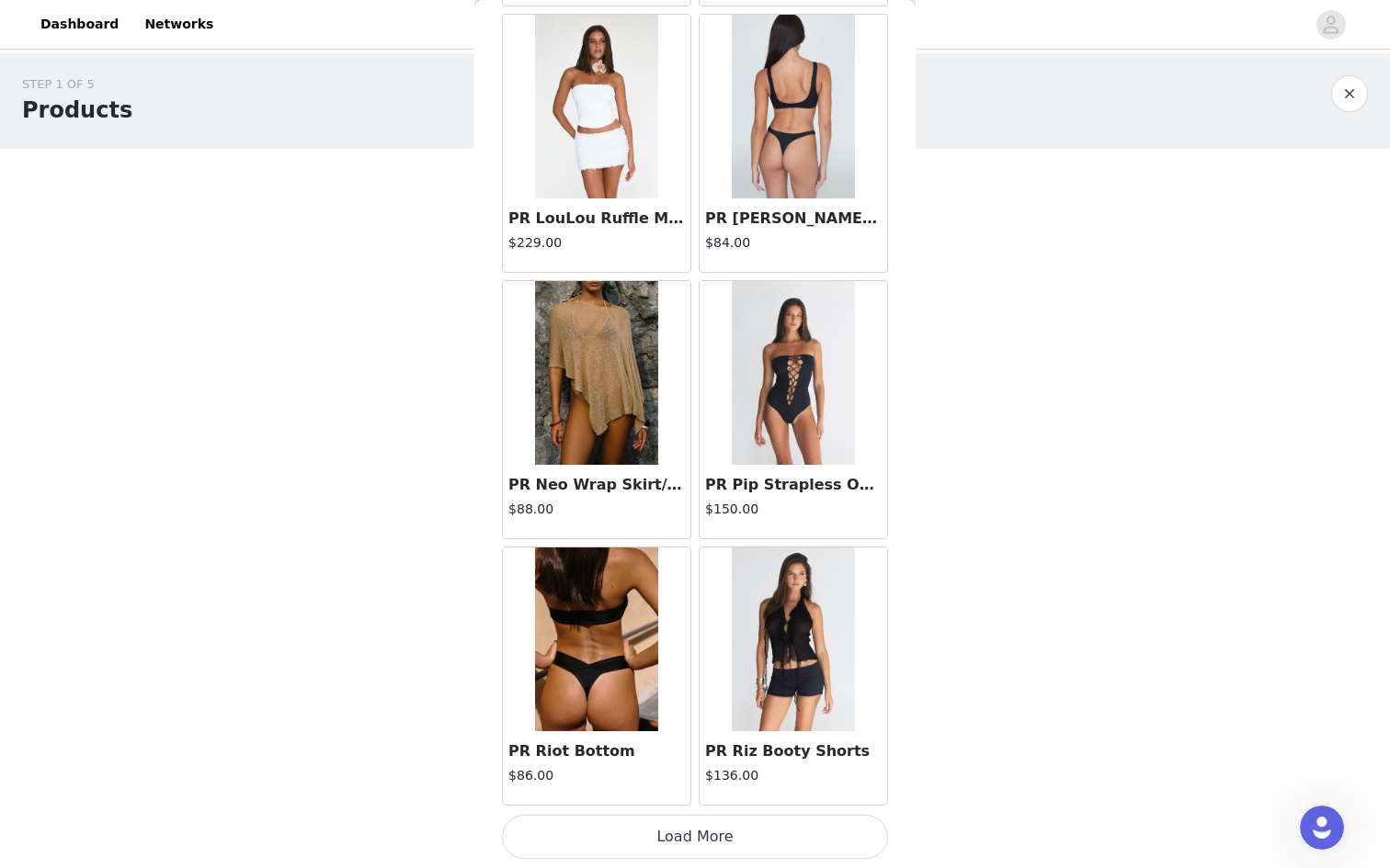
click at [650, 842] on button "Load More" at bounding box center [695, 836] width 386 height 44
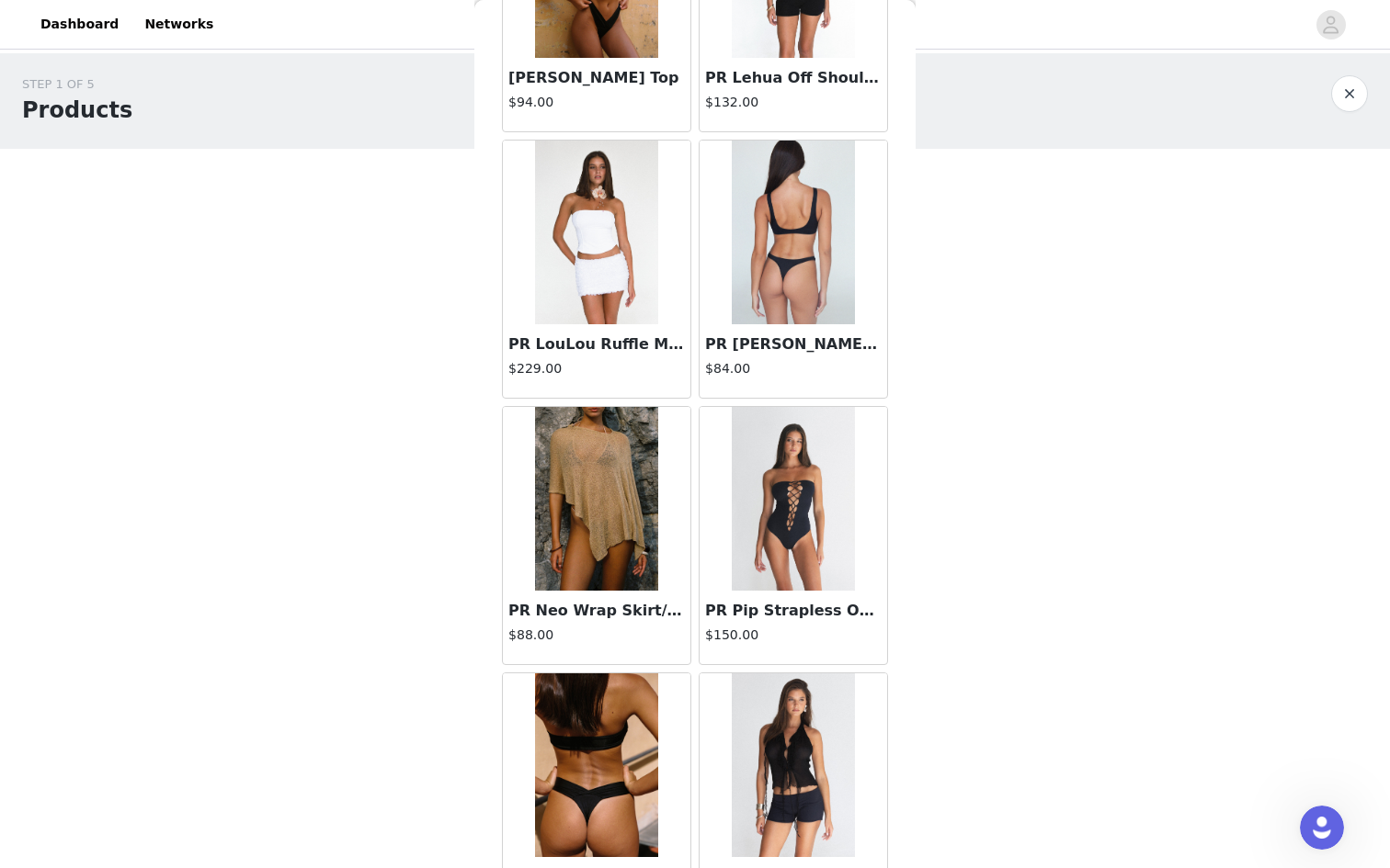
scroll to position [1796, 0]
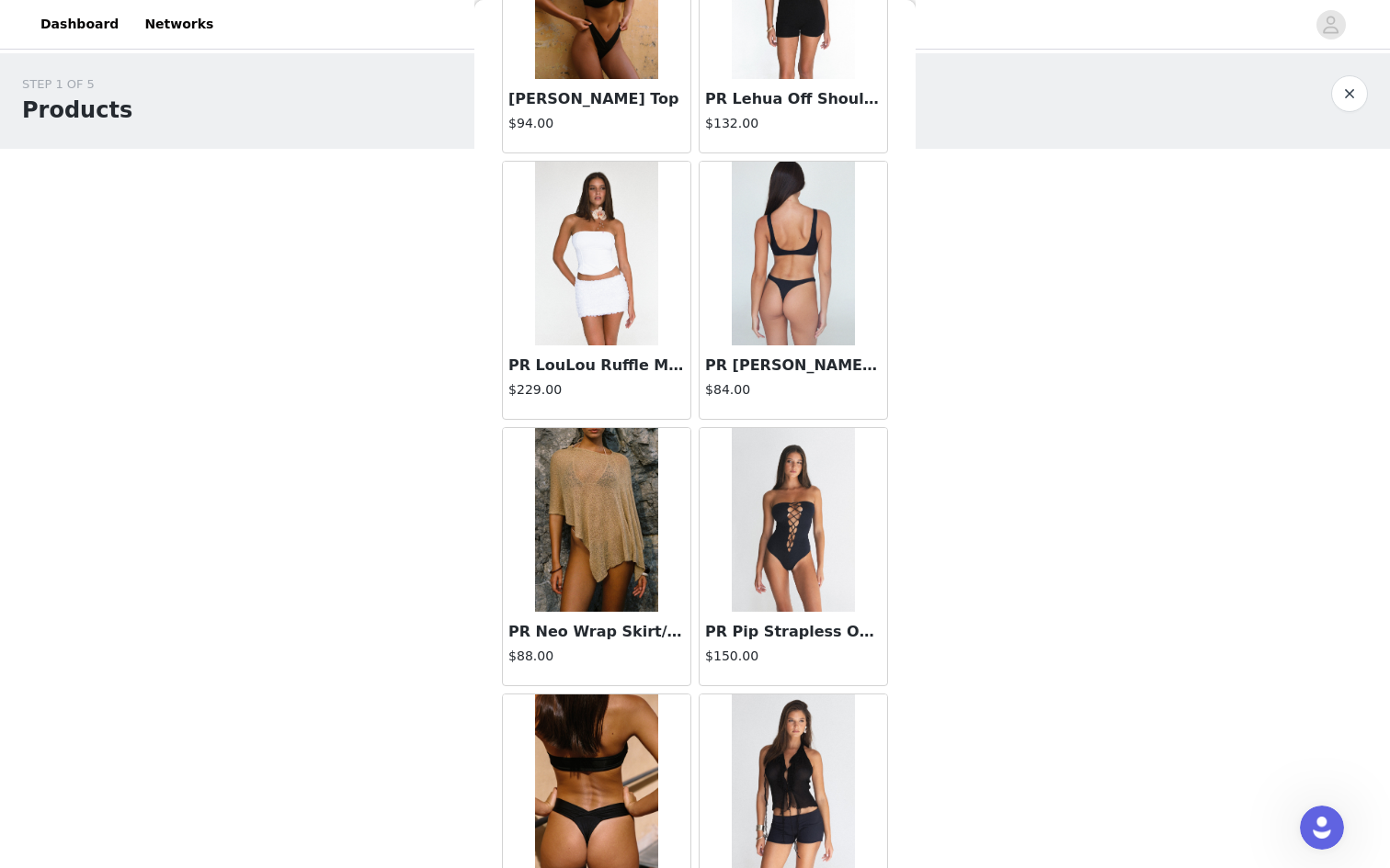
click at [614, 609] on img at bounding box center [596, 520] width 124 height 184
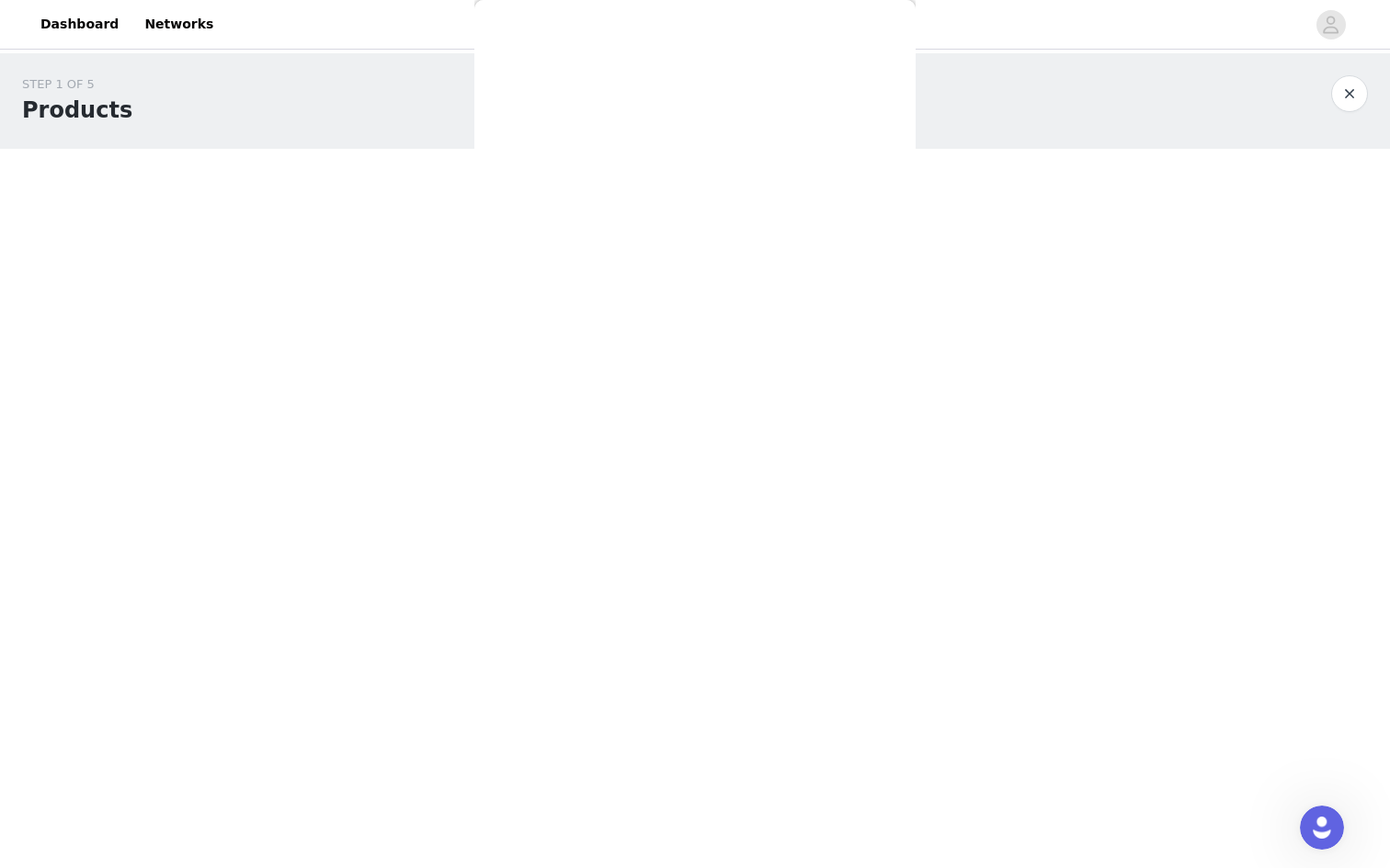
scroll to position [0, 0]
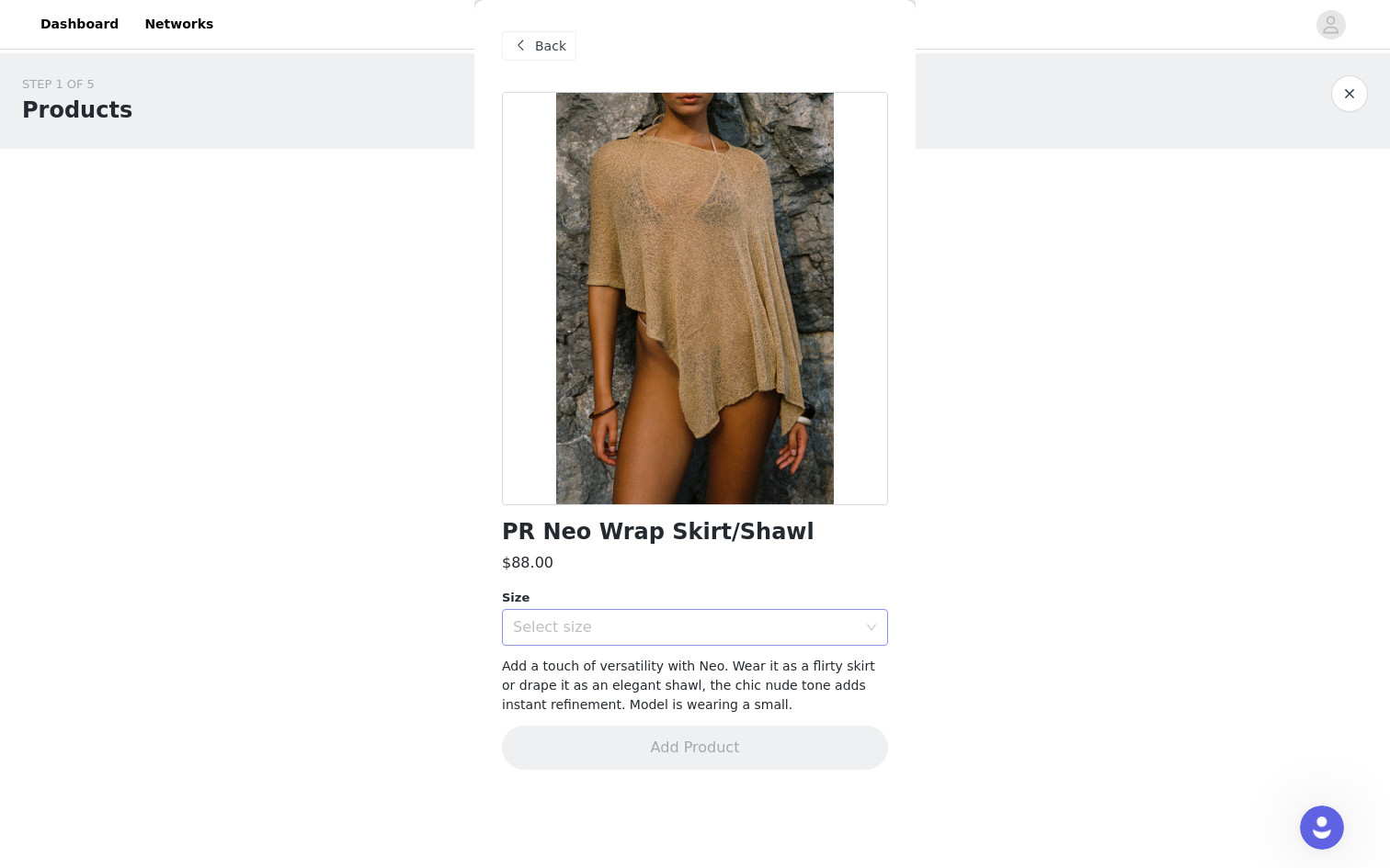
click at [631, 619] on div "Select size" at bounding box center [685, 627] width 344 height 19
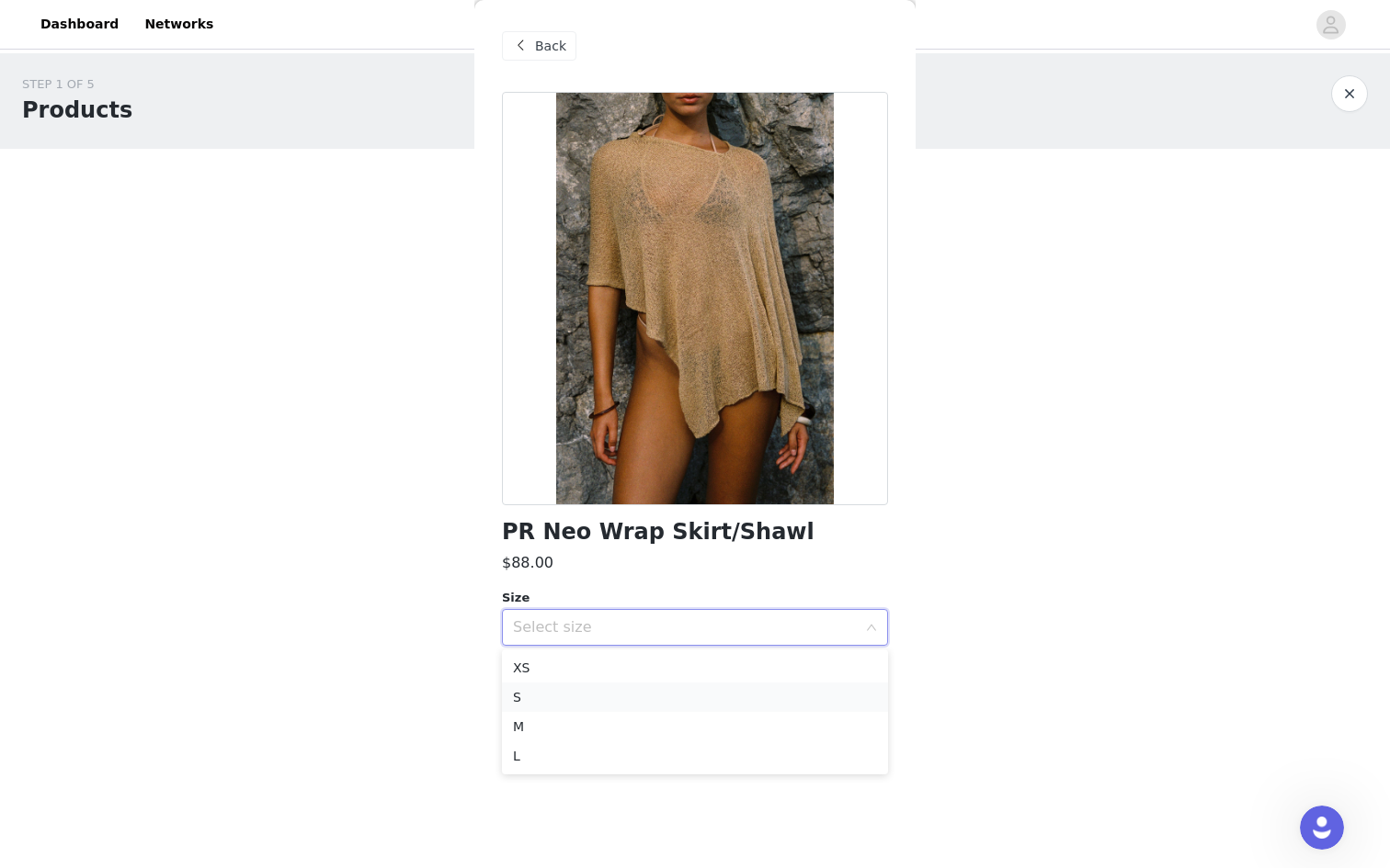
click at [611, 696] on li "S" at bounding box center [695, 698] width 386 height 30
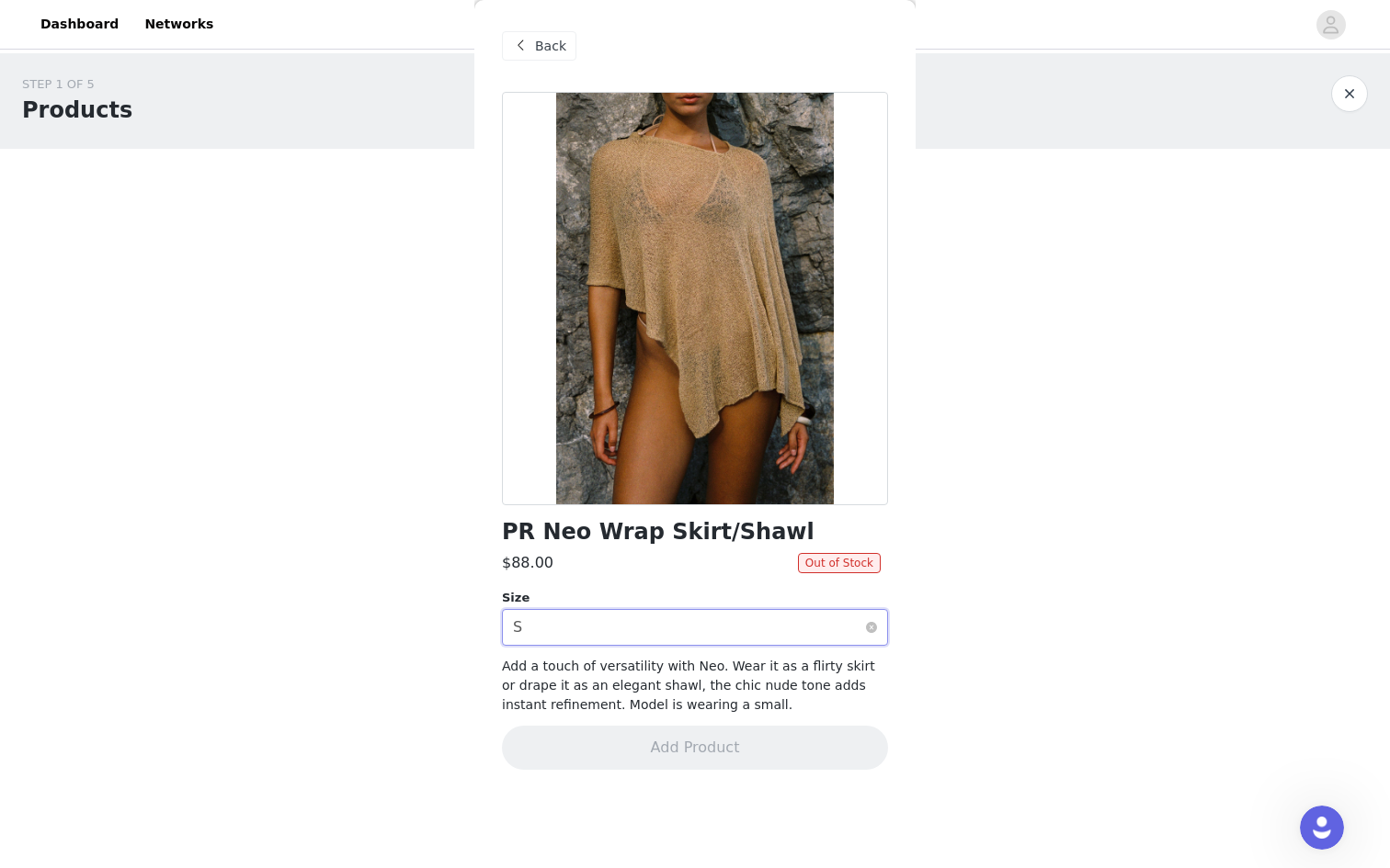
click at [643, 615] on div "Select size S" at bounding box center [689, 628] width 352 height 35
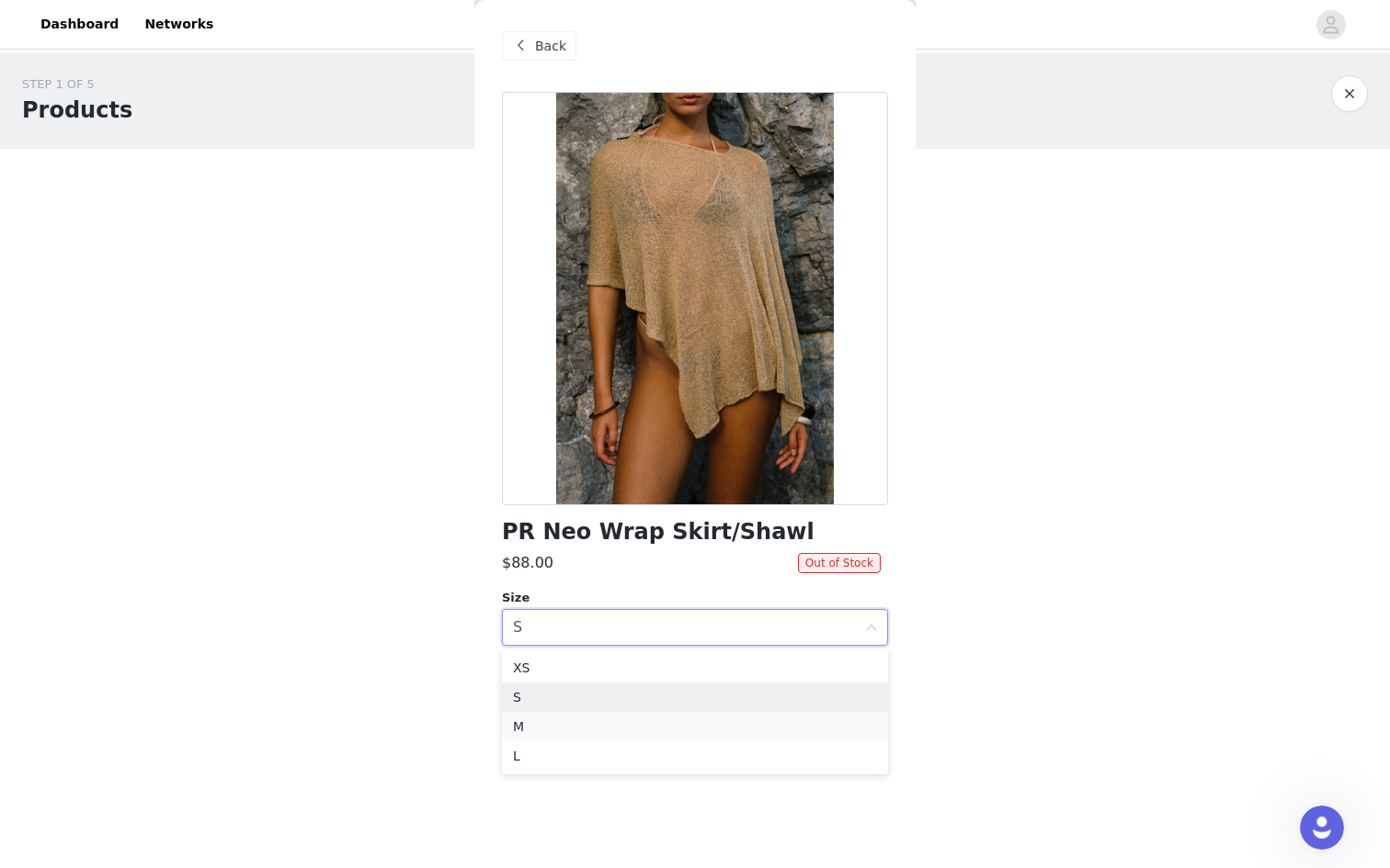
click at [616, 726] on li "M" at bounding box center [695, 727] width 386 height 30
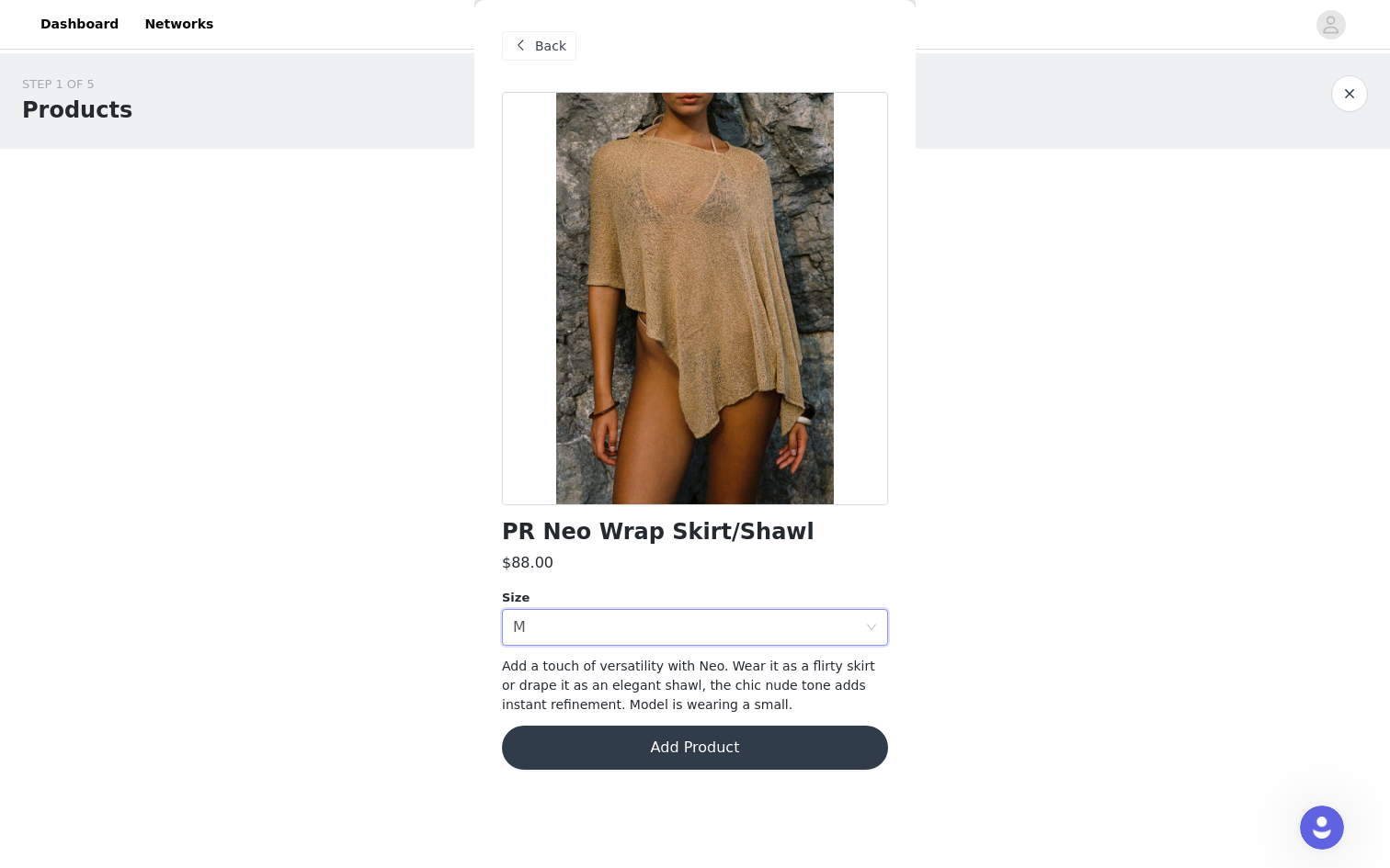
click at [616, 751] on button "Add Product" at bounding box center [695, 747] width 386 height 44
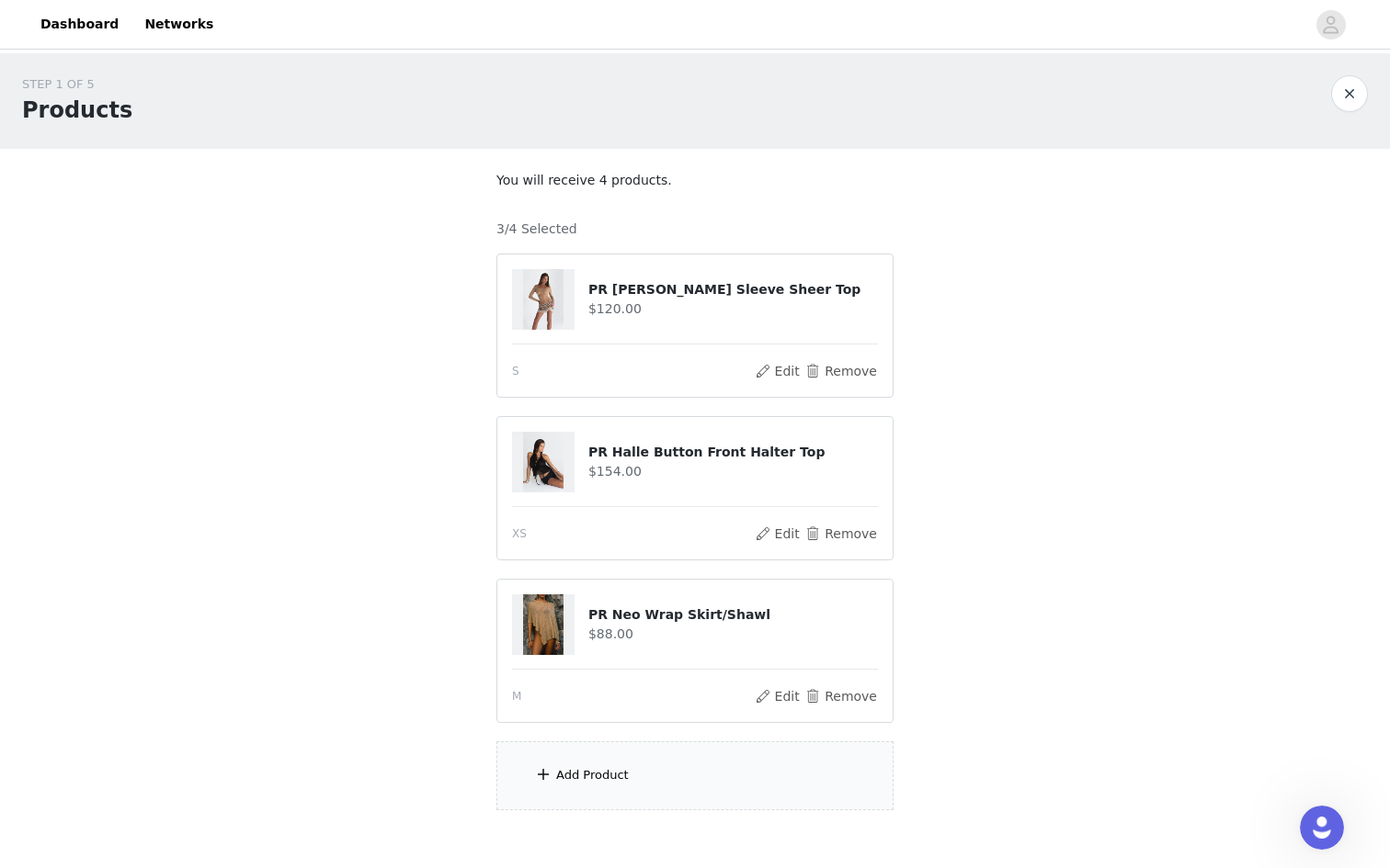
click at [589, 770] on div "Add Product" at bounding box center [592, 776] width 73 height 19
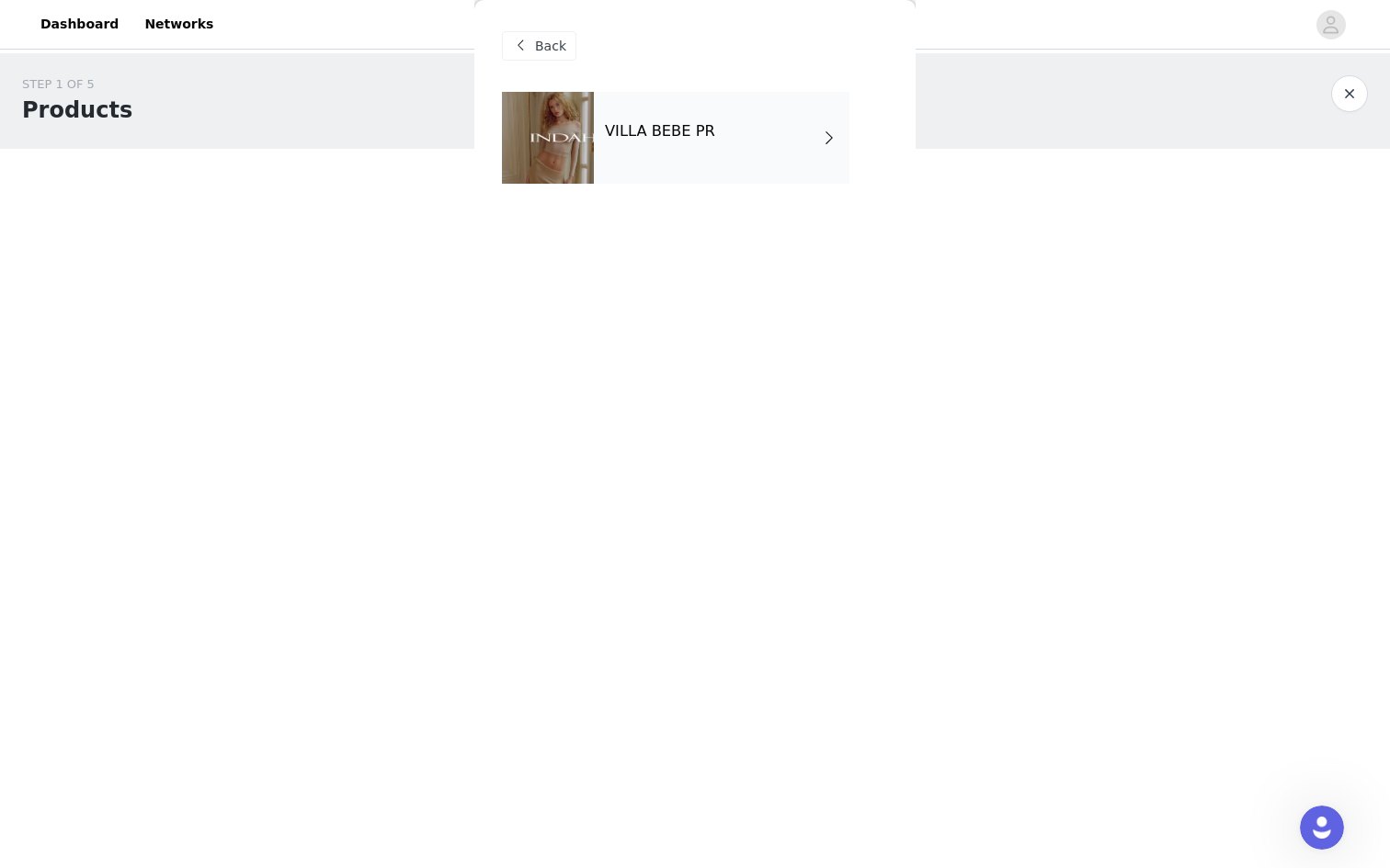
click at [741, 143] on div "VILLA BEBE PR" at bounding box center [721, 138] width 256 height 92
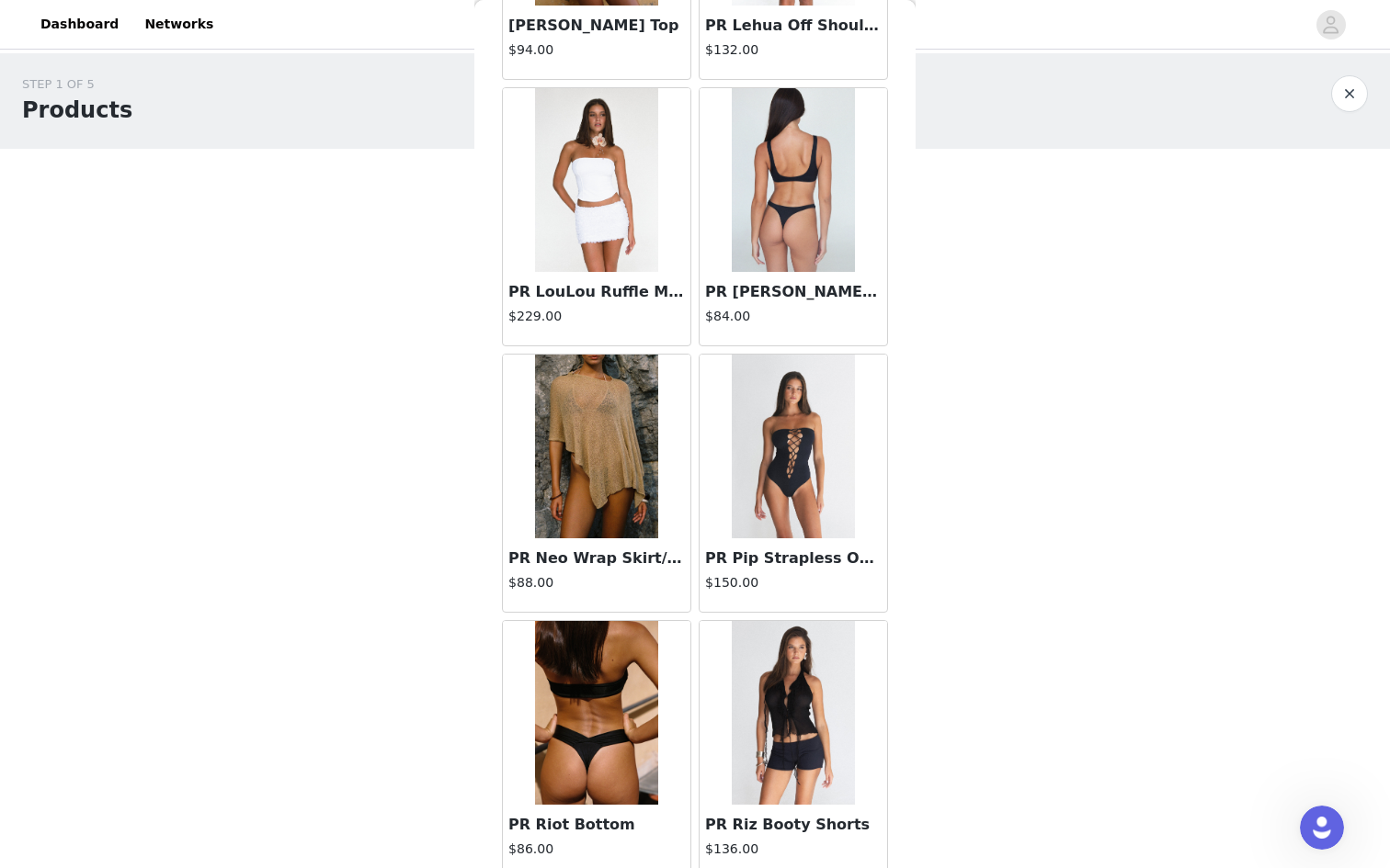
scroll to position [1943, 0]
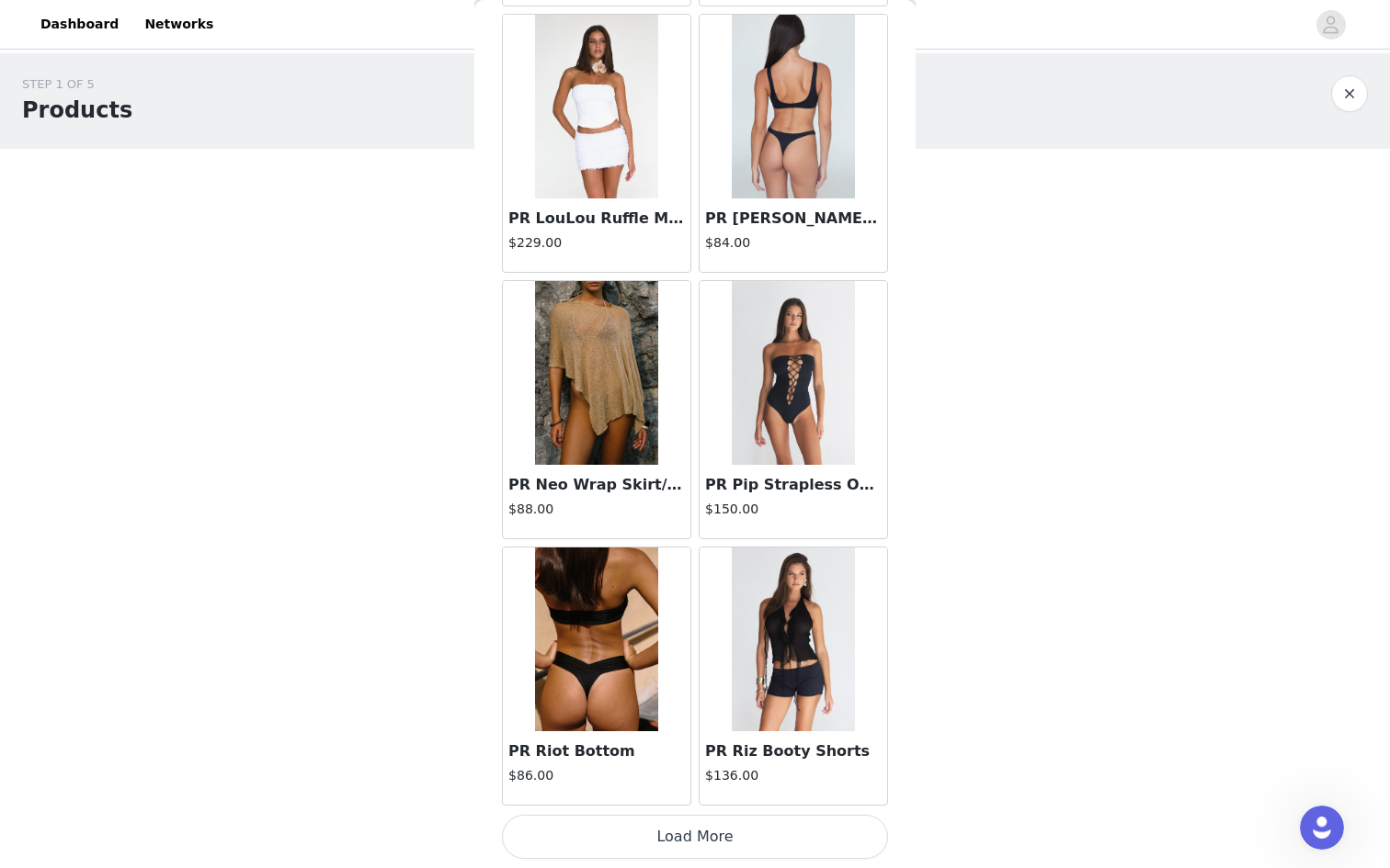
click at [761, 692] on img at bounding box center [793, 639] width 123 height 184
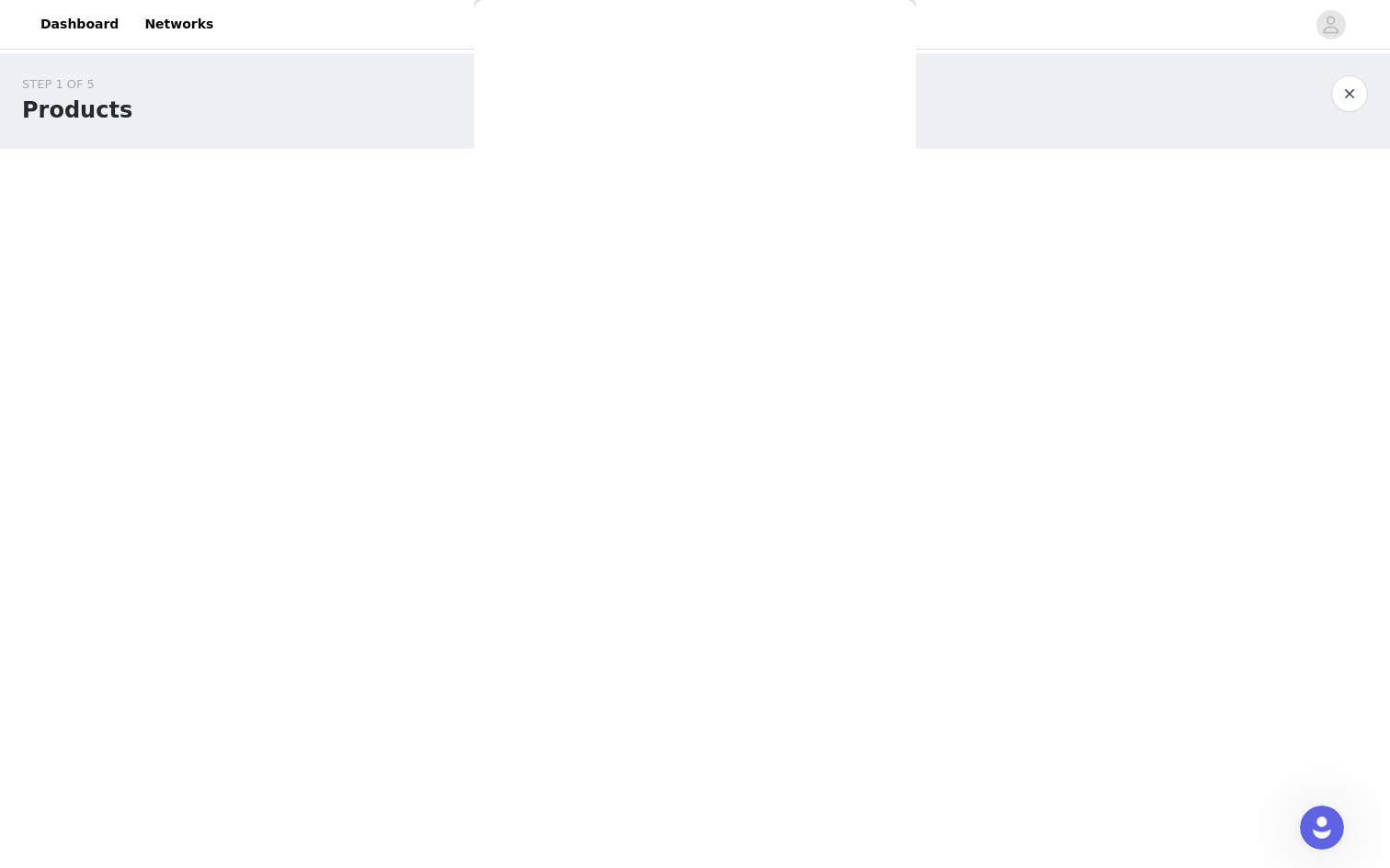
scroll to position [0, 0]
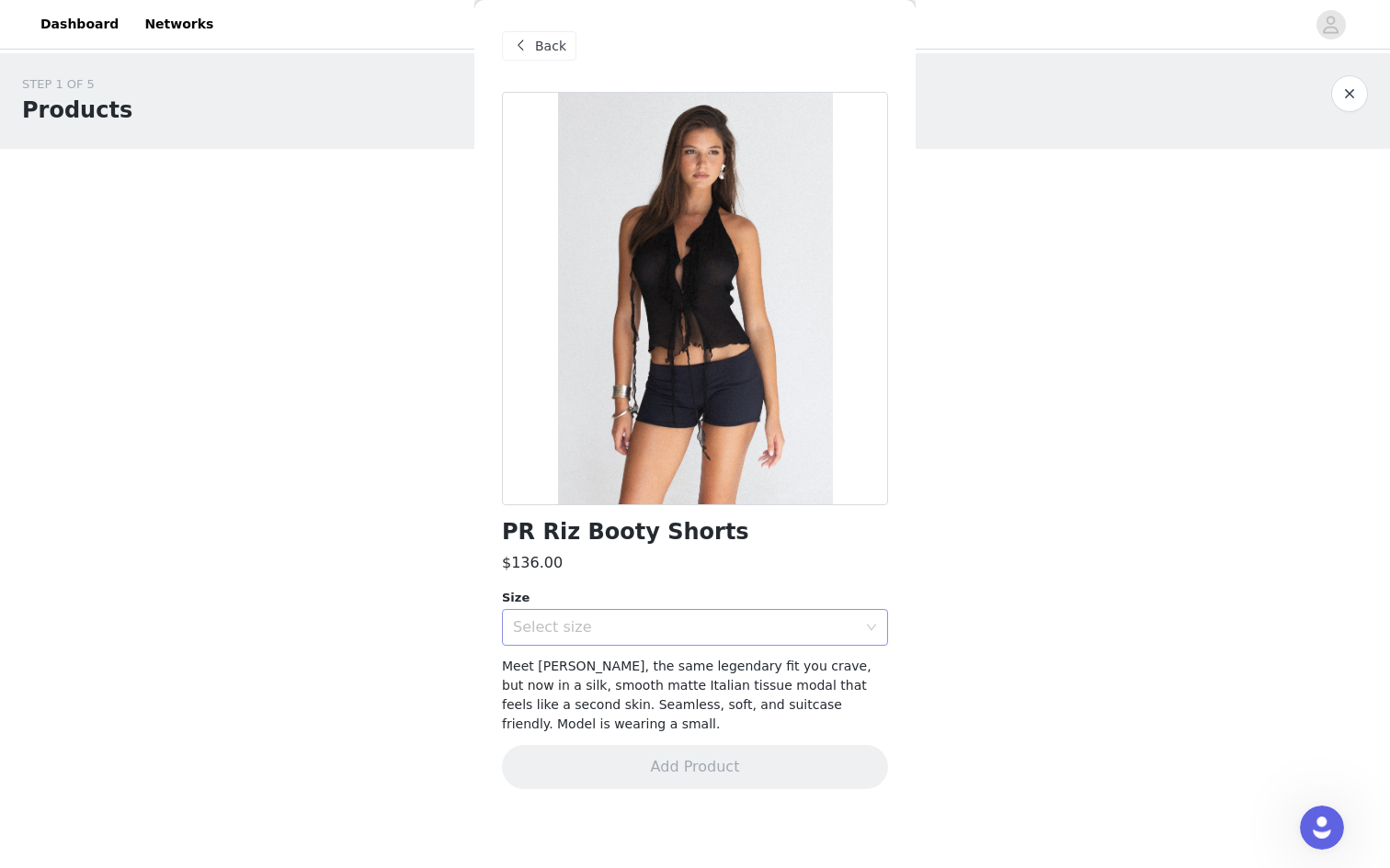
click at [732, 632] on div "Select size" at bounding box center [685, 627] width 344 height 19
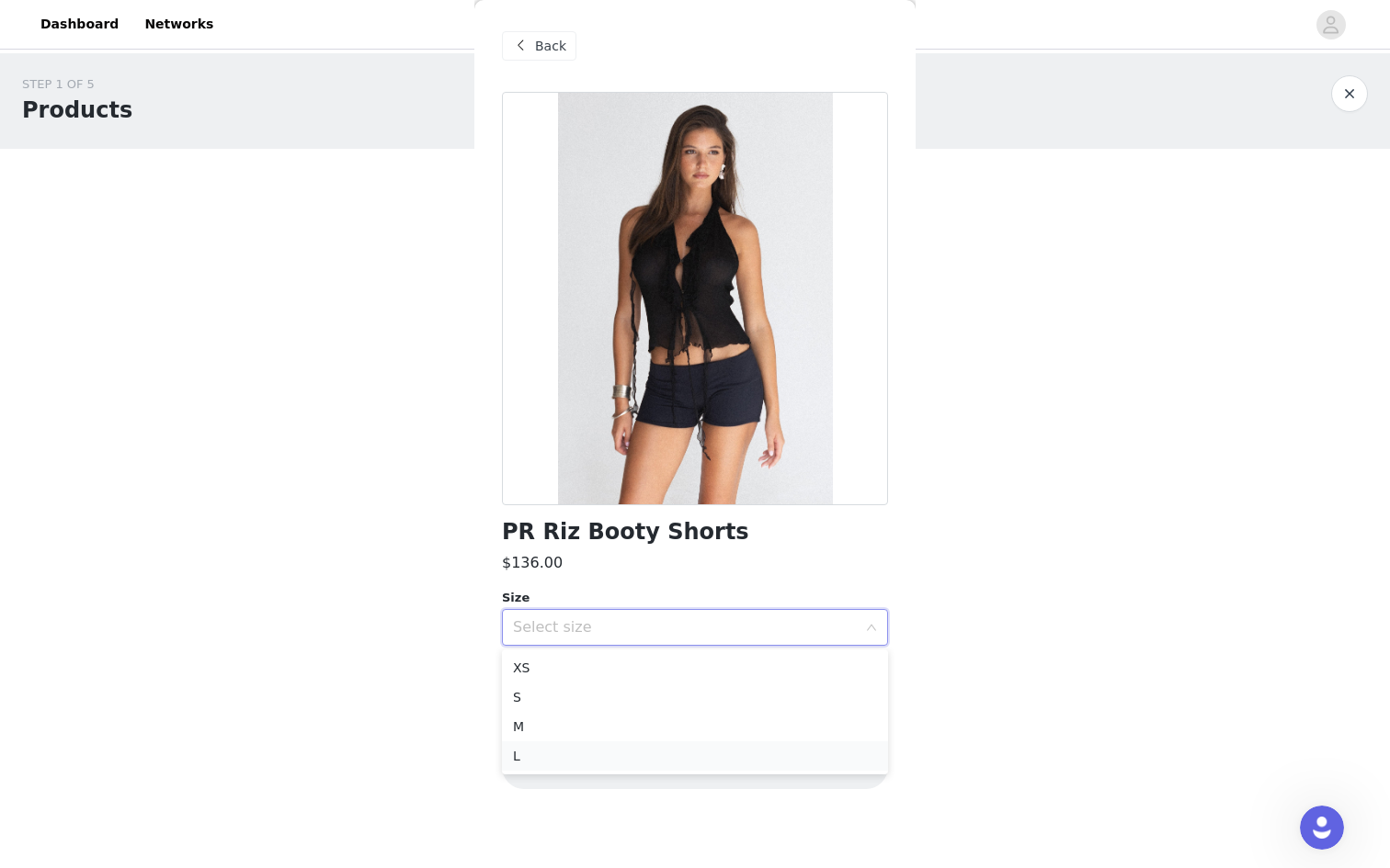
click at [664, 755] on li "L" at bounding box center [695, 756] width 386 height 30
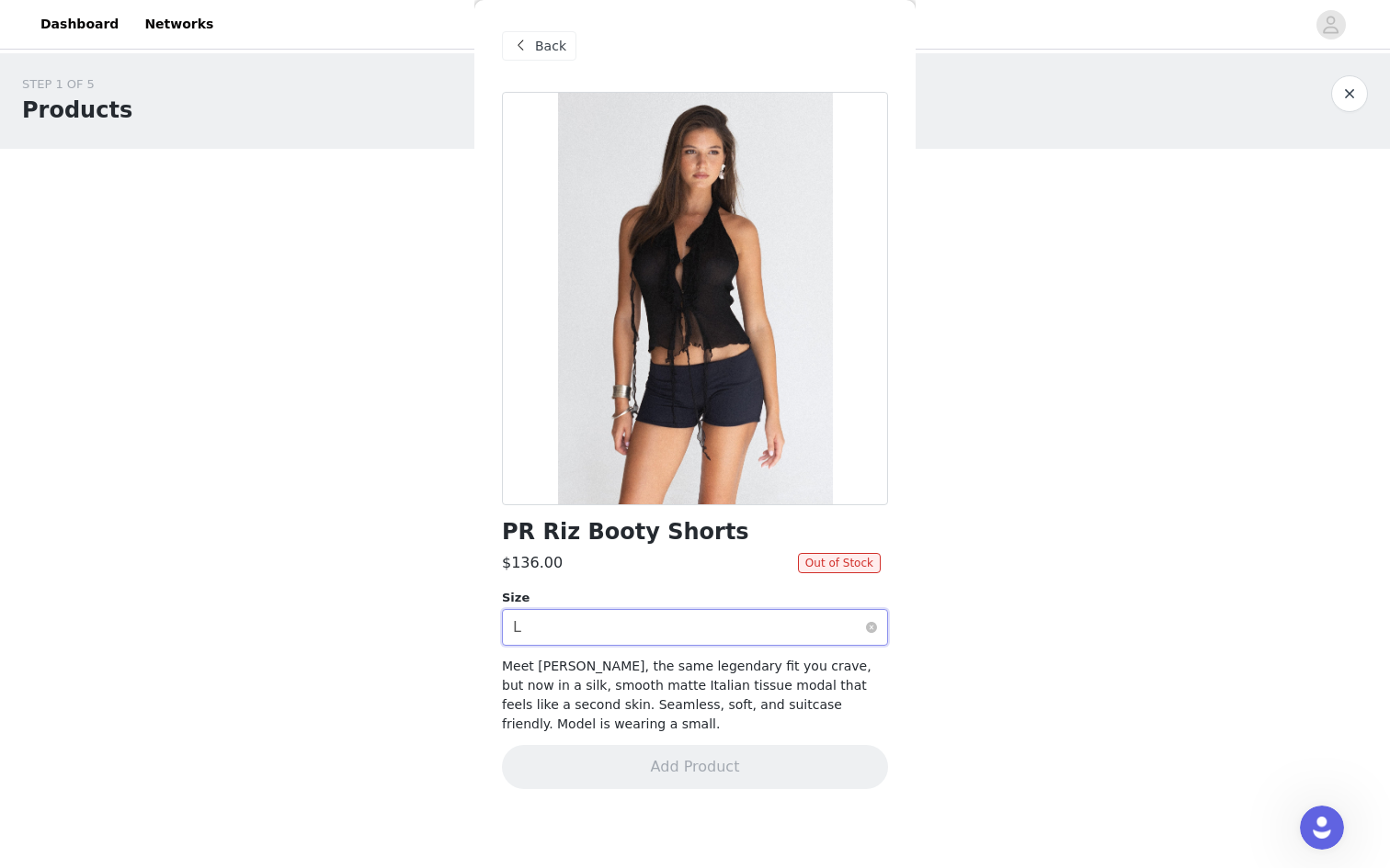
click at [754, 623] on div "Select size L" at bounding box center [689, 628] width 352 height 35
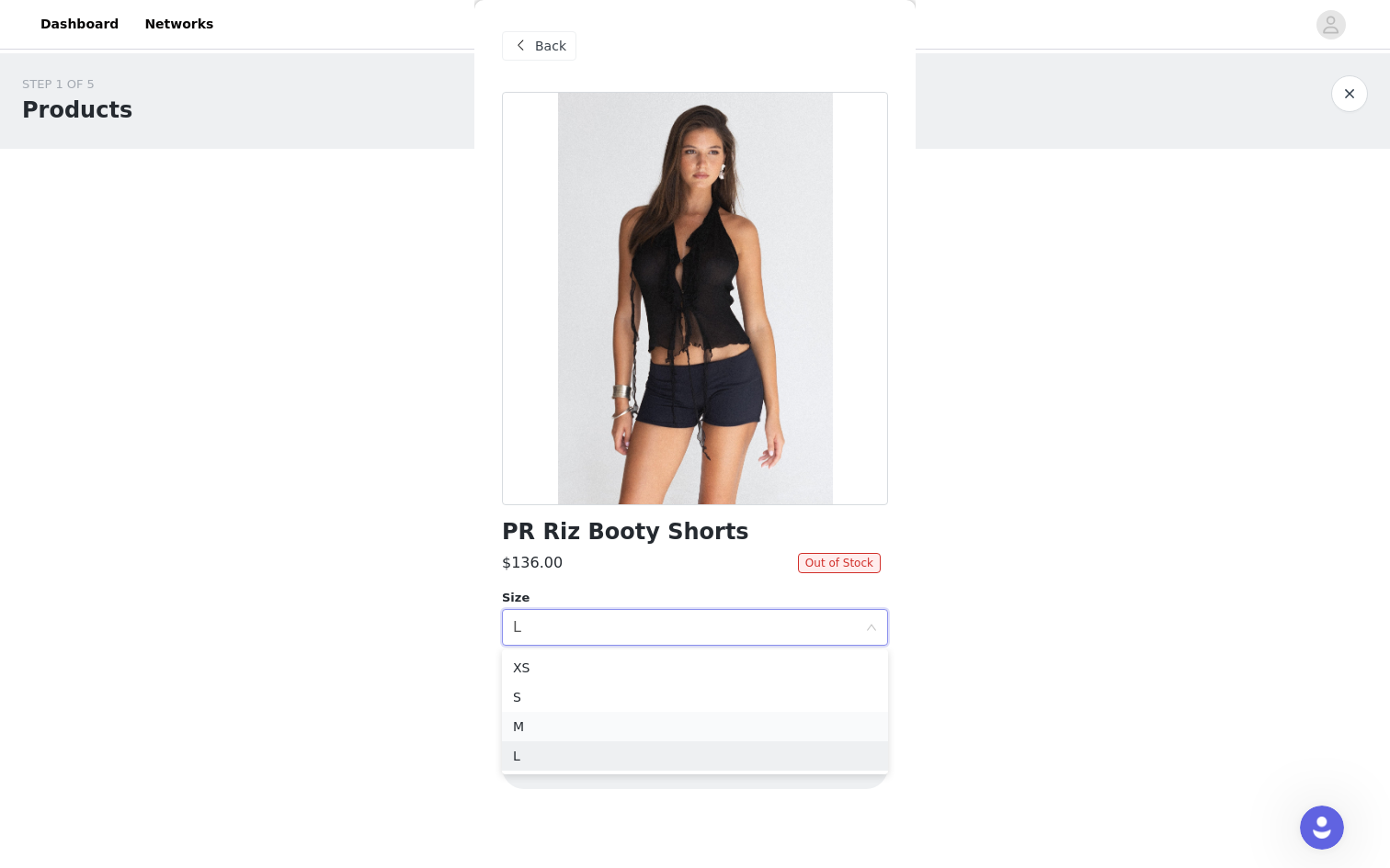
click at [721, 720] on li "M" at bounding box center [695, 727] width 386 height 30
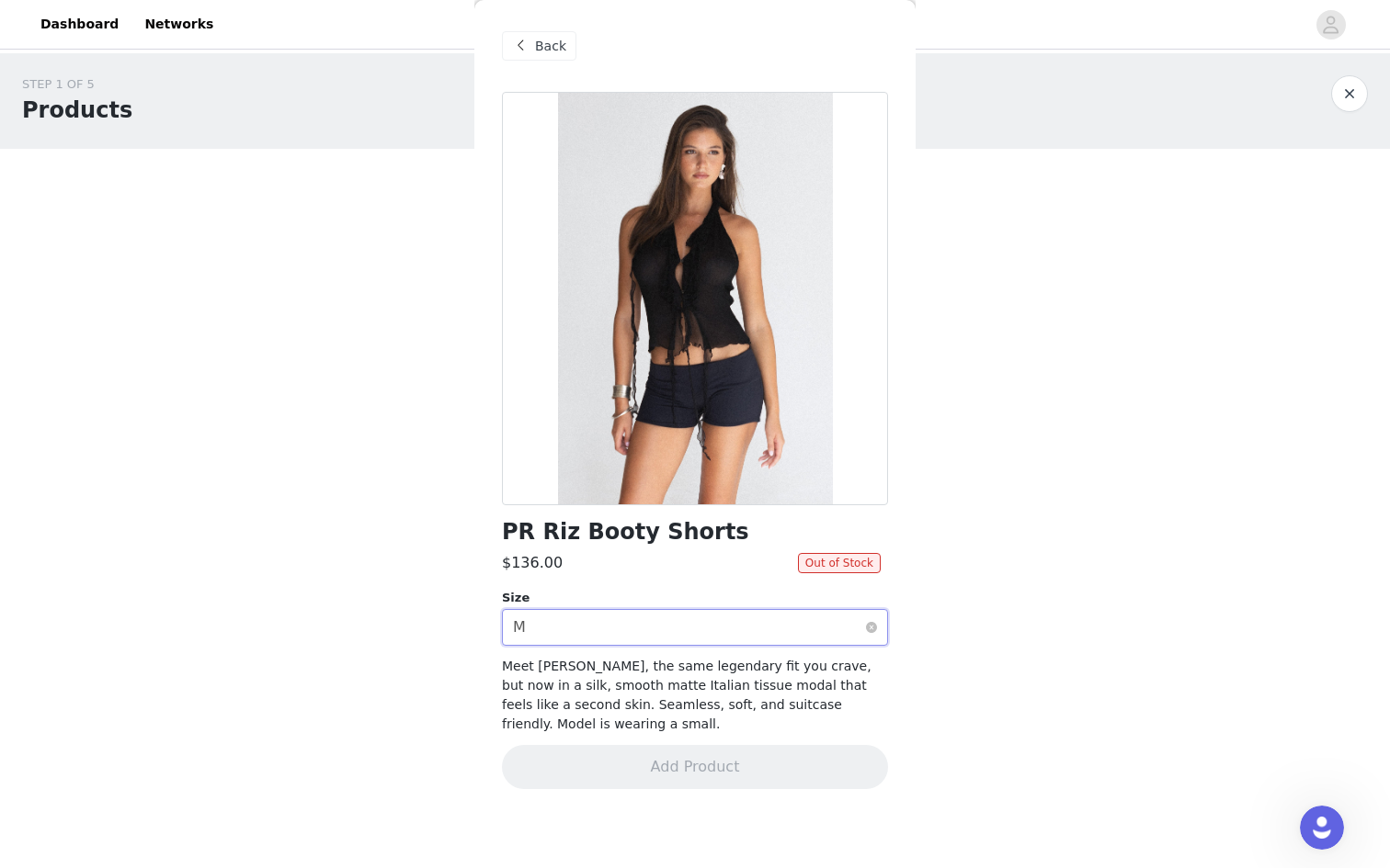
click at [743, 612] on div "Select size M" at bounding box center [689, 628] width 352 height 35
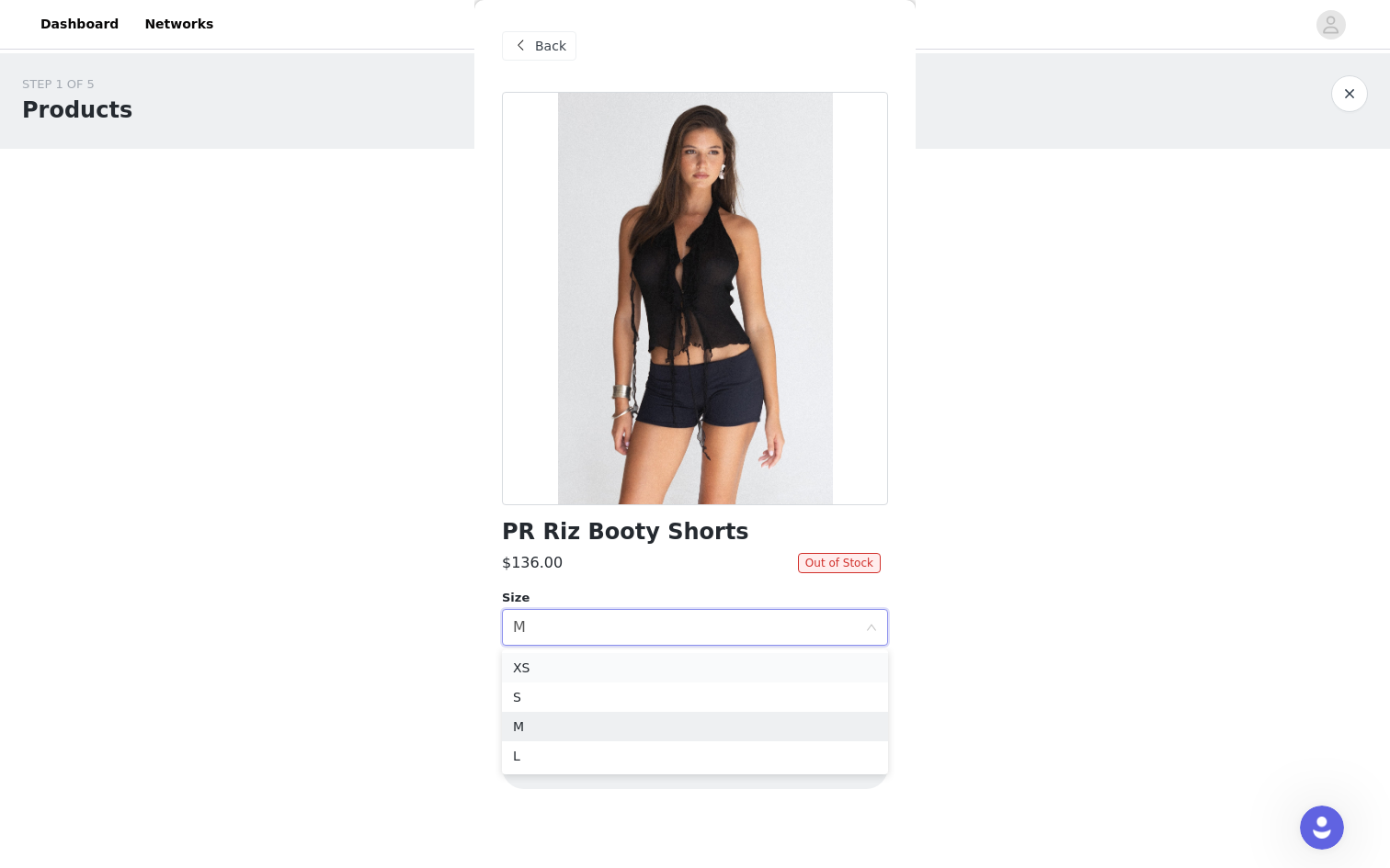
click at [729, 663] on li "XS" at bounding box center [695, 668] width 386 height 30
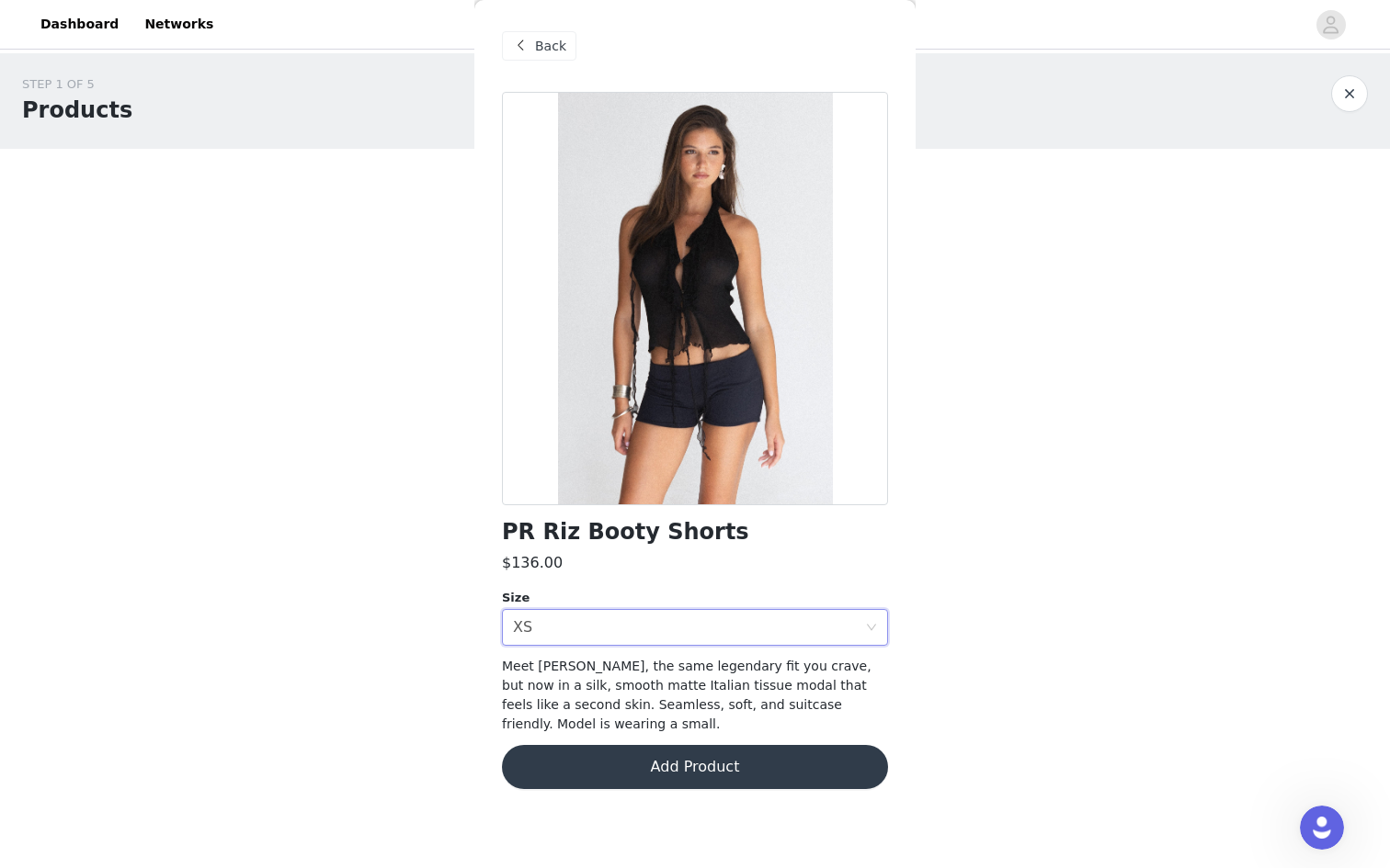
click at [668, 750] on button "Add Product" at bounding box center [695, 767] width 386 height 44
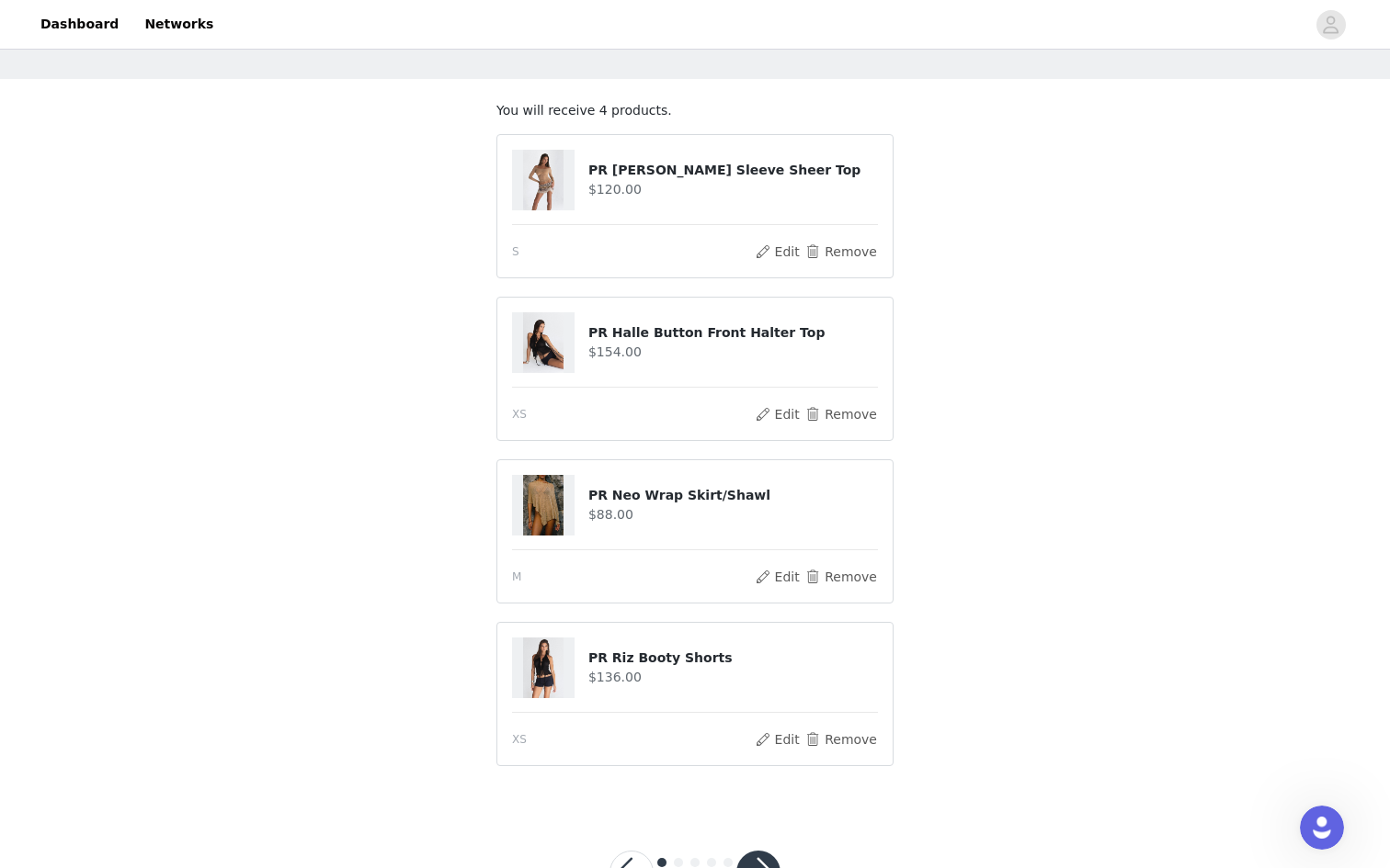
scroll to position [139, 0]
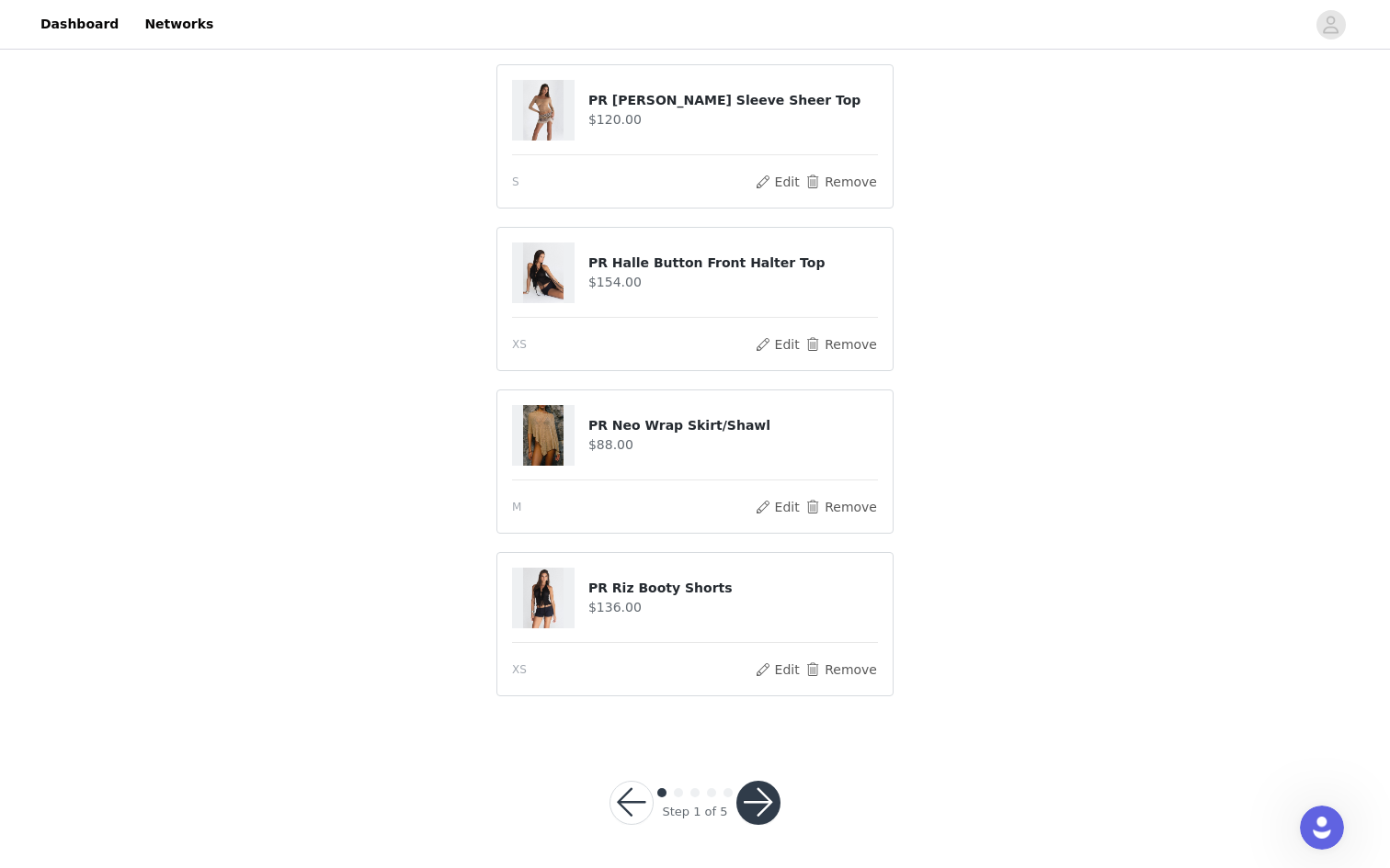
click at [753, 796] on button "button" at bounding box center [758, 802] width 44 height 44
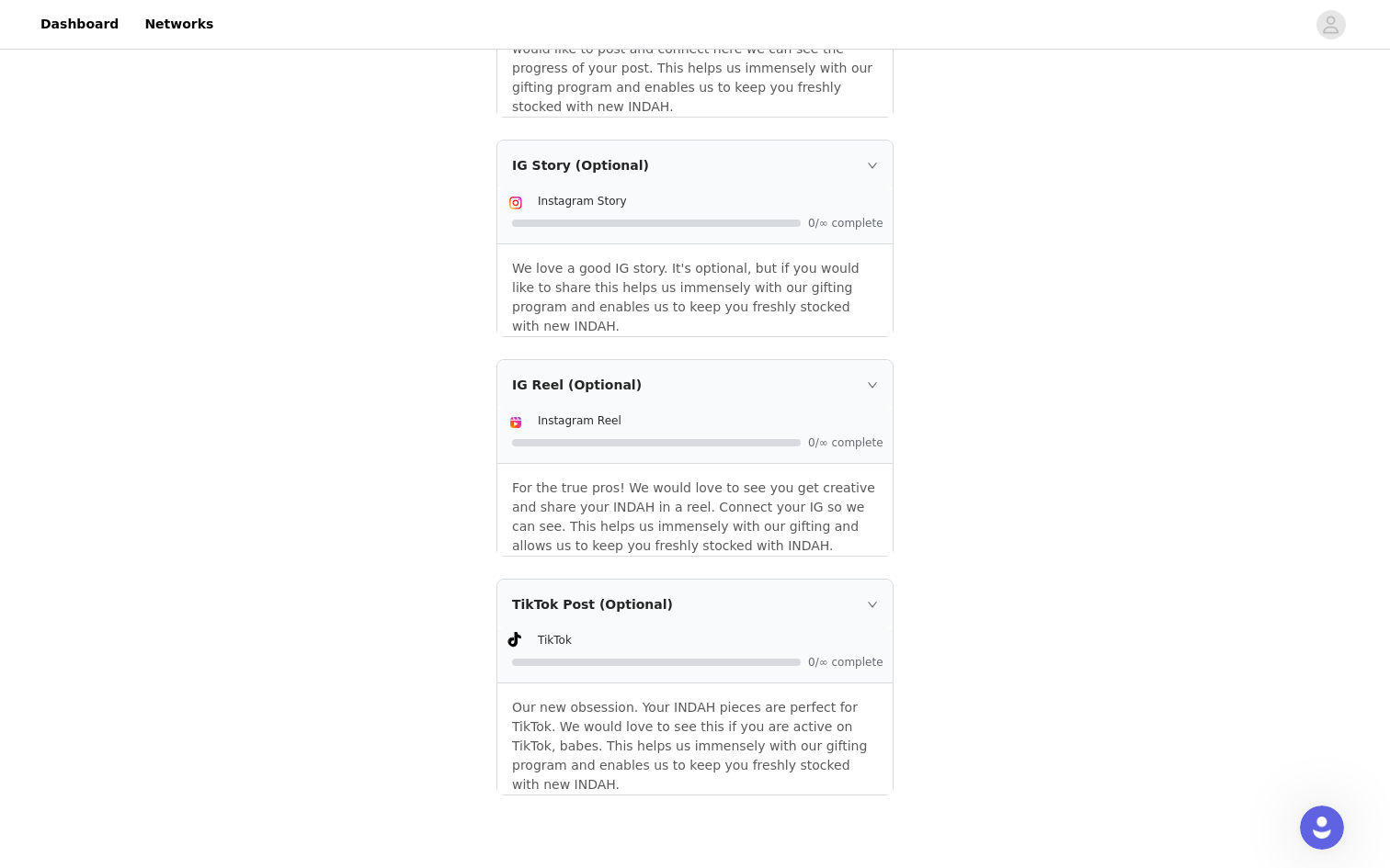
scroll to position [689, 0]
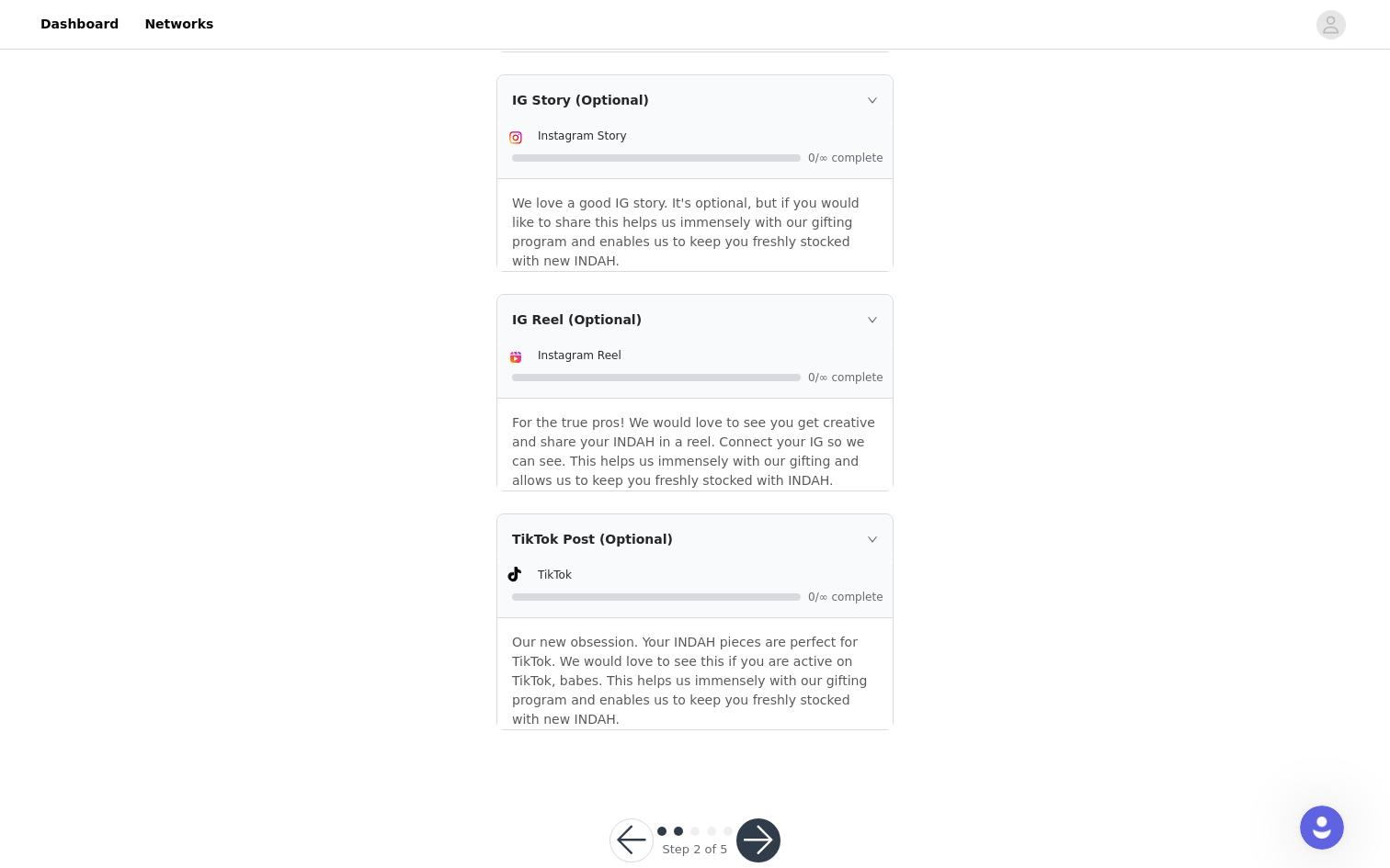
click at [771, 819] on button "button" at bounding box center [758, 840] width 44 height 44
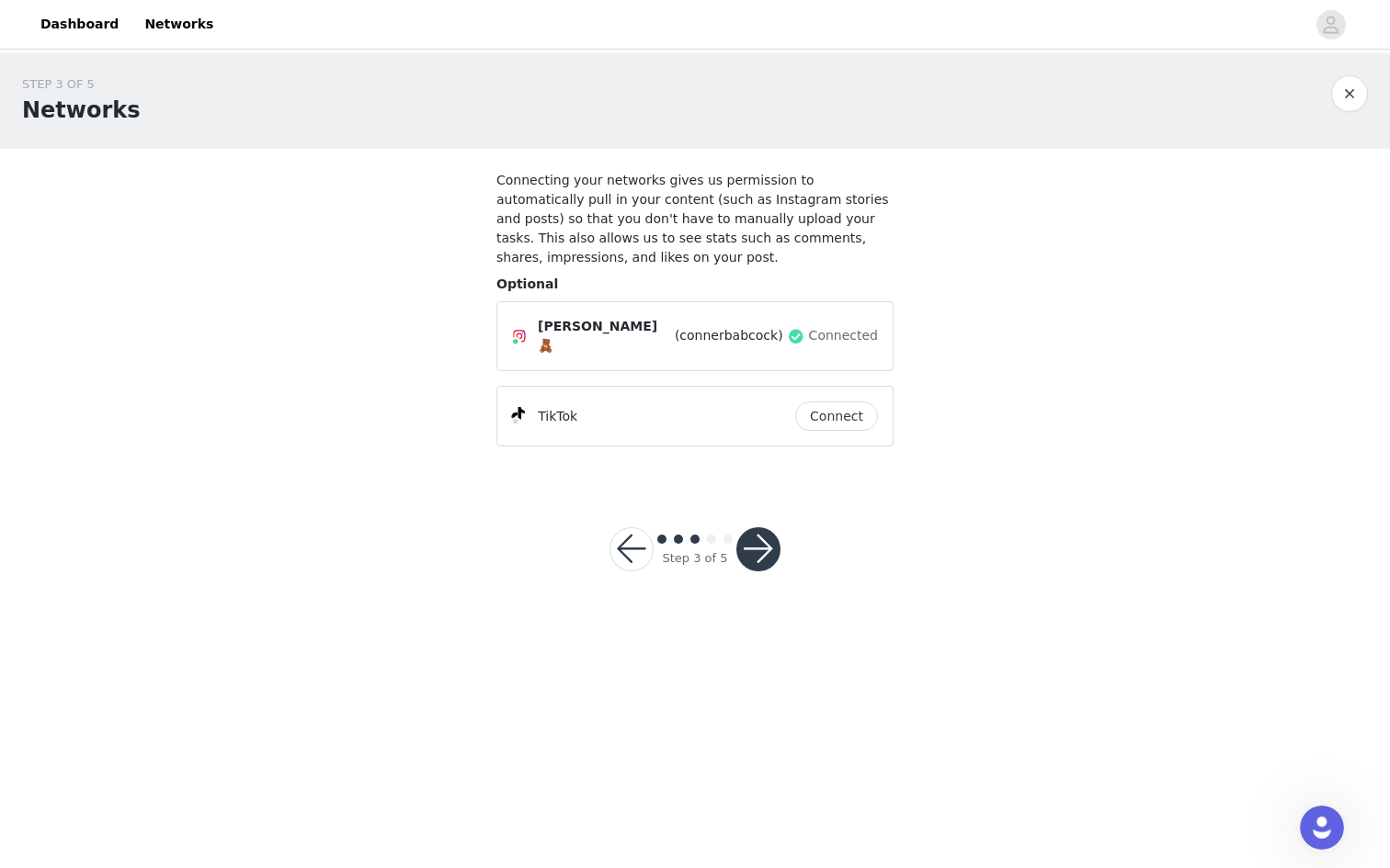
click at [748, 549] on button "button" at bounding box center [758, 549] width 44 height 44
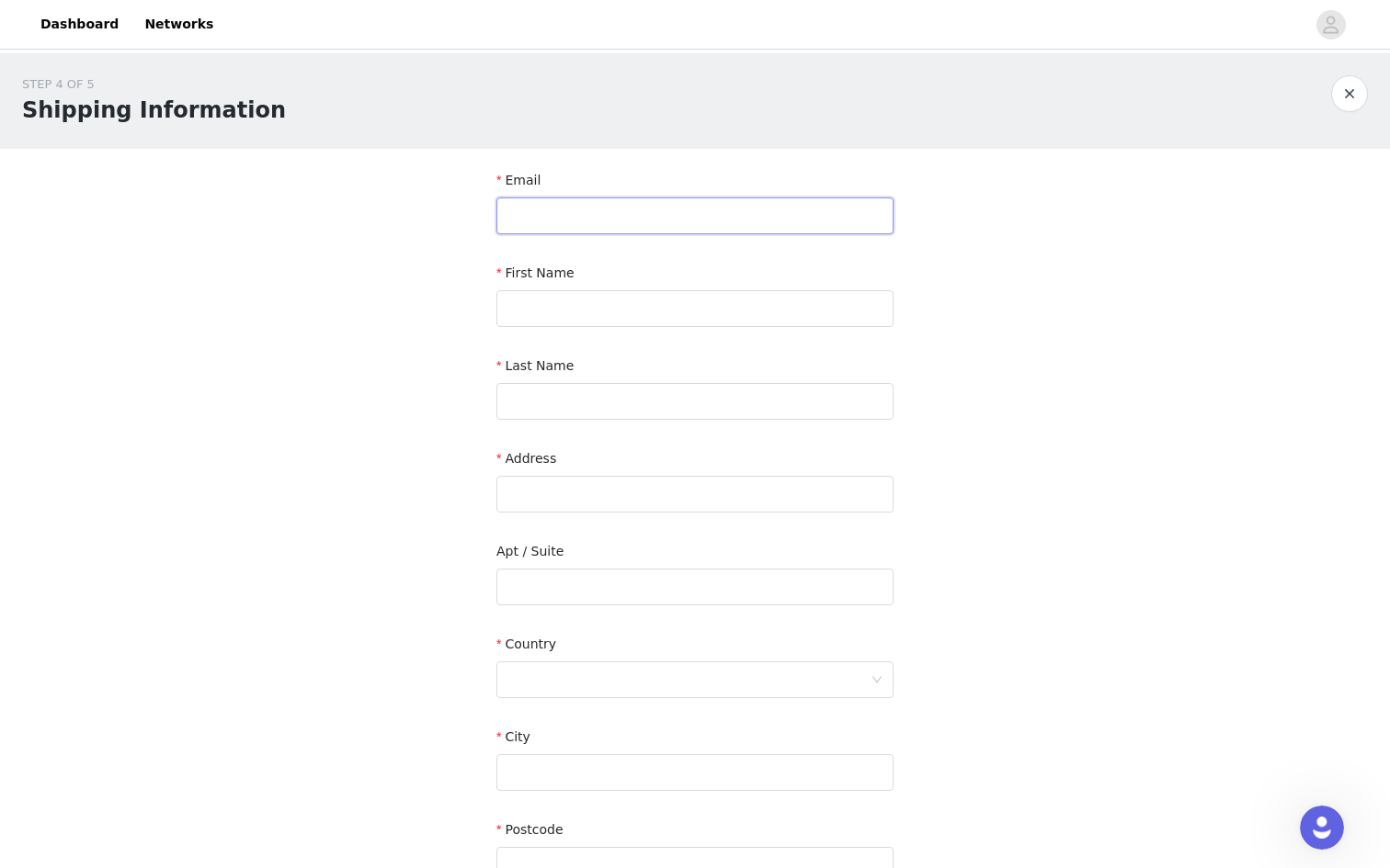
click at [779, 225] on input "text" at bounding box center [695, 217] width 397 height 37
type input "[EMAIL_ADDRESS][DOMAIN_NAME]"
type input "[PERSON_NAME]"
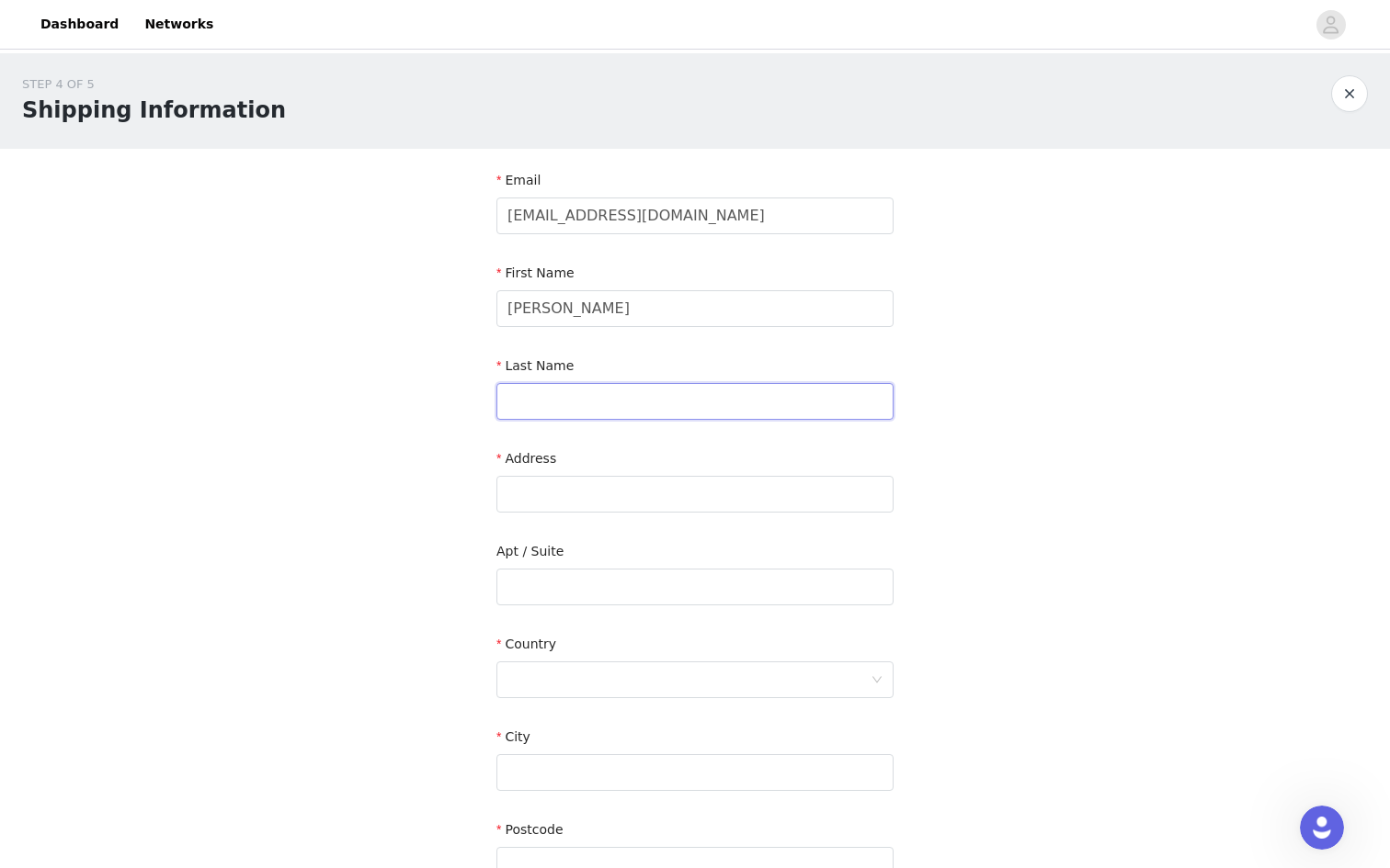
type input "[PERSON_NAME]"
type input "[STREET_ADDRESS]"
type input "Apartment 4144"
type input "[PERSON_NAME] Hills"
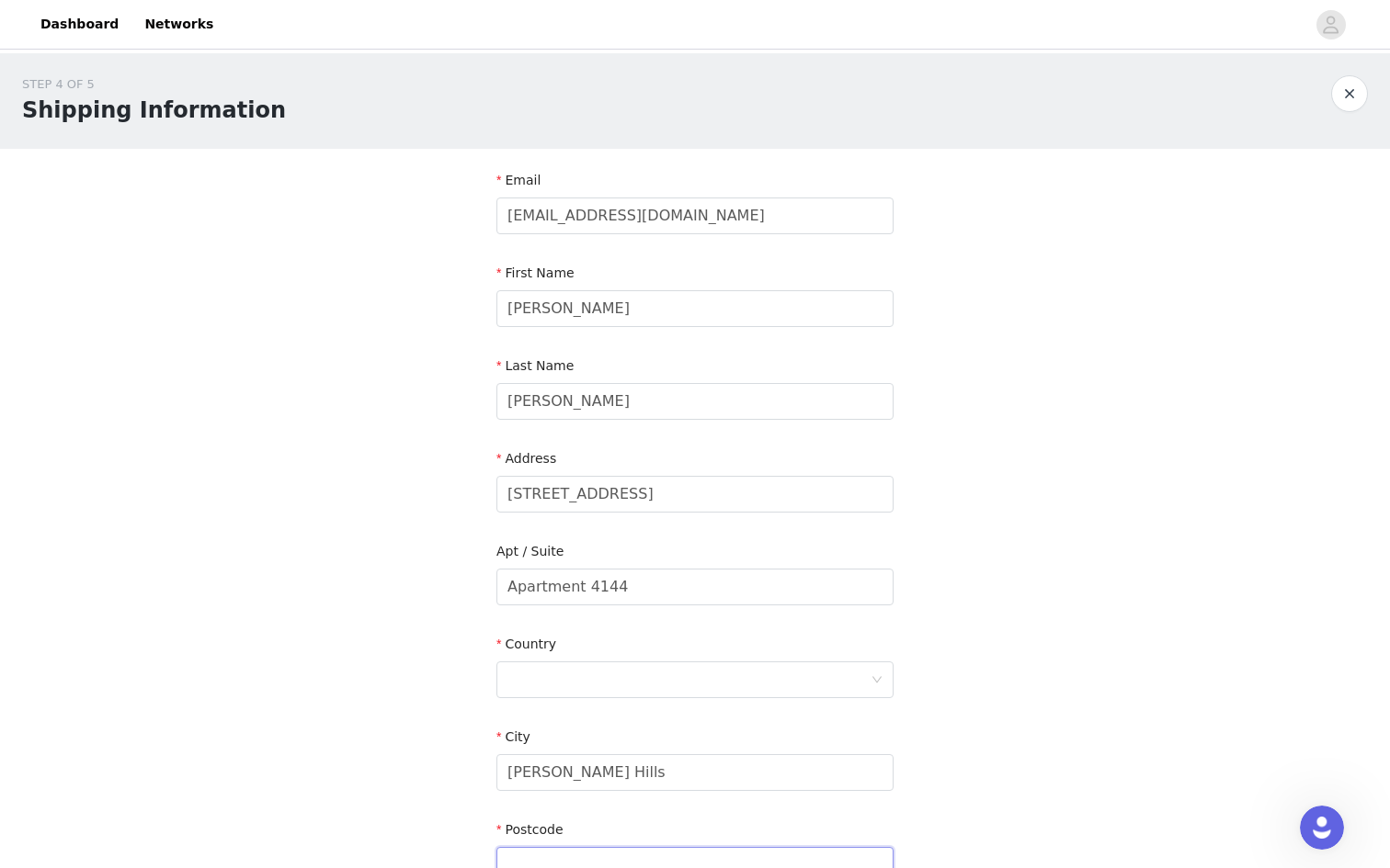
type input "60061"
type input "2246297380"
click at [646, 667] on div at bounding box center [689, 680] width 364 height 35
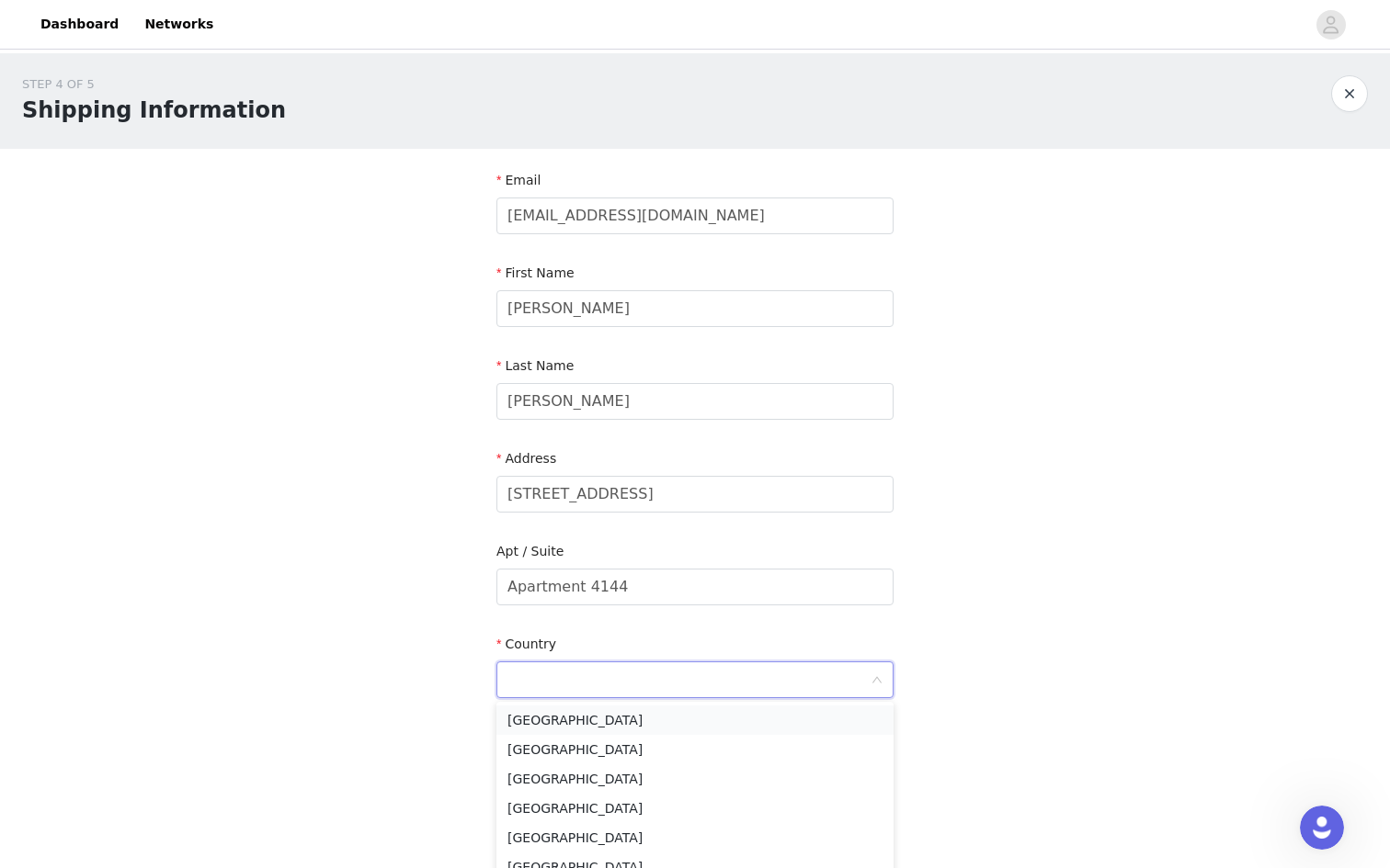
click at [633, 729] on li "[GEOGRAPHIC_DATA]" at bounding box center [695, 720] width 397 height 30
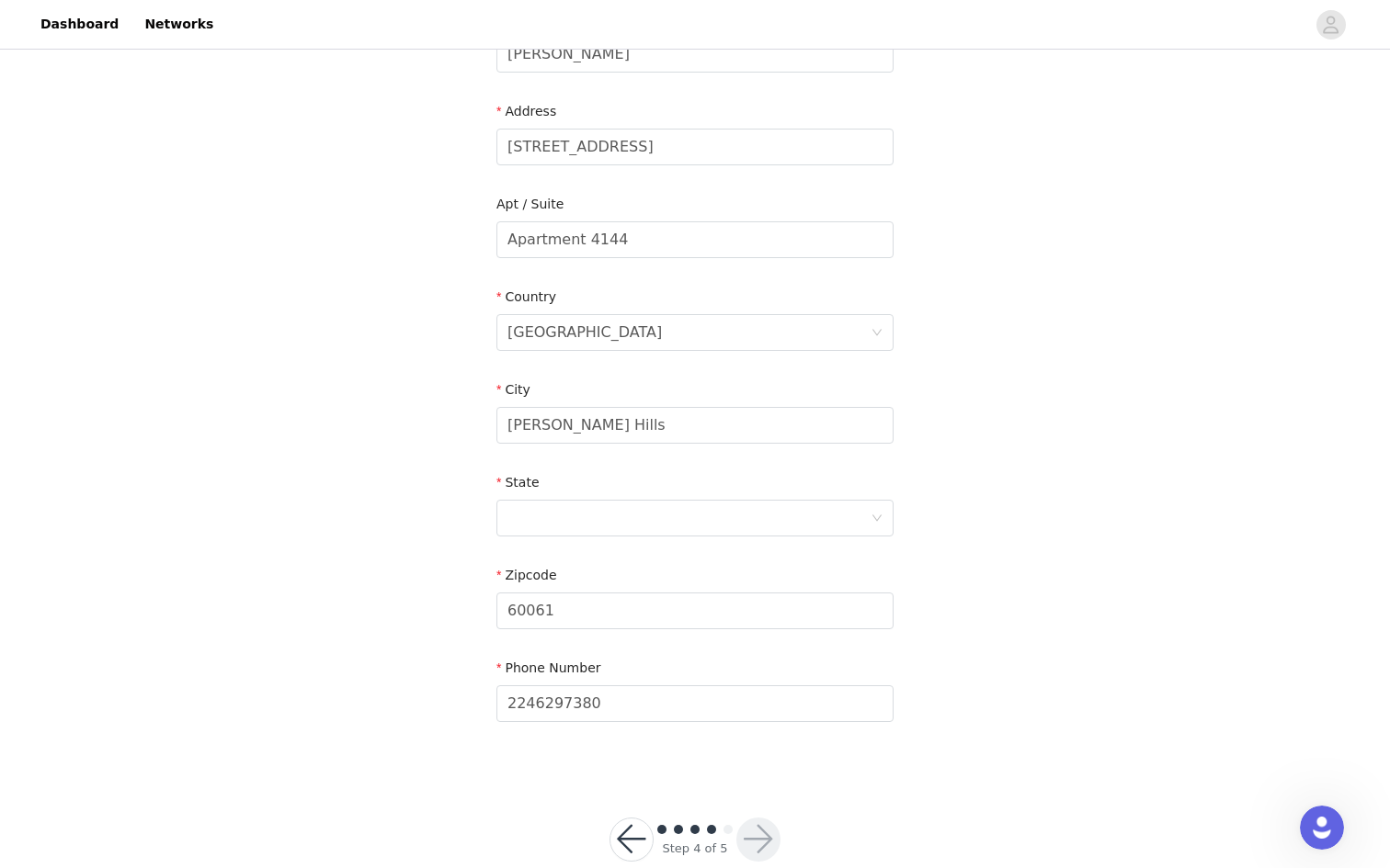
scroll to position [384, 0]
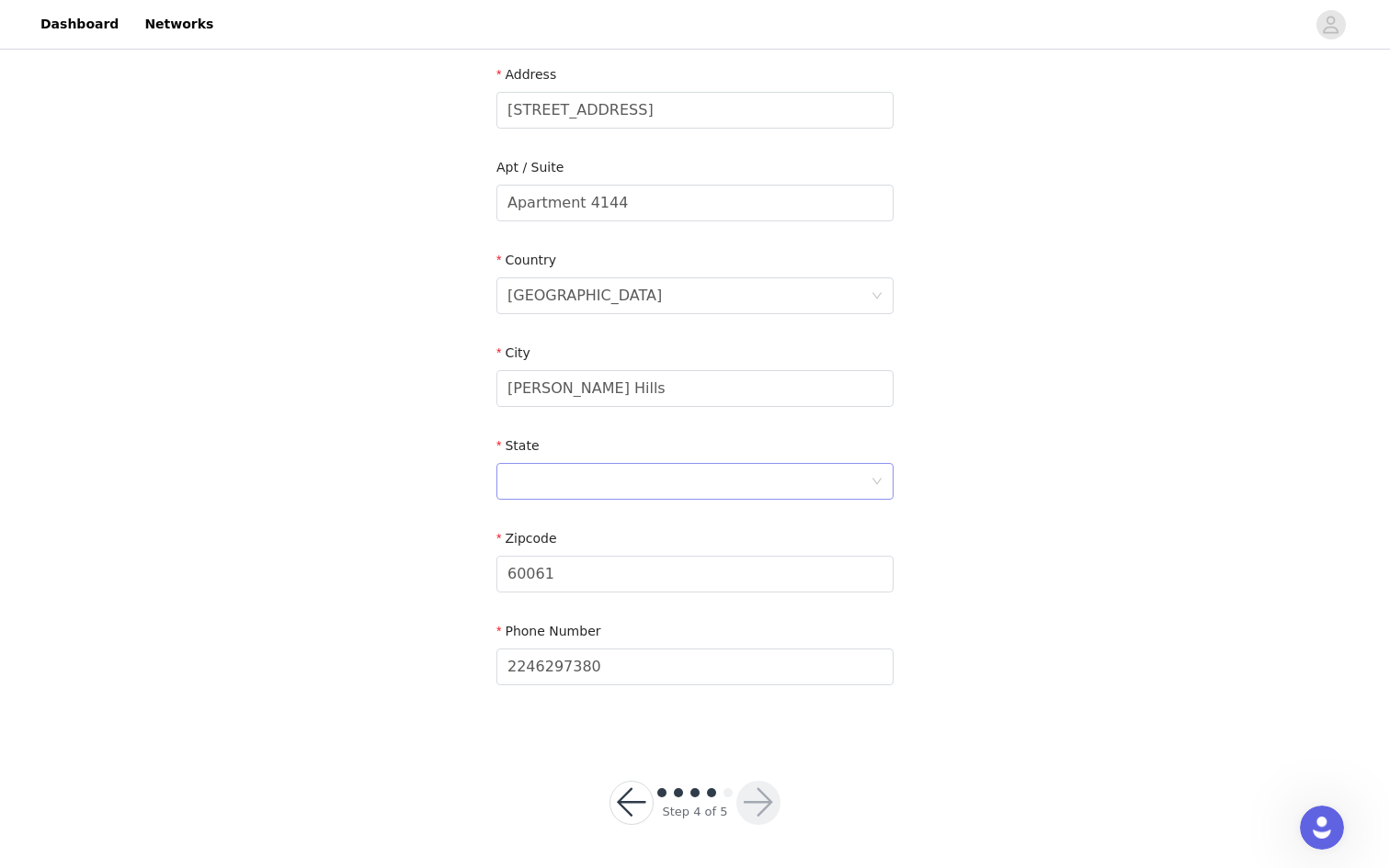
click at [703, 475] on div at bounding box center [689, 481] width 364 height 35
type input "IL"
click at [721, 710] on section "Email [EMAIL_ADDRESS][DOMAIN_NAME] First Name [PERSON_NAME] Last Name [PERSON_N…" at bounding box center [695, 251] width 442 height 972
click at [760, 792] on button "button" at bounding box center [758, 802] width 44 height 44
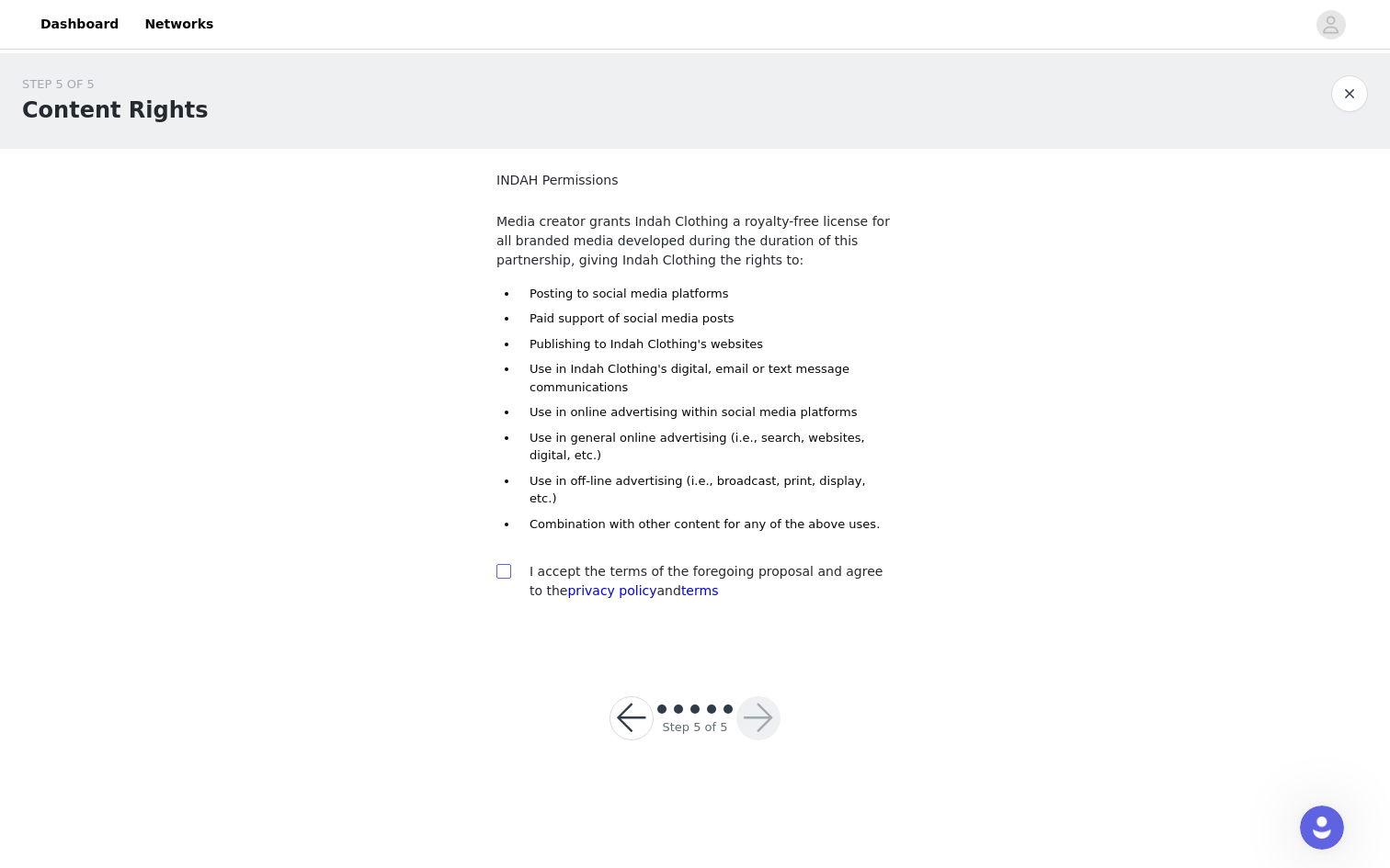
click at [508, 564] on input "checkbox" at bounding box center [503, 571] width 13 height 13
checkbox input "true"
click at [748, 702] on button "button" at bounding box center [758, 717] width 44 height 44
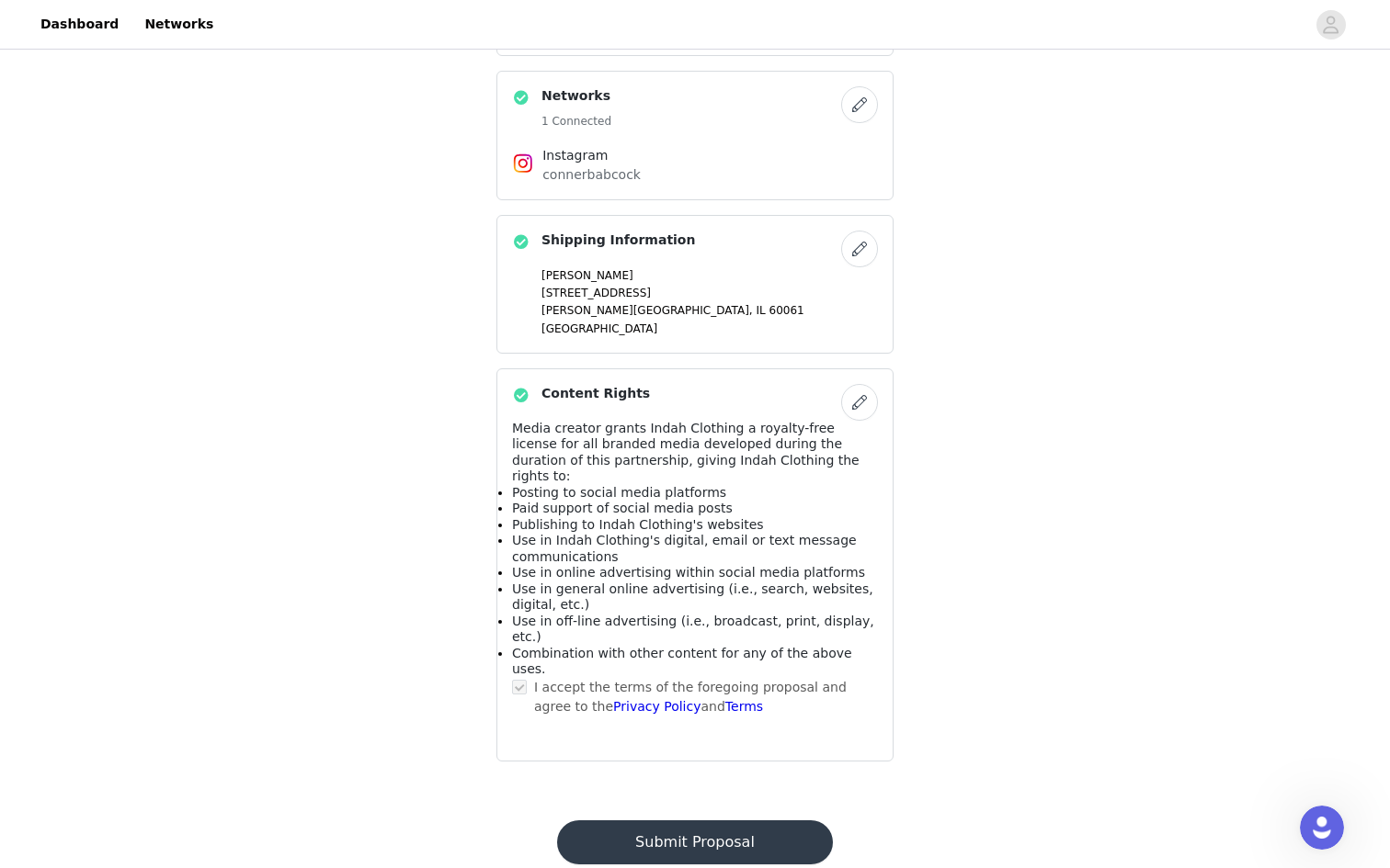
click at [722, 821] on button "Submit Proposal" at bounding box center [695, 842] width 275 height 44
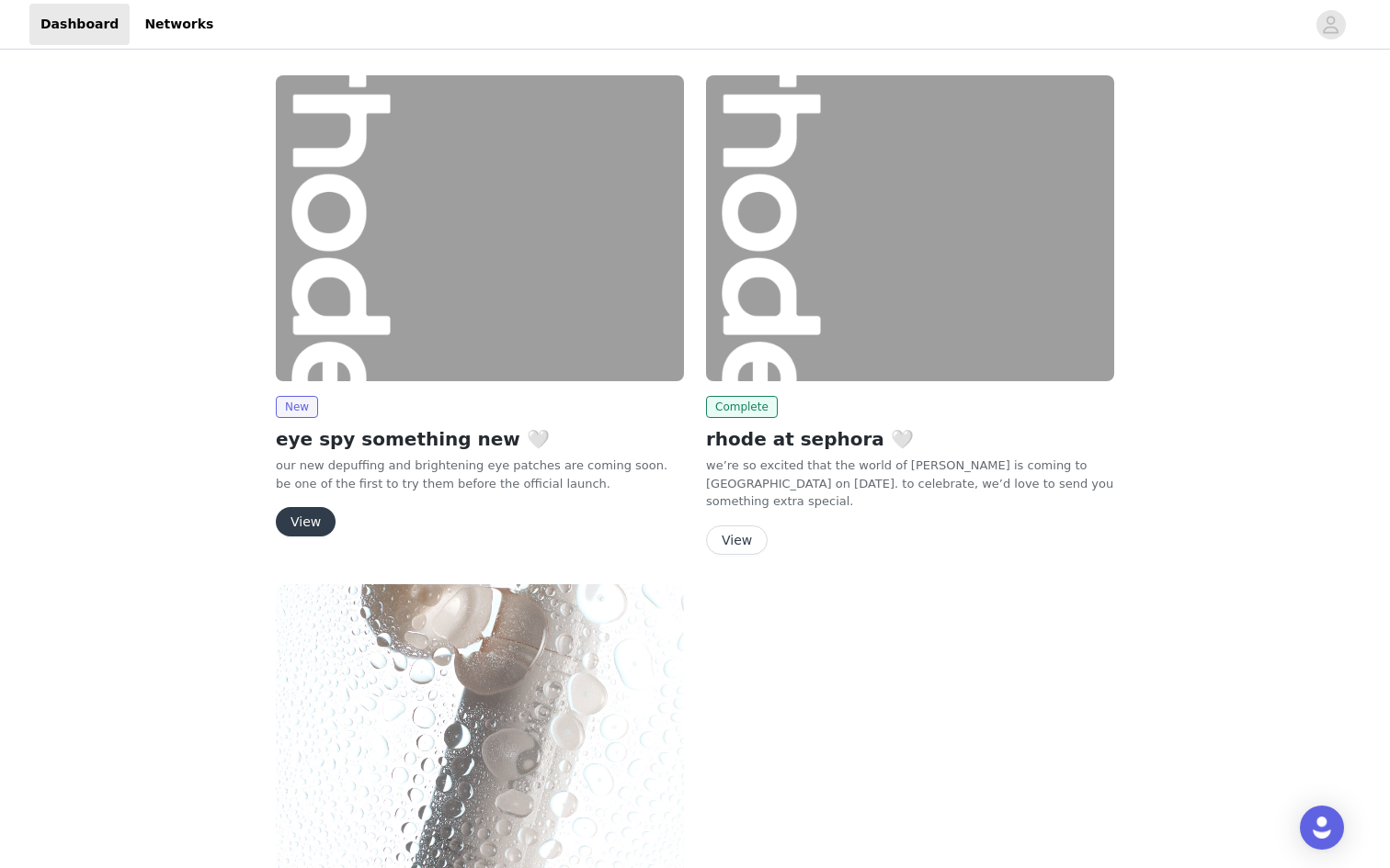
click at [304, 520] on button "View" at bounding box center [306, 522] width 60 height 30
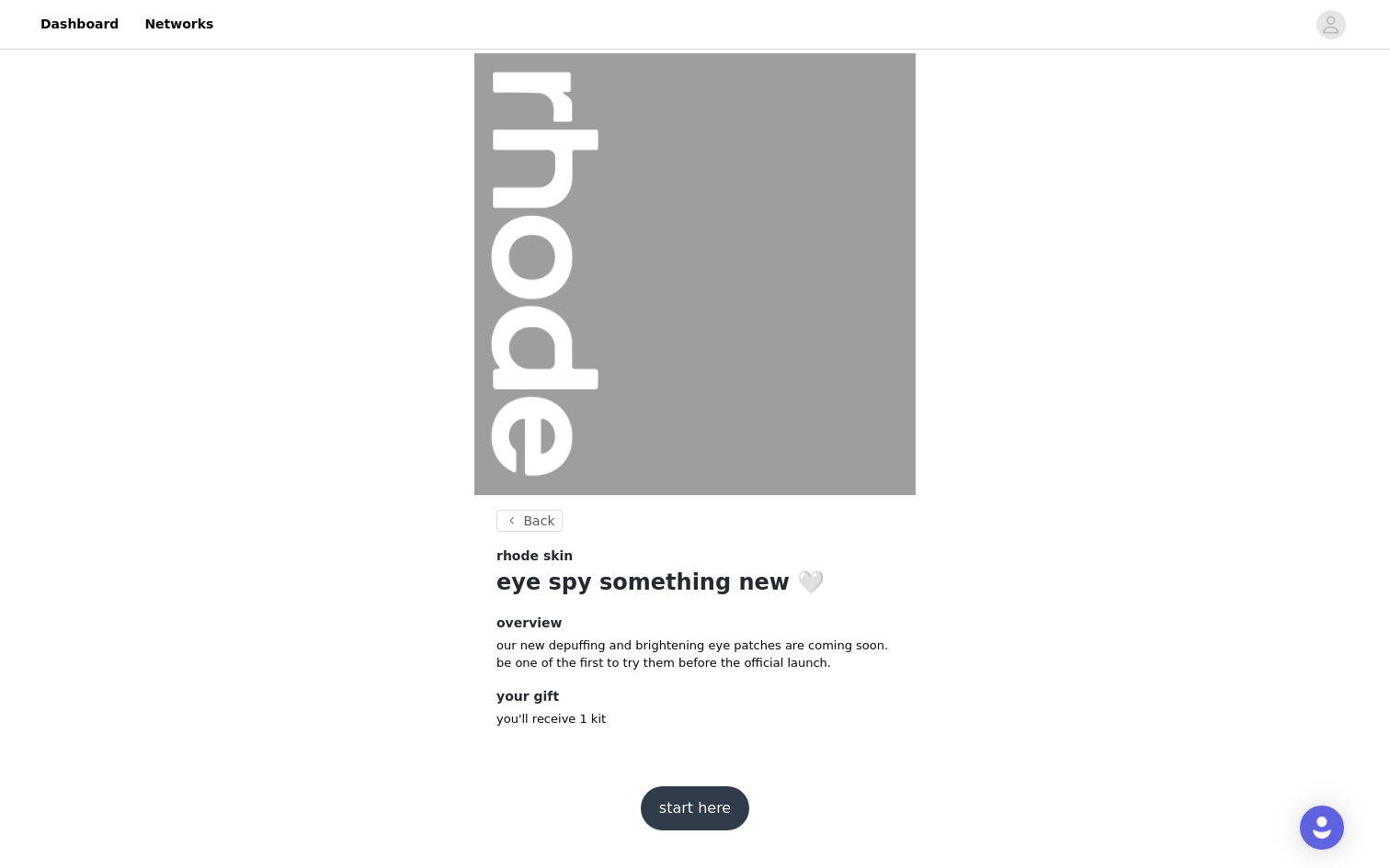
click at [693, 809] on button "start here" at bounding box center [695, 808] width 109 height 44
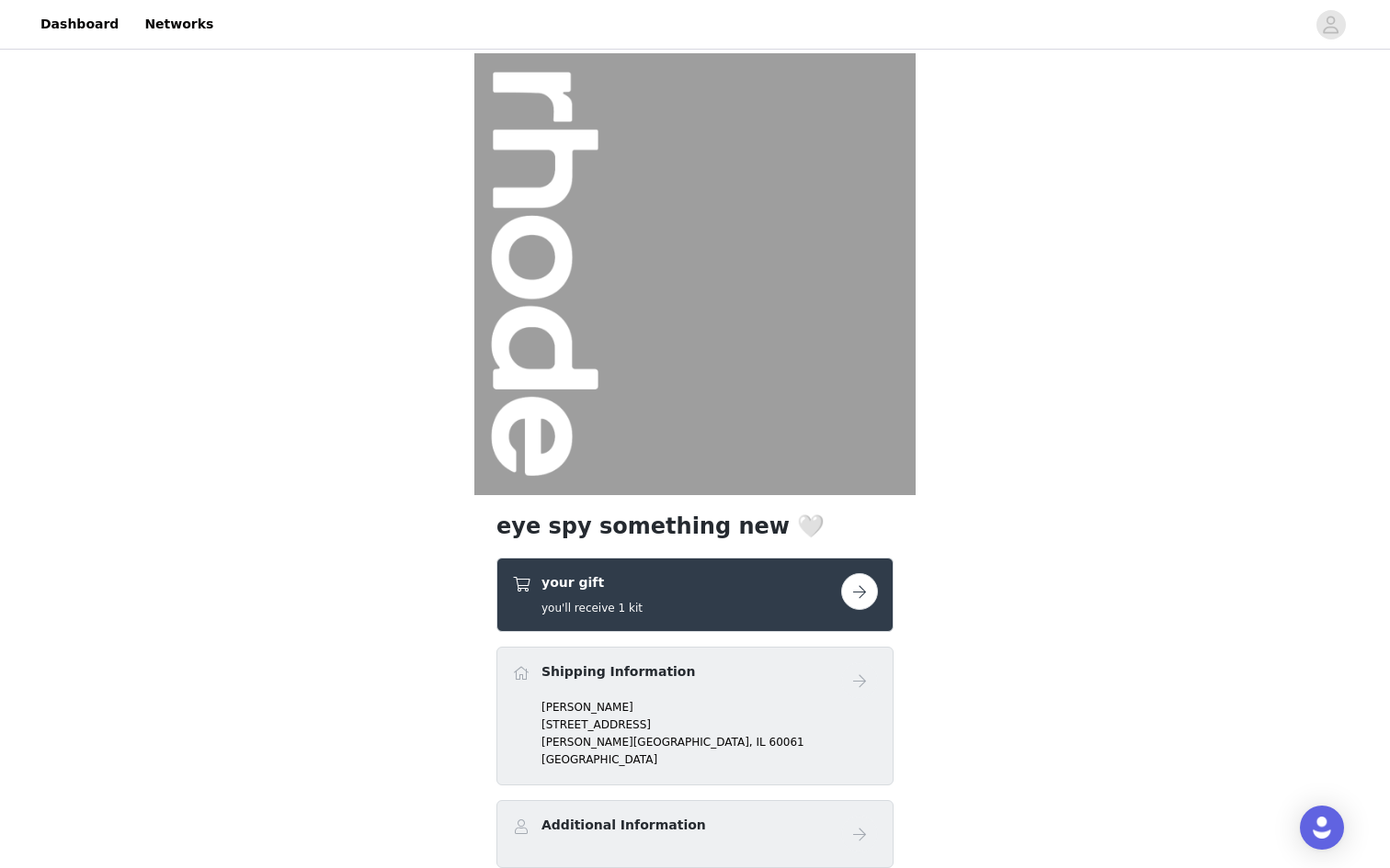
scroll to position [154, 0]
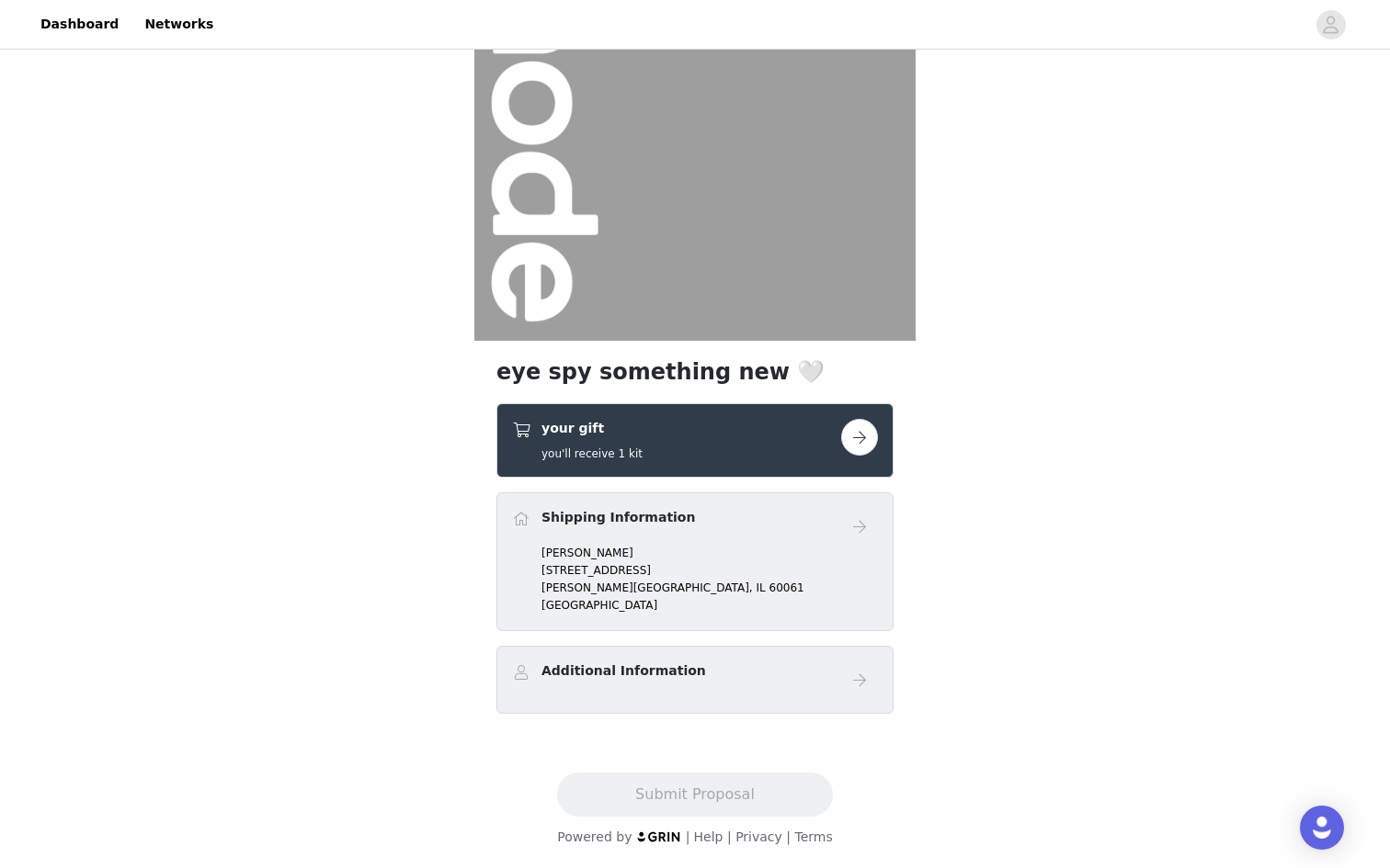
click at [854, 451] on button "button" at bounding box center [860, 438] width 37 height 37
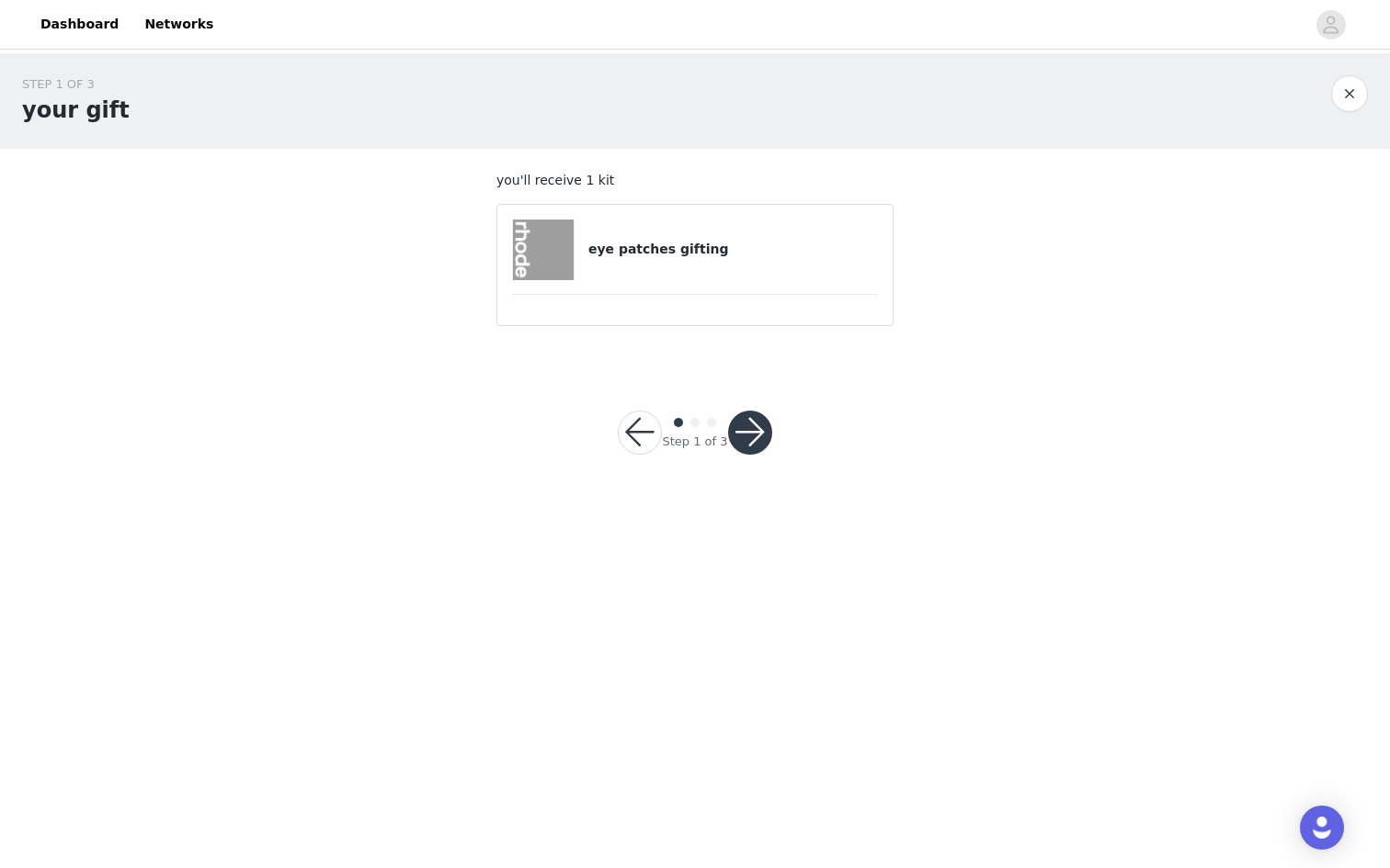
click at [770, 277] on div "eye patches gifting" at bounding box center [695, 249] width 366 height 60
click at [762, 433] on button "button" at bounding box center [749, 432] width 44 height 44
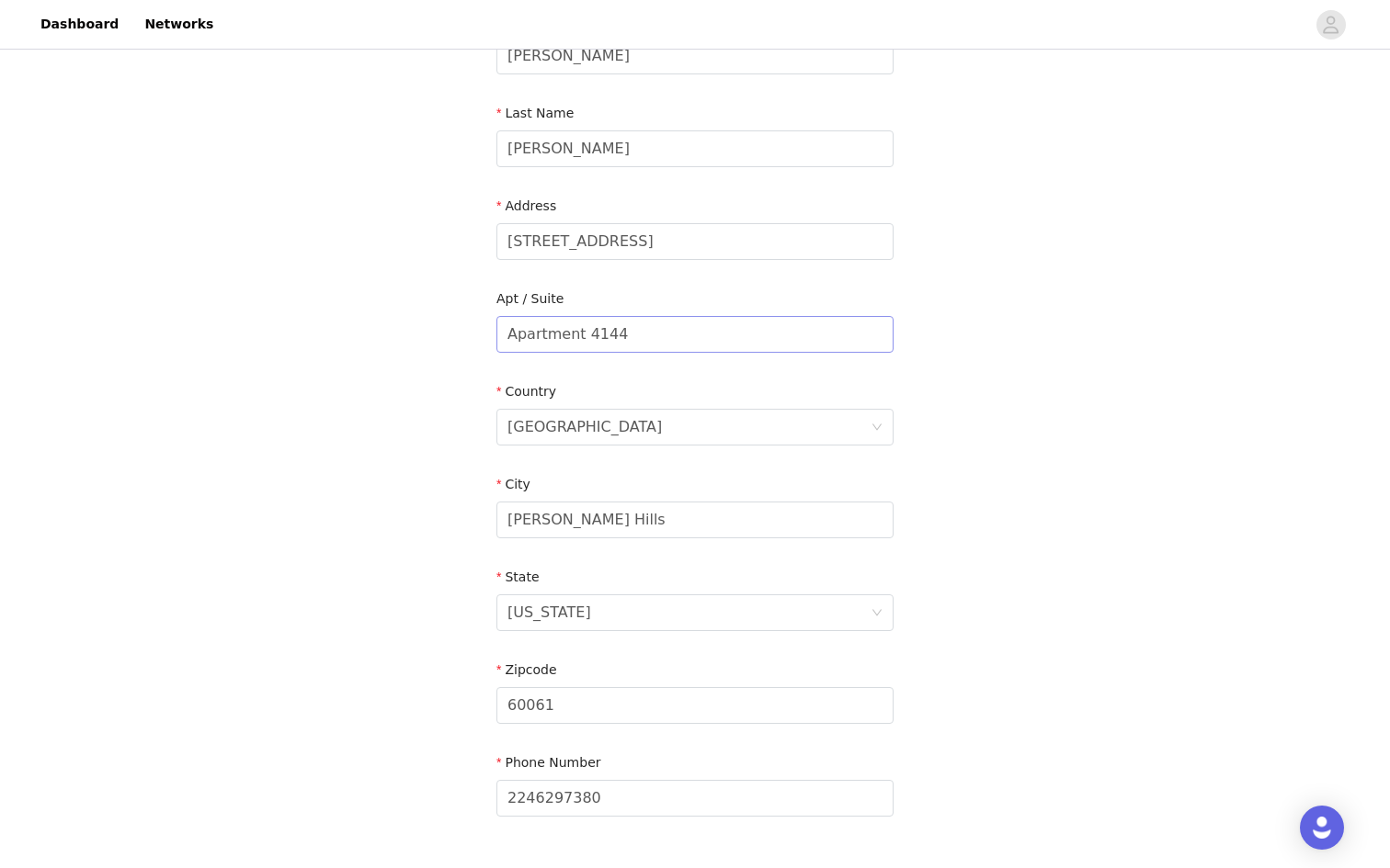
scroll to position [384, 0]
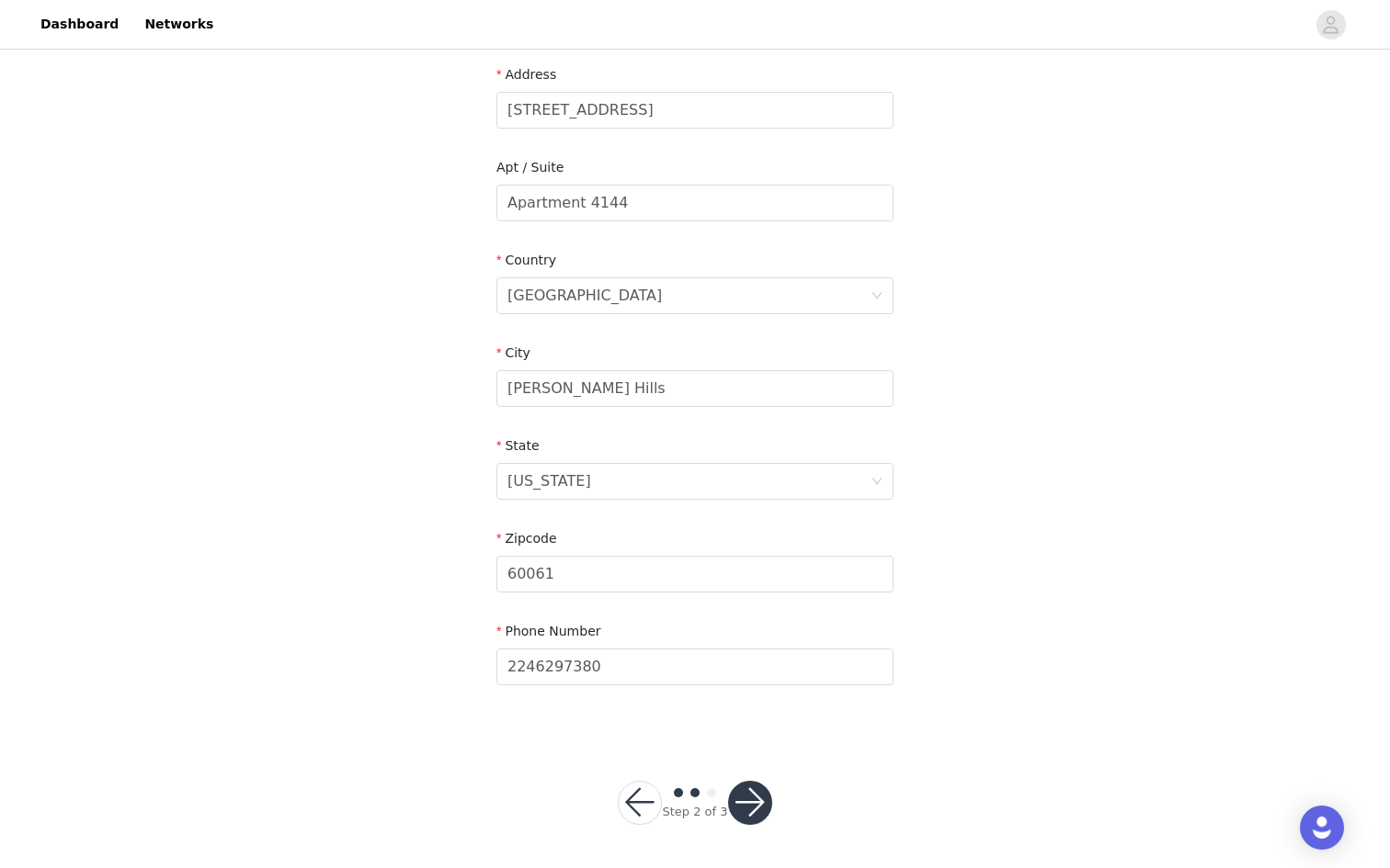
click at [738, 806] on button "button" at bounding box center [749, 802] width 44 height 44
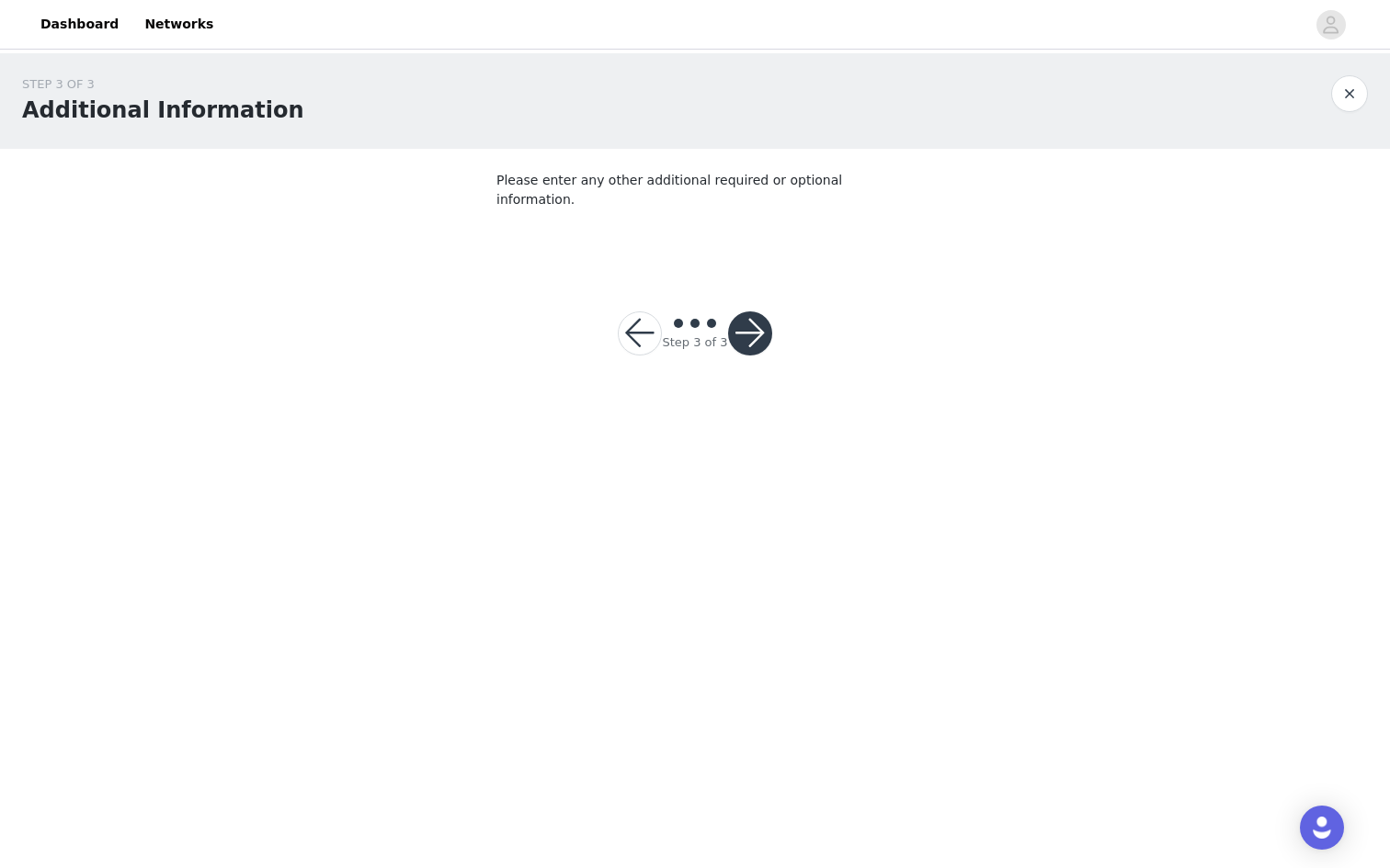
click at [740, 326] on button "button" at bounding box center [749, 333] width 44 height 44
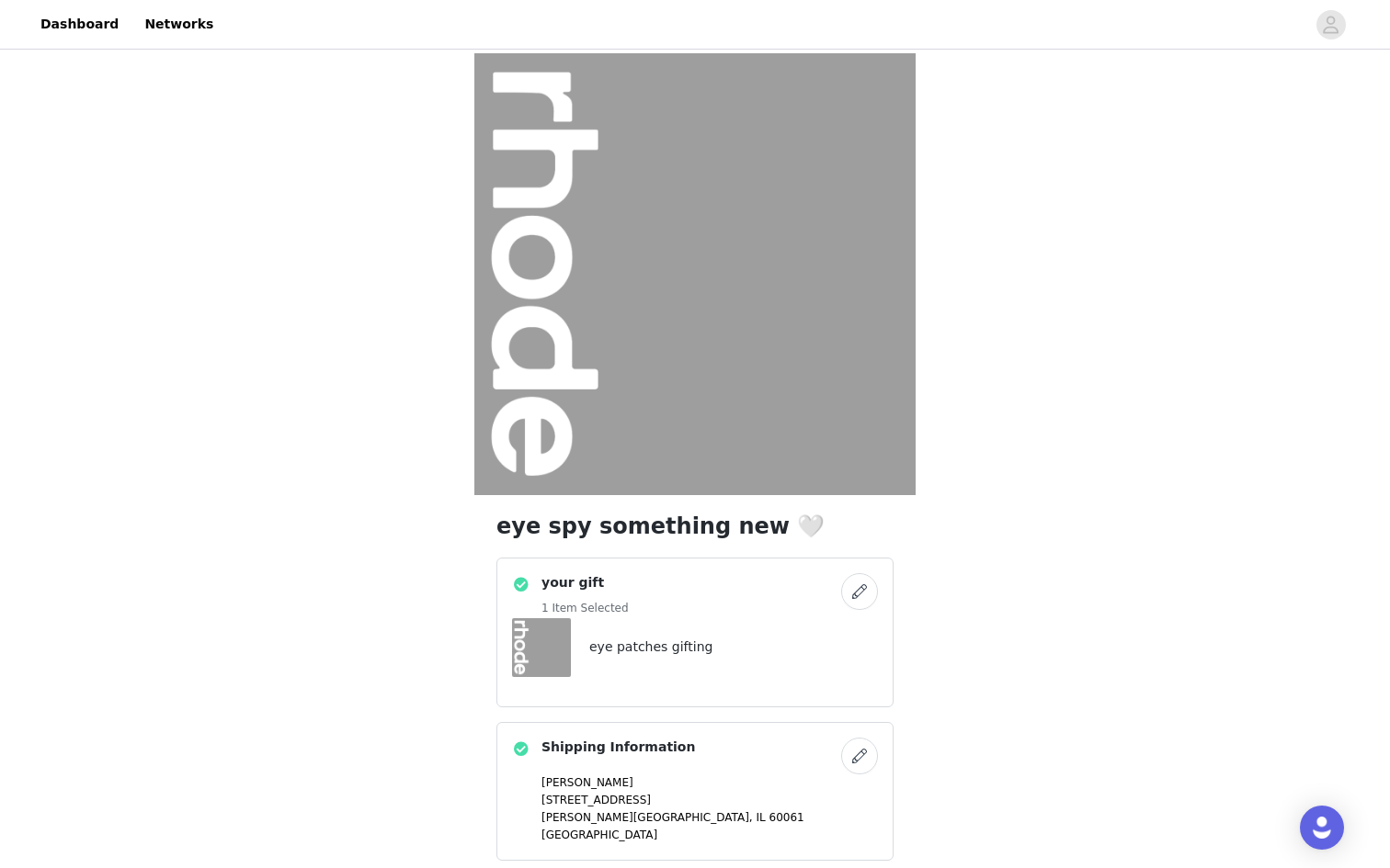
scroll to position [230, 0]
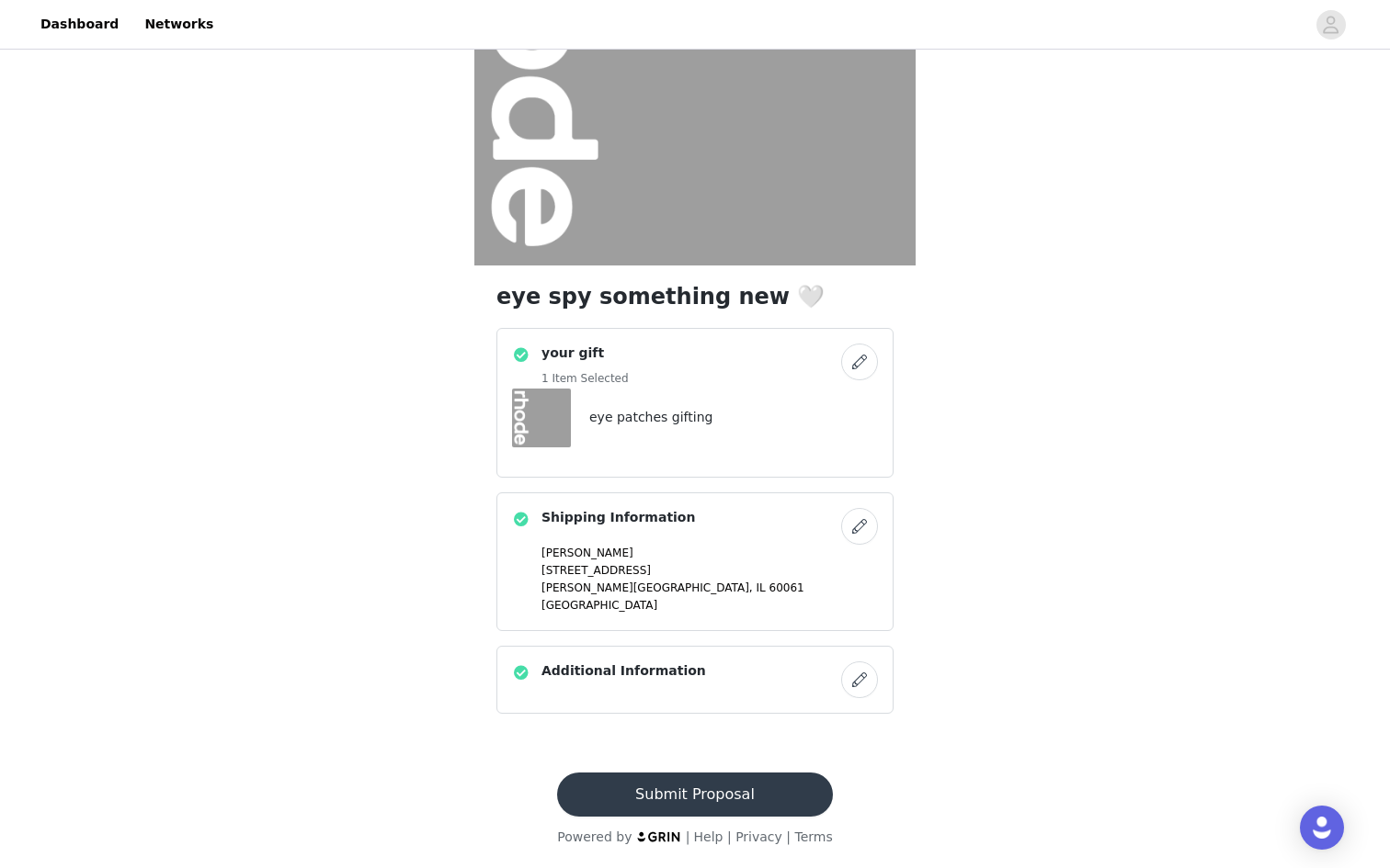
click at [646, 785] on button "Submit Proposal" at bounding box center [695, 795] width 275 height 44
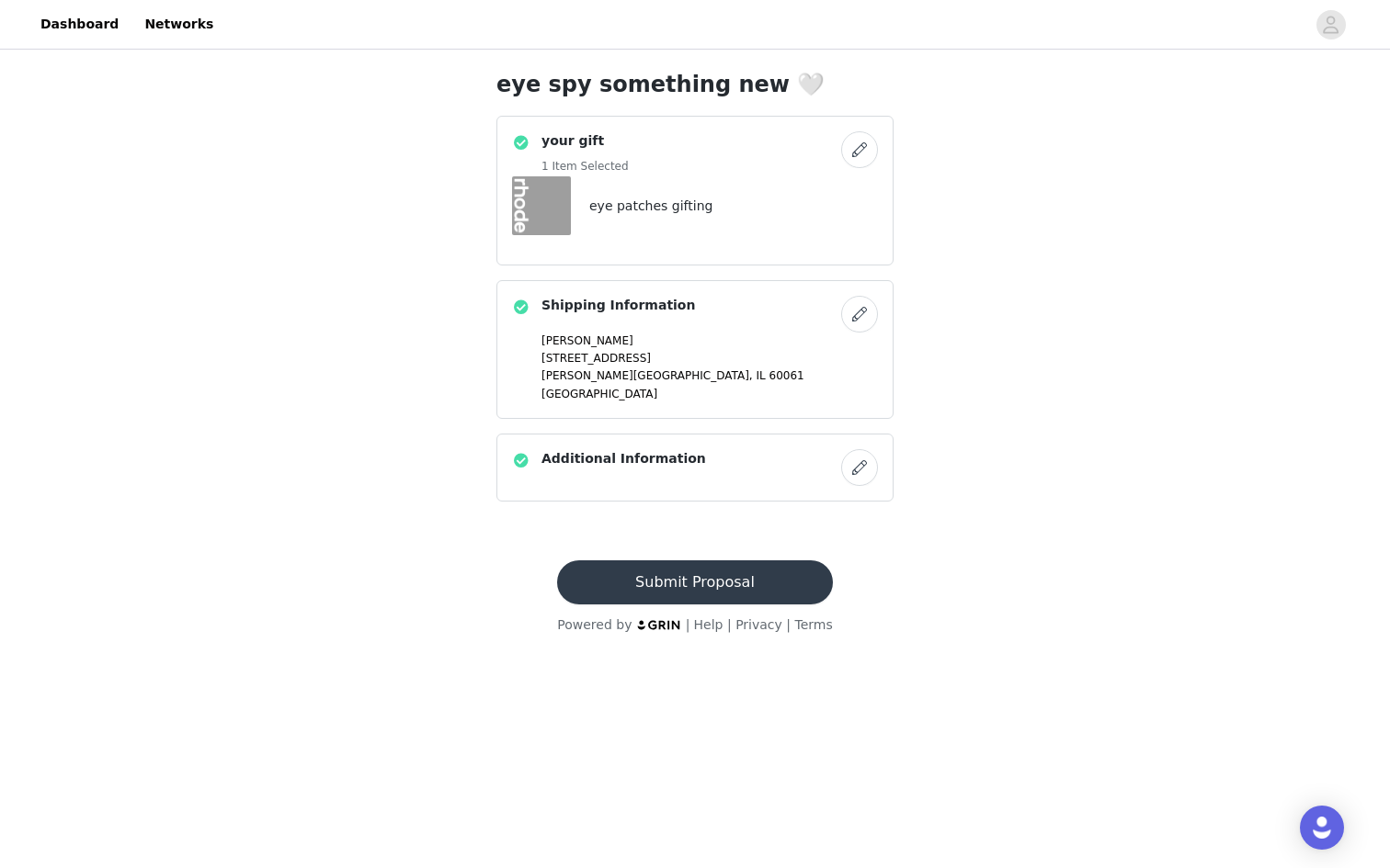
scroll to position [0, 0]
